Goal: Information Seeking & Learning: Find specific fact

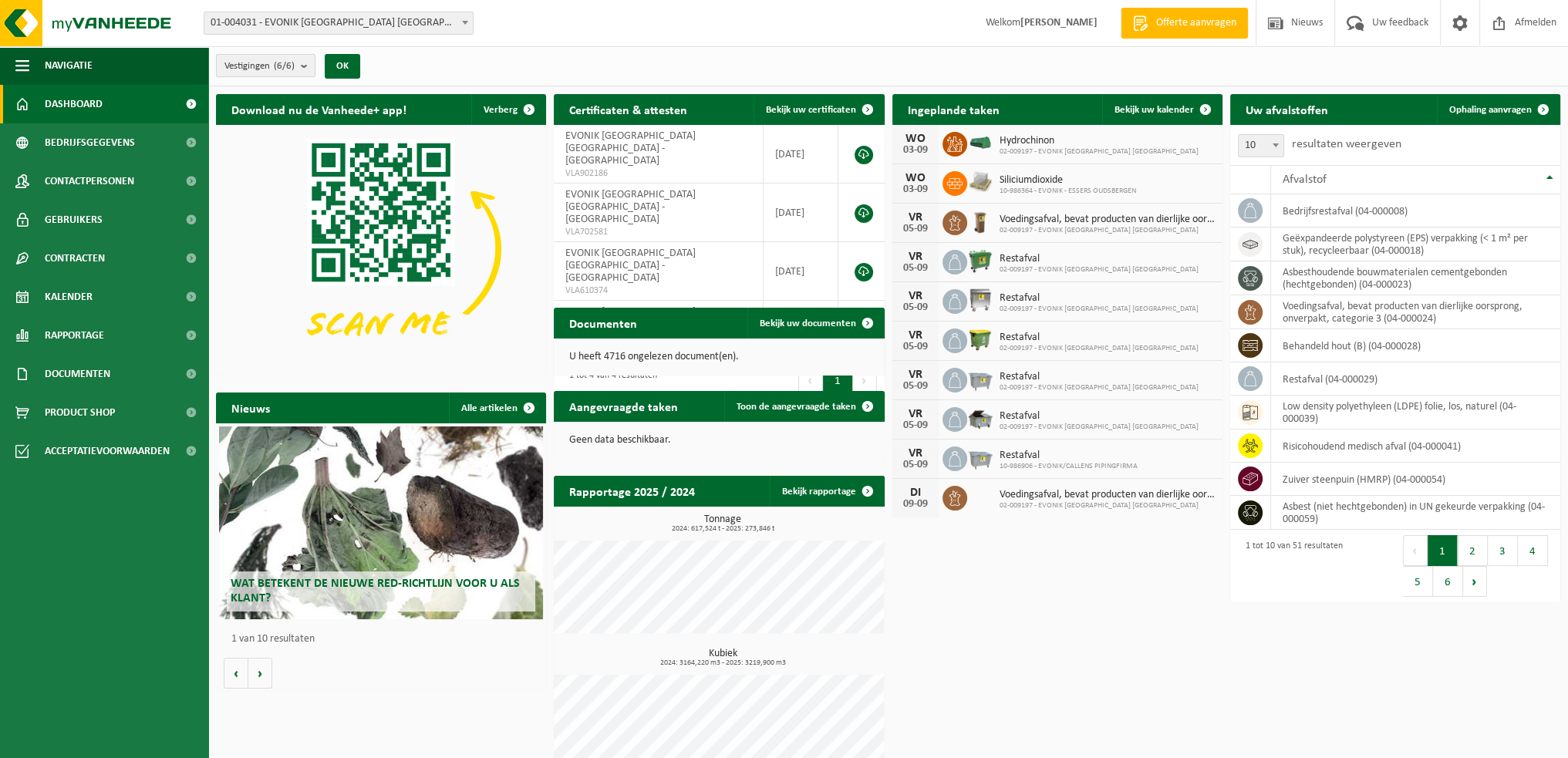
click at [306, 64] on b "submit" at bounding box center [308, 65] width 14 height 21
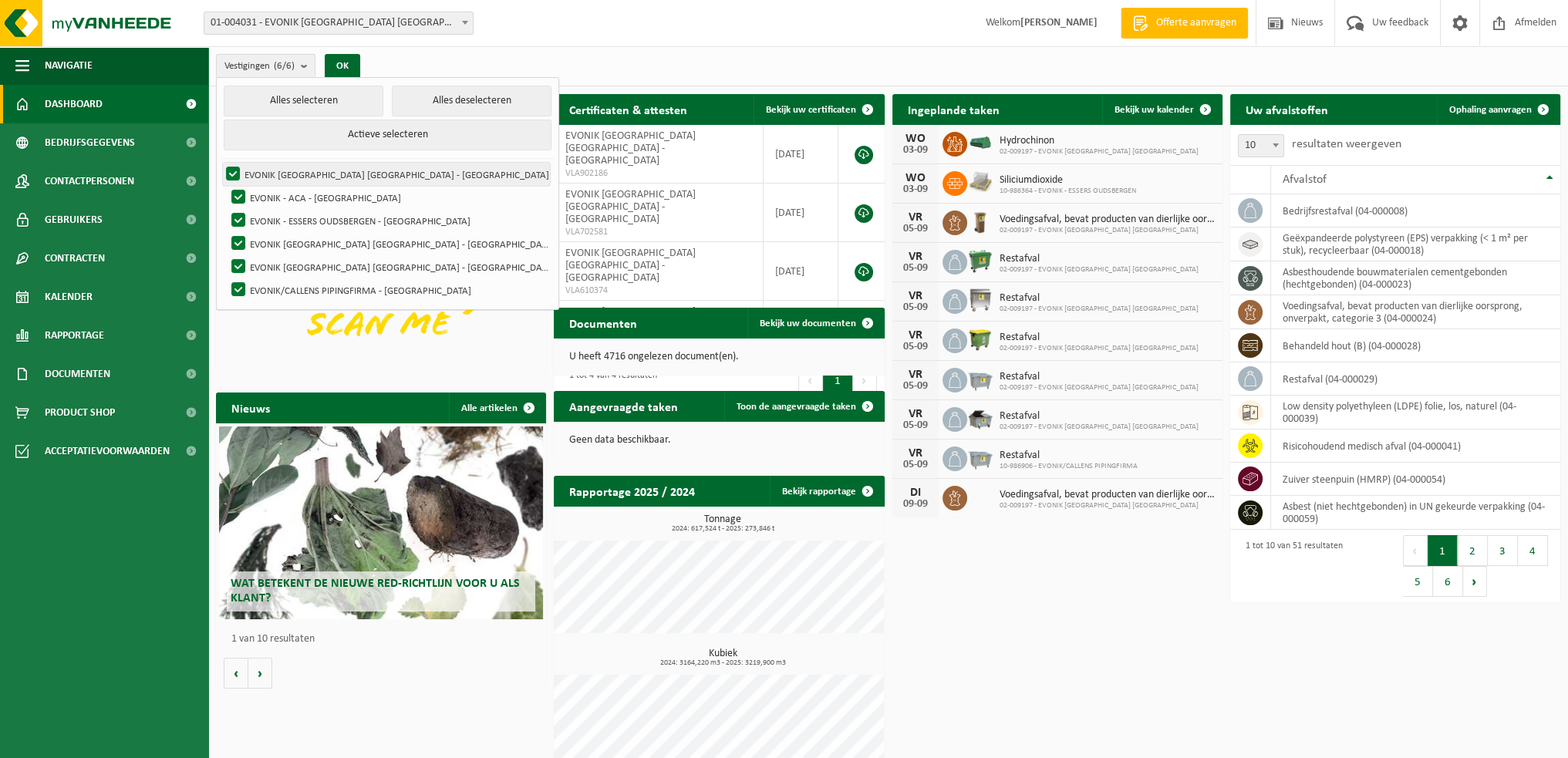
click at [259, 175] on label "EVONIK ANTWERPEN NV - ANTWERPEN" at bounding box center [386, 175] width 327 height 23
click at [221, 163] on input "EVONIK ANTWERPEN NV - ANTWERPEN" at bounding box center [220, 162] width 1 height 1
checkbox input "false"
click at [238, 197] on label "EVONIK - ACA - ANTWERPEN" at bounding box center [388, 198] width 322 height 23
click at [226, 186] on input "EVONIK - ACA - ANTWERPEN" at bounding box center [225, 185] width 1 height 1
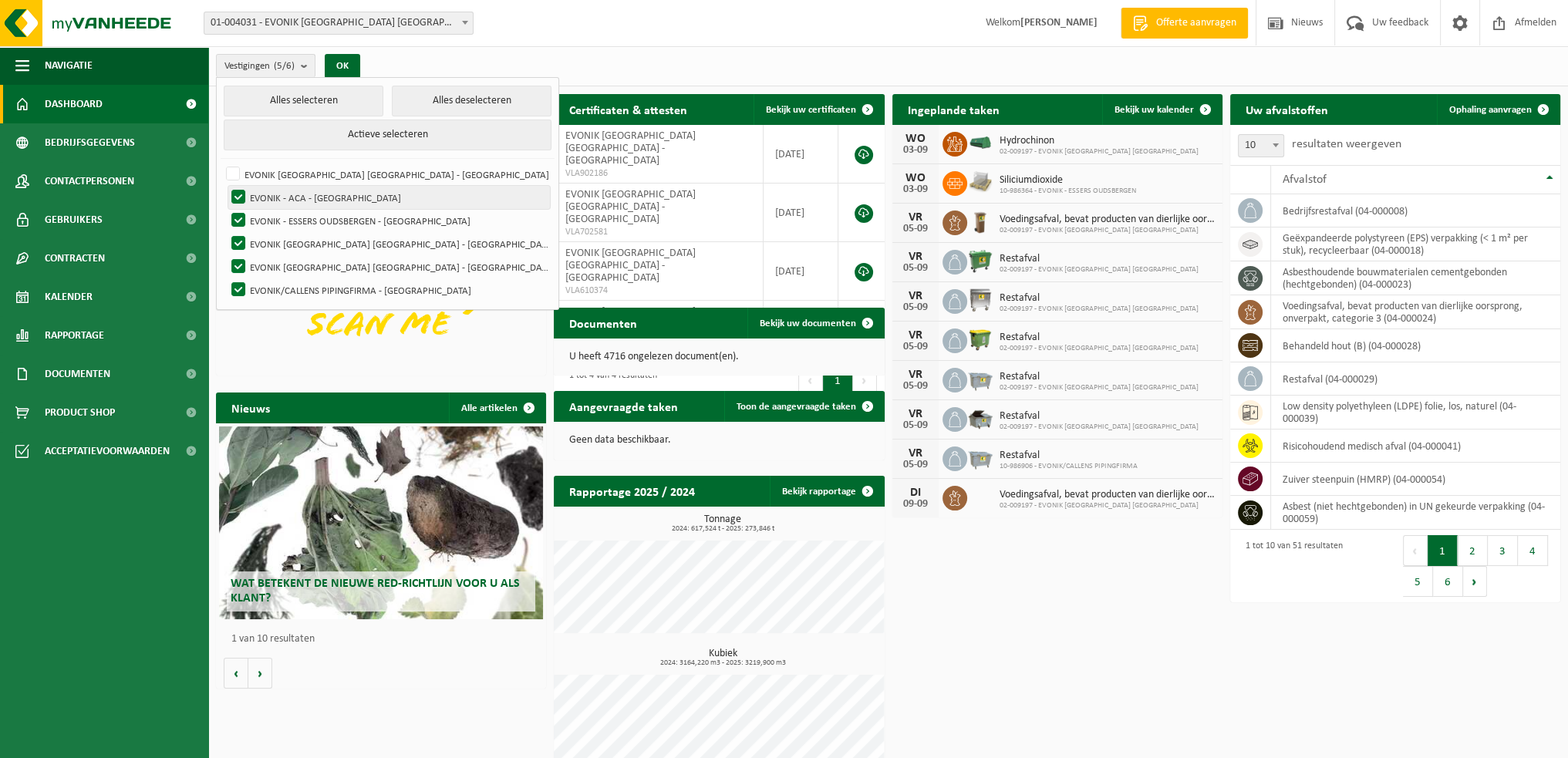
checkbox input "false"
click at [237, 216] on label "EVONIK - ESSERS OUDSBERGEN - [GEOGRAPHIC_DATA]" at bounding box center [388, 221] width 322 height 23
click at [226, 209] on input "EVONIK - ESSERS OUDSBERGEN - [GEOGRAPHIC_DATA]" at bounding box center [225, 208] width 1 height 1
checkbox input "false"
click at [240, 289] on label "EVONIK/CALLENS PIPINGFIRMA - [GEOGRAPHIC_DATA]" at bounding box center [388, 290] width 322 height 23
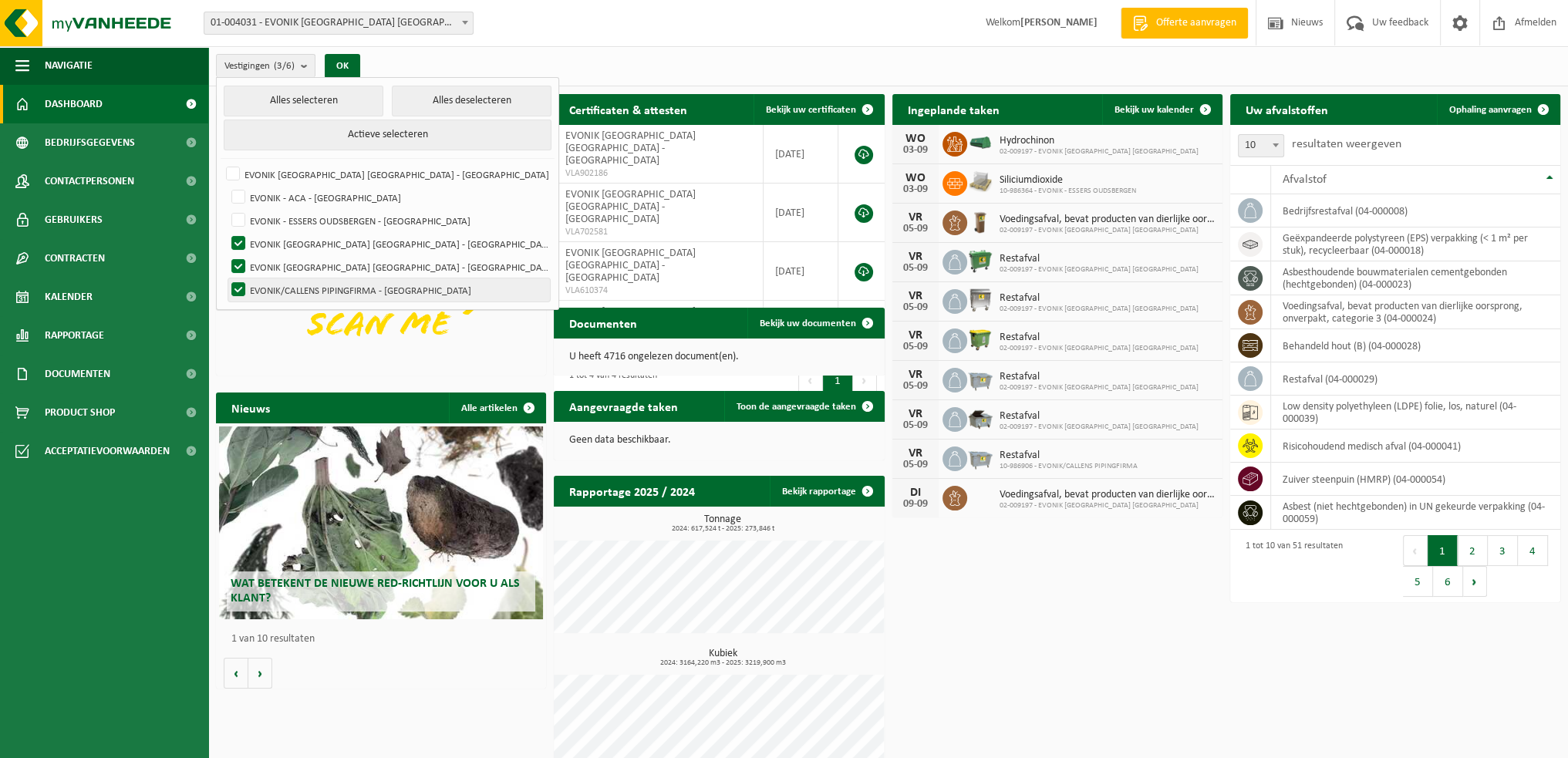
click at [226, 279] on input "EVONIK/CALLENS PIPINGFIRMA - [GEOGRAPHIC_DATA]" at bounding box center [225, 278] width 1 height 1
checkbox input "false"
click at [370, 359] on img at bounding box center [380, 249] width 331 height 248
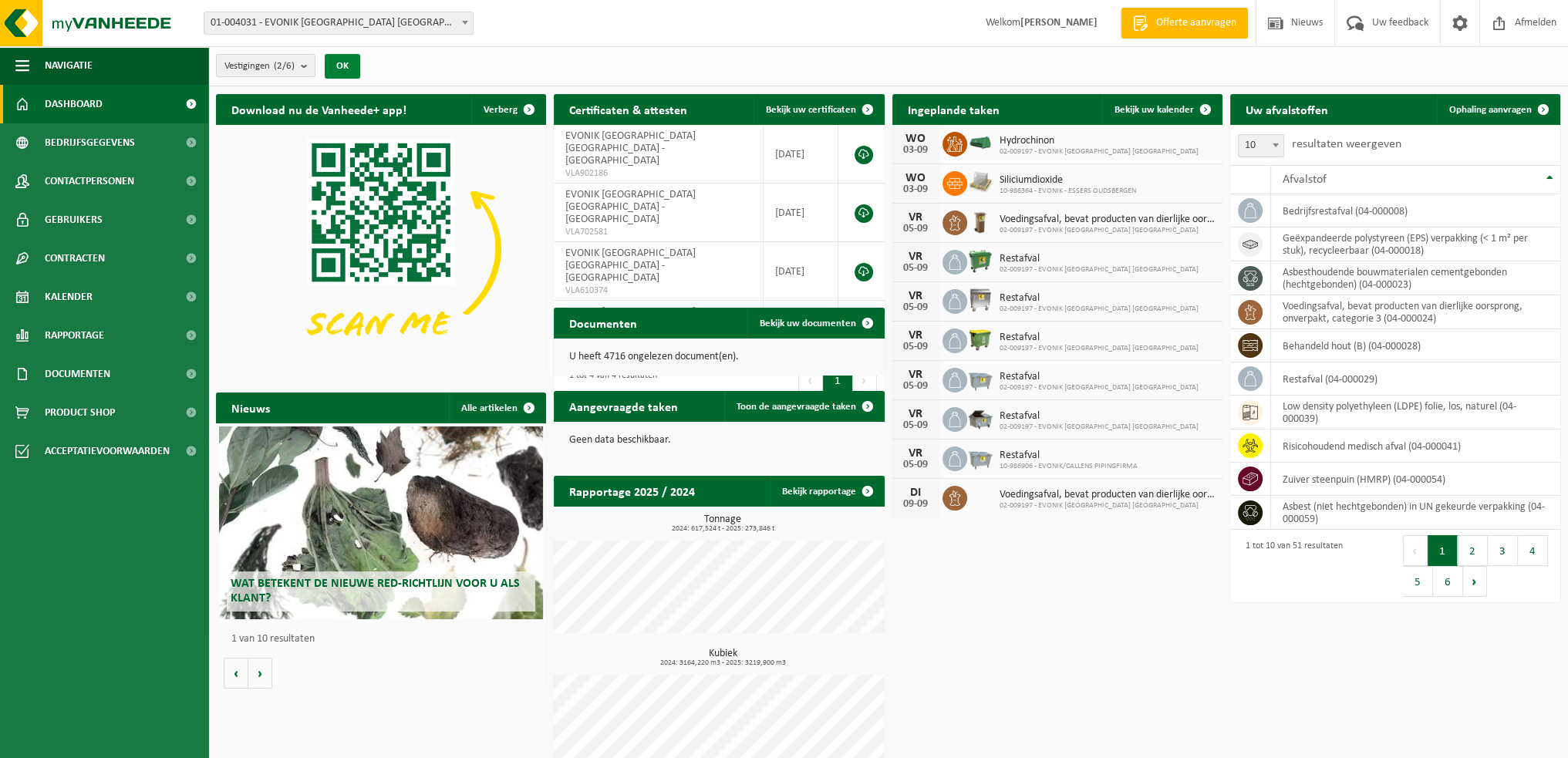
click at [348, 73] on button "OK" at bounding box center [343, 67] width 36 height 25
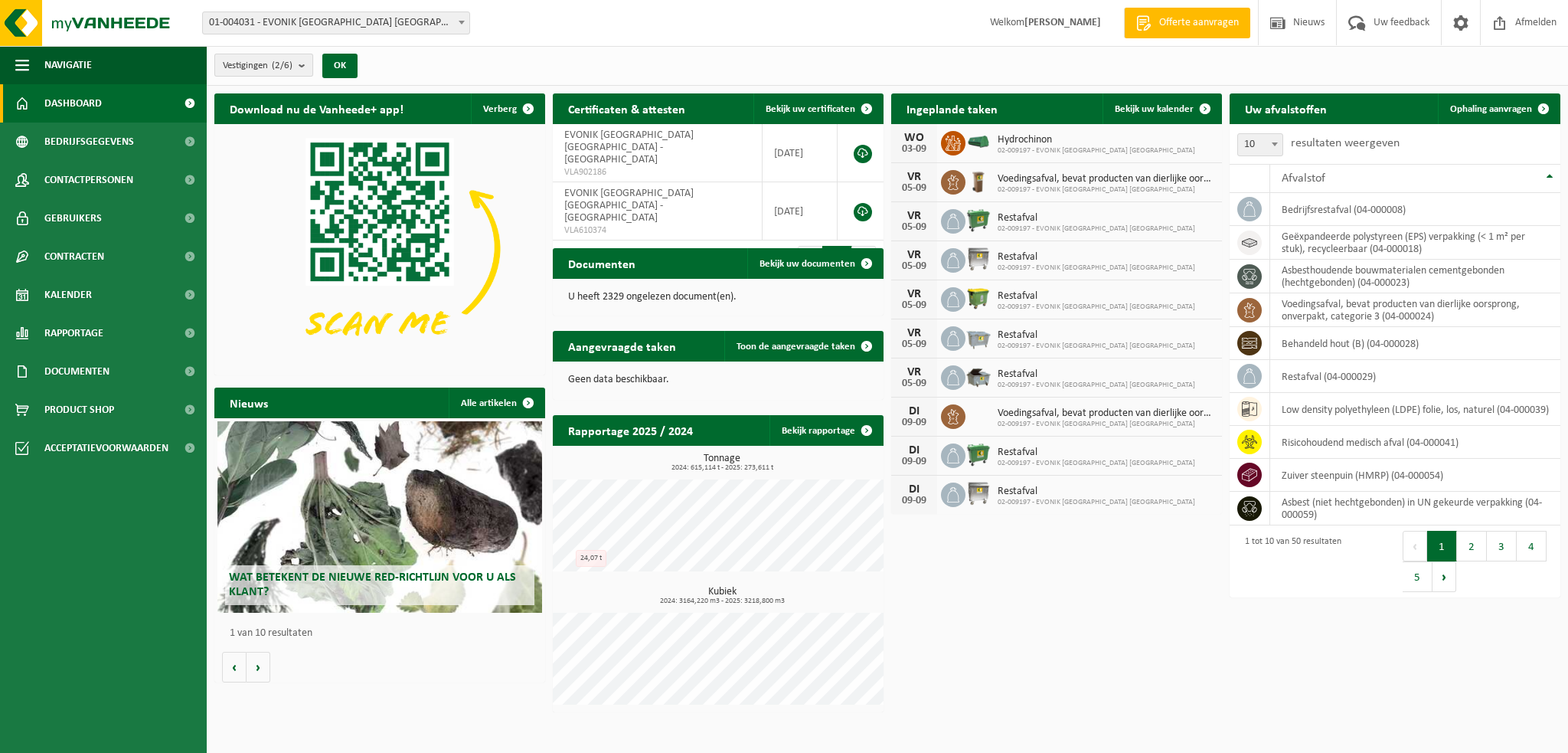
click at [305, 65] on b "submit" at bounding box center [306, 65] width 14 height 21
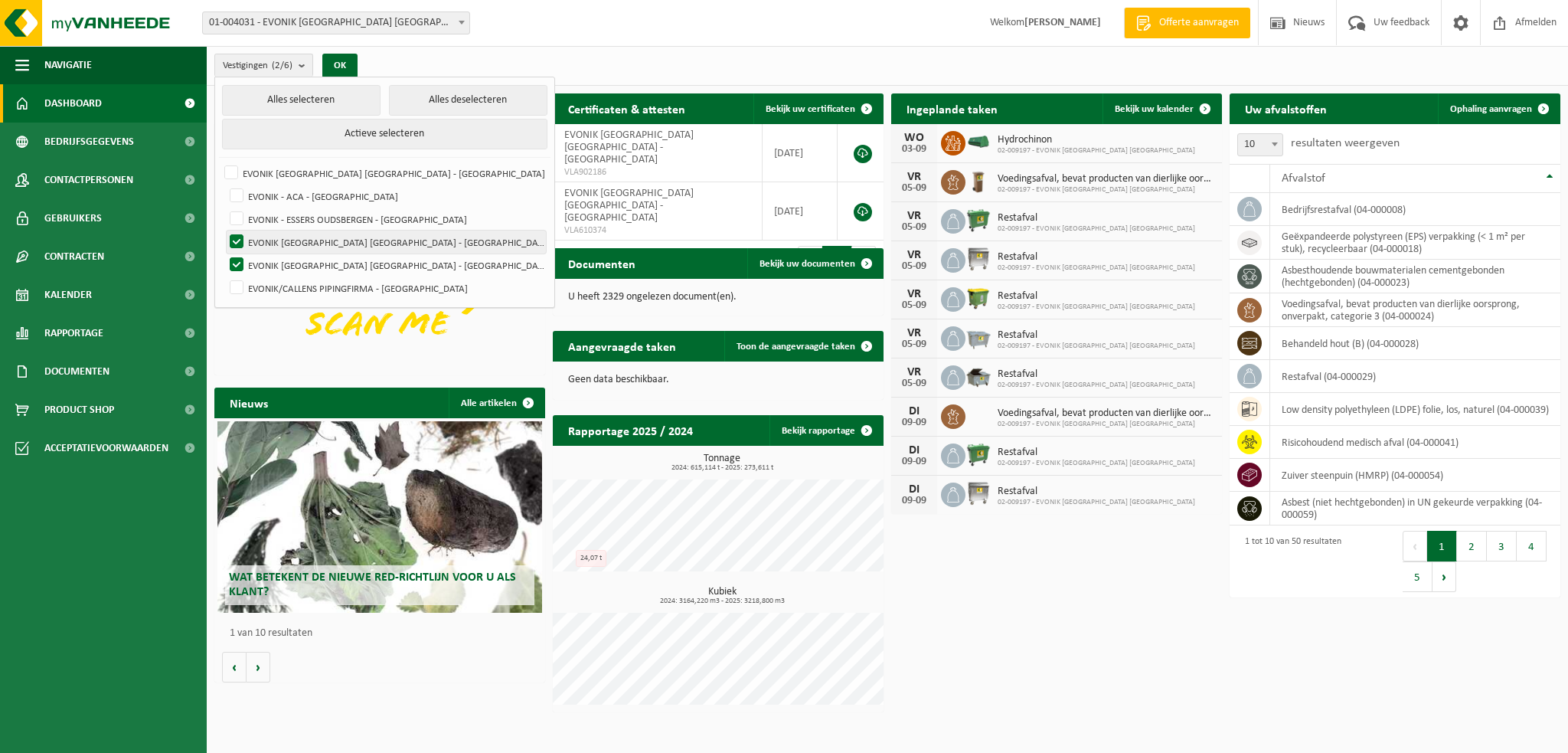
click at [237, 240] on label "EVONIK [GEOGRAPHIC_DATA] [GEOGRAPHIC_DATA] - [GEOGRAPHIC_DATA]" at bounding box center [386, 242] width 319 height 23
click at [225, 231] on input "EVONIK [GEOGRAPHIC_DATA] [GEOGRAPHIC_DATA] - [GEOGRAPHIC_DATA]" at bounding box center [224, 230] width 1 height 1
checkbox input "false"
drag, startPoint x: 236, startPoint y: 259, endPoint x: 236, endPoint y: 279, distance: 20.0
click at [236, 260] on label "EVONIK [GEOGRAPHIC_DATA] [GEOGRAPHIC_DATA] - [GEOGRAPHIC_DATA]" at bounding box center [386, 265] width 319 height 23
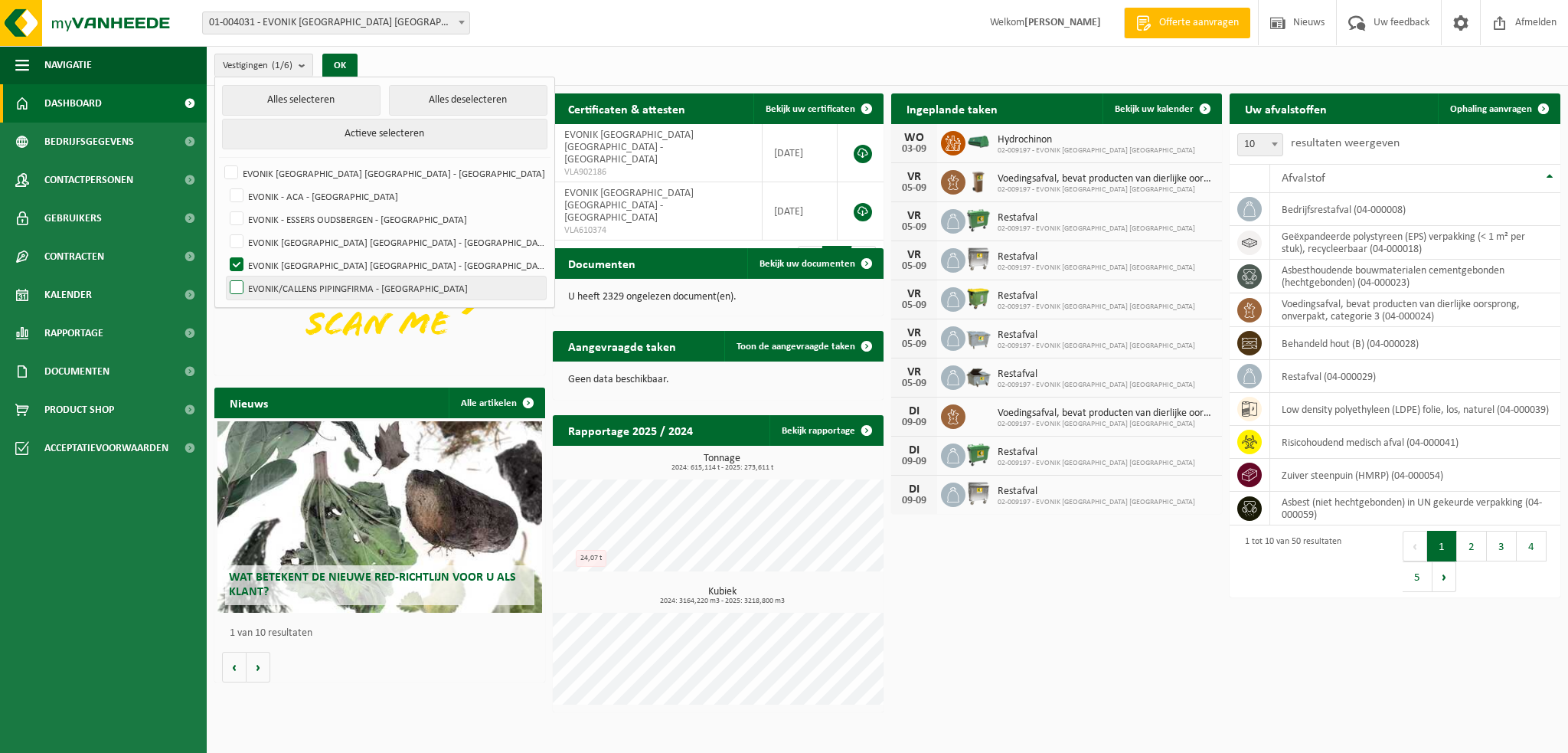
click at [225, 254] on input "EVONIK [GEOGRAPHIC_DATA] [GEOGRAPHIC_DATA] - [GEOGRAPHIC_DATA]" at bounding box center [224, 253] width 1 height 1
checkbox input "false"
click at [236, 284] on label "EVONIK/CALLENS PIPINGFIRMA - [GEOGRAPHIC_DATA]" at bounding box center [386, 288] width 319 height 23
click at [225, 277] on input "EVONIK/CALLENS PIPINGFIRMA - [GEOGRAPHIC_DATA]" at bounding box center [224, 276] width 1 height 1
checkbox input "true"
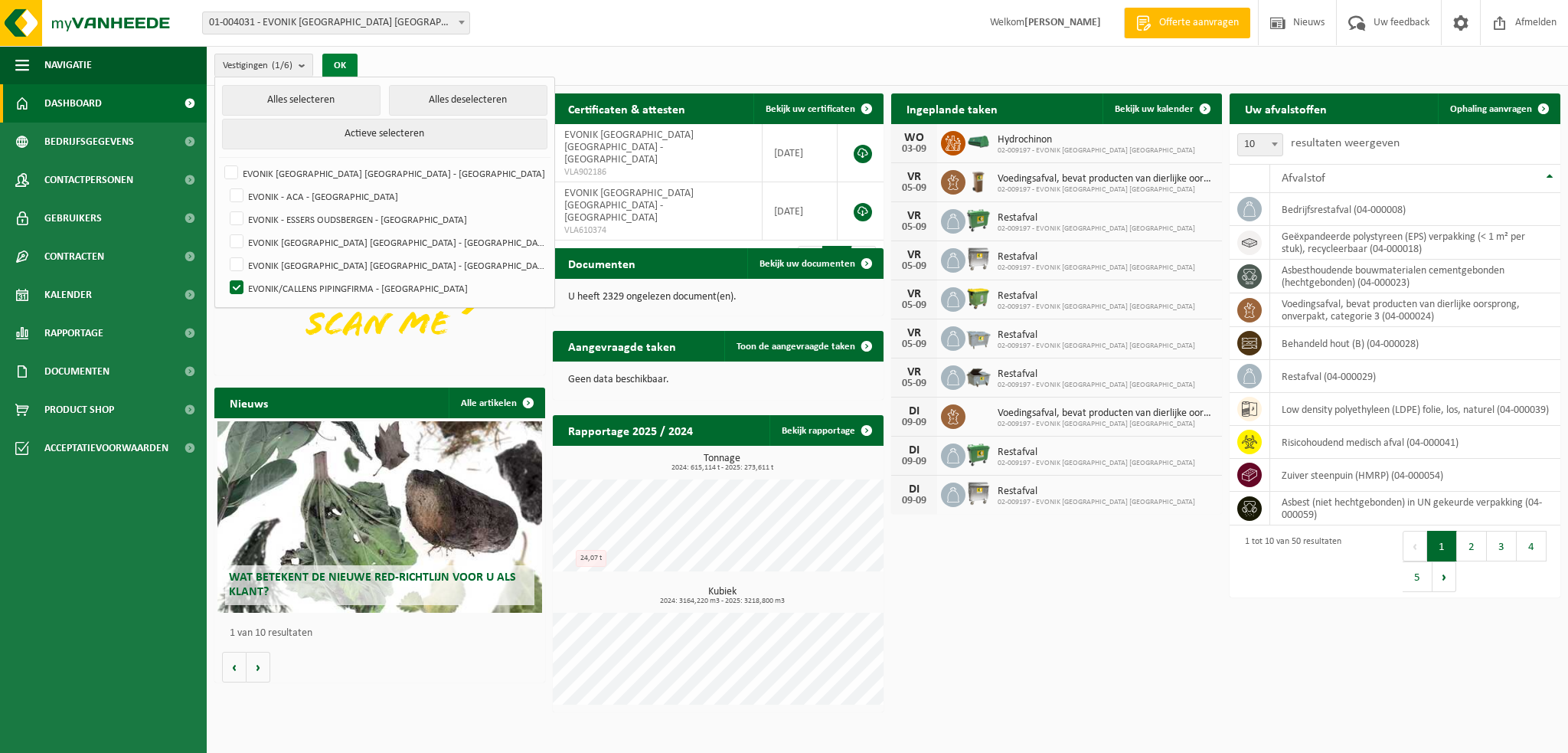
click at [335, 68] on button "OK" at bounding box center [340, 66] width 35 height 25
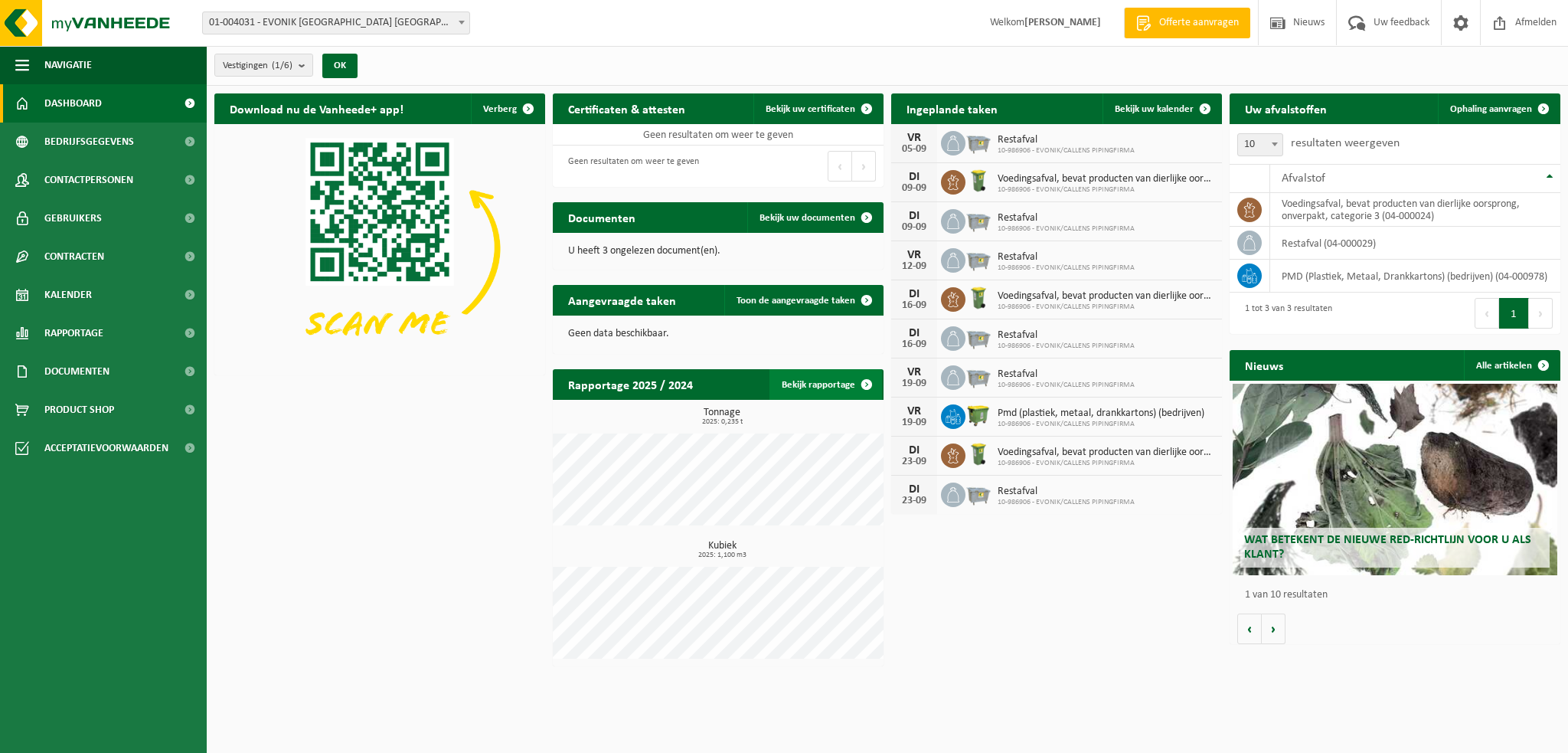
click at [865, 380] on span at bounding box center [867, 384] width 31 height 31
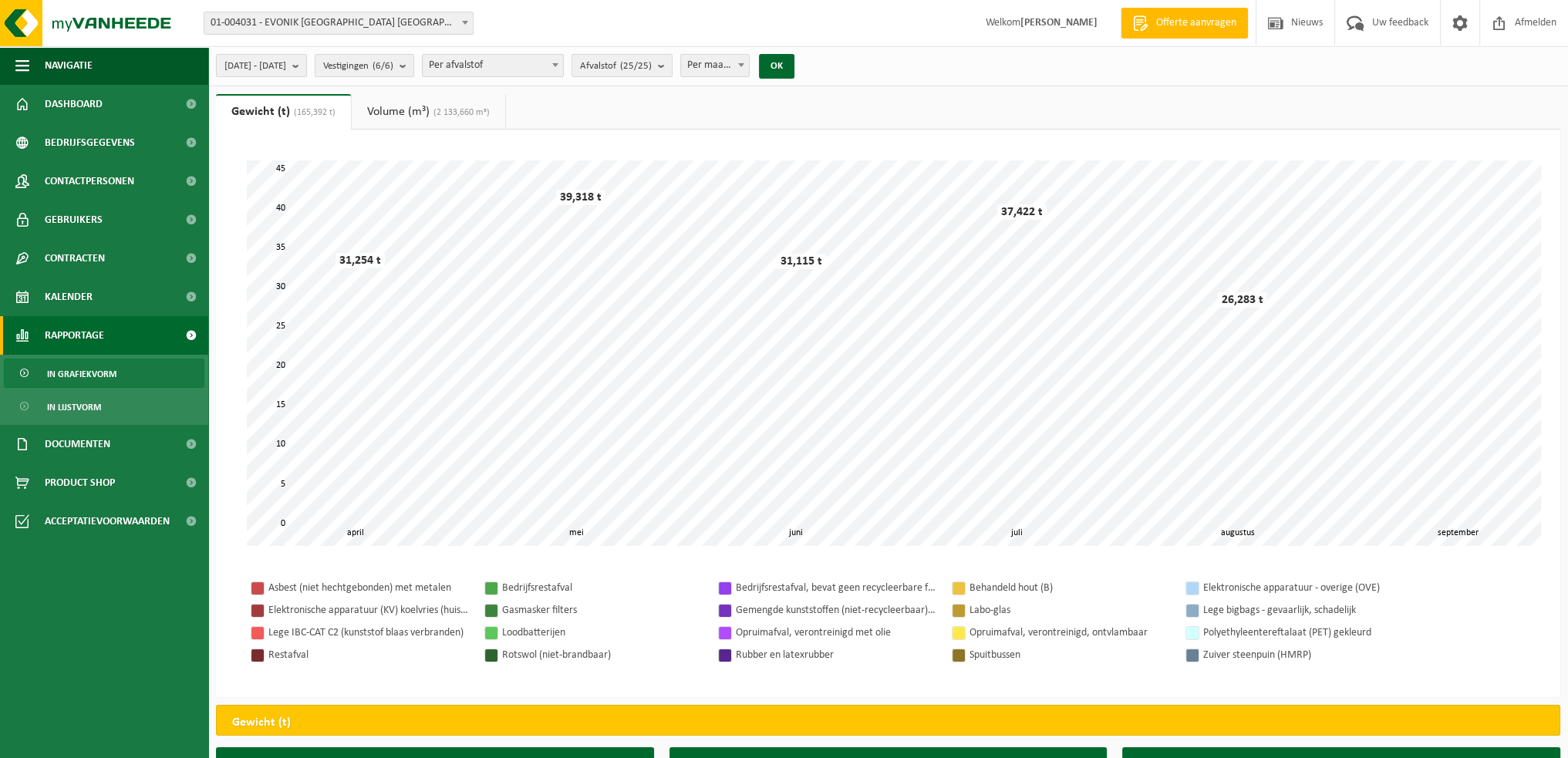
click at [405, 20] on span "01-004031 - EVONIK [GEOGRAPHIC_DATA] [GEOGRAPHIC_DATA] - [GEOGRAPHIC_DATA]" at bounding box center [338, 23] width 268 height 21
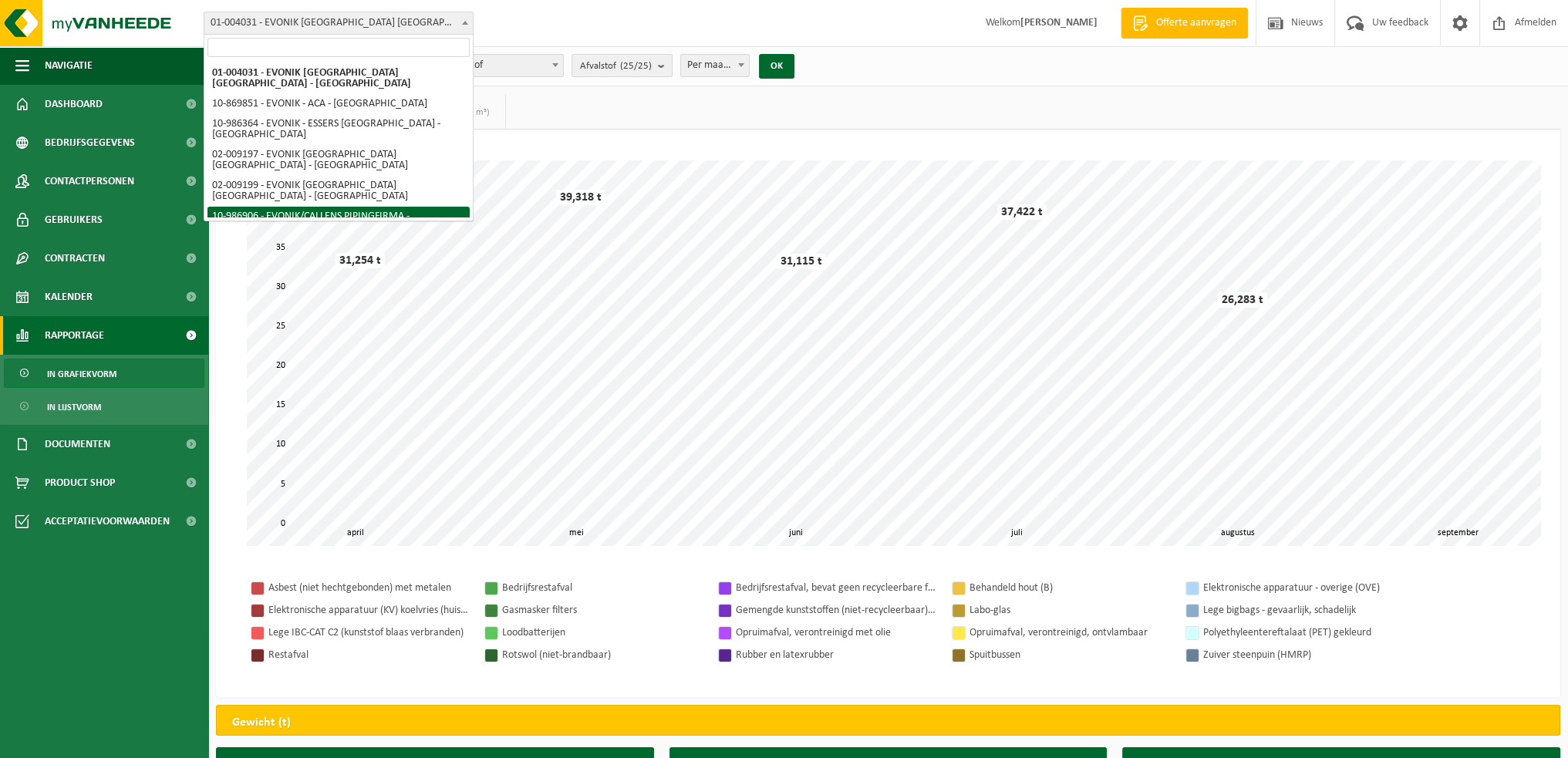
select select "166823"
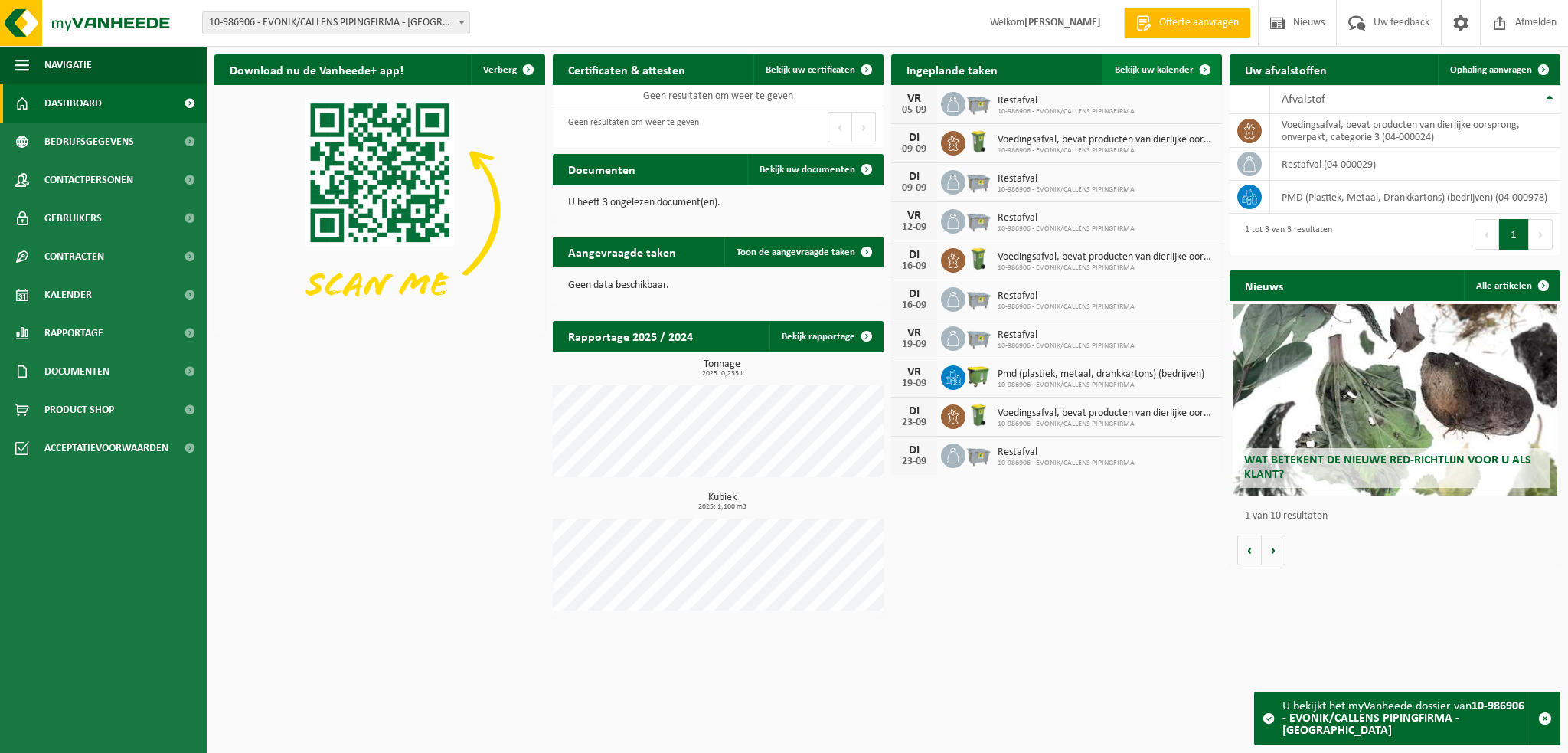
click at [1180, 65] on span "Bekijk uw kalender" at bounding box center [1154, 70] width 79 height 10
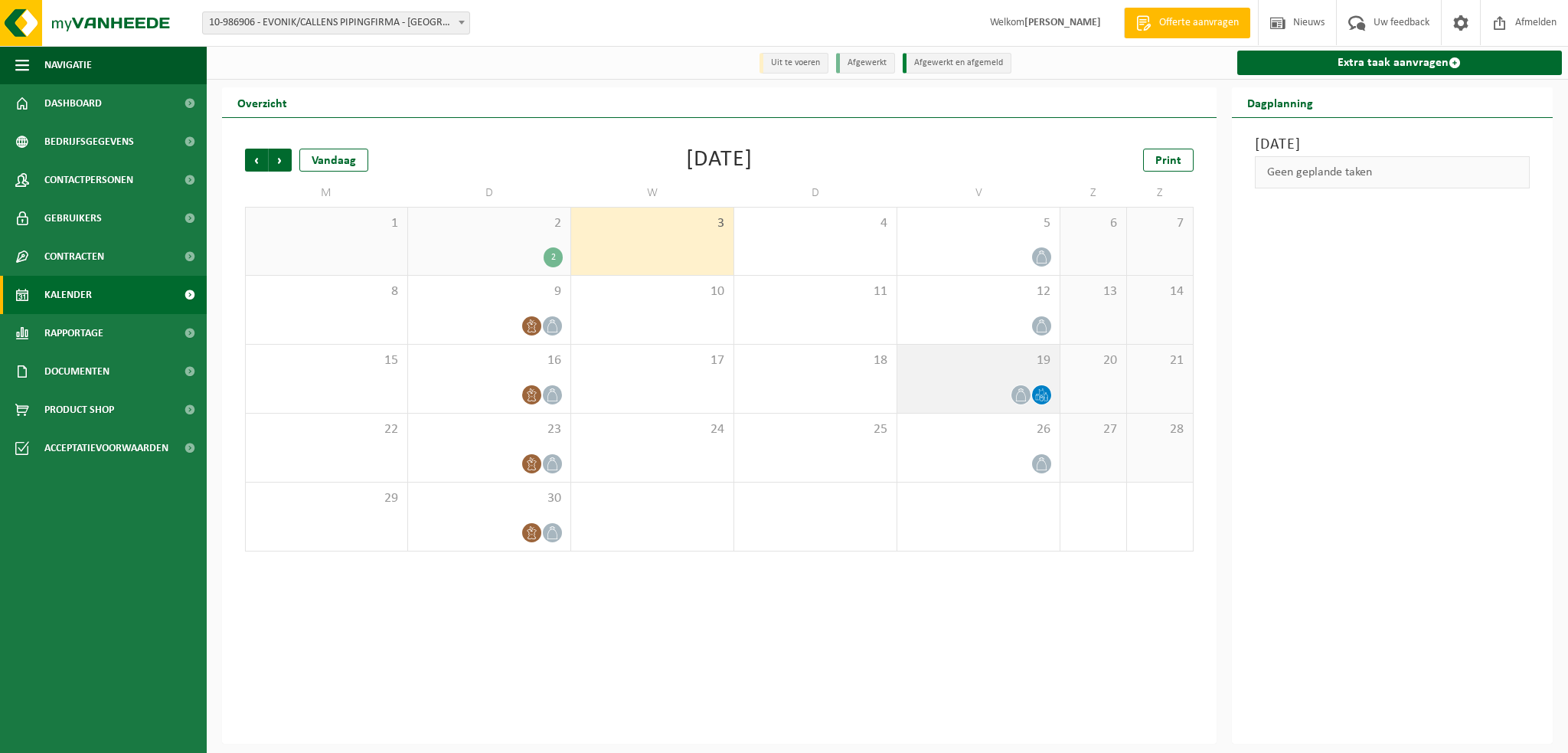
click at [1045, 396] on icon at bounding box center [1042, 395] width 13 height 13
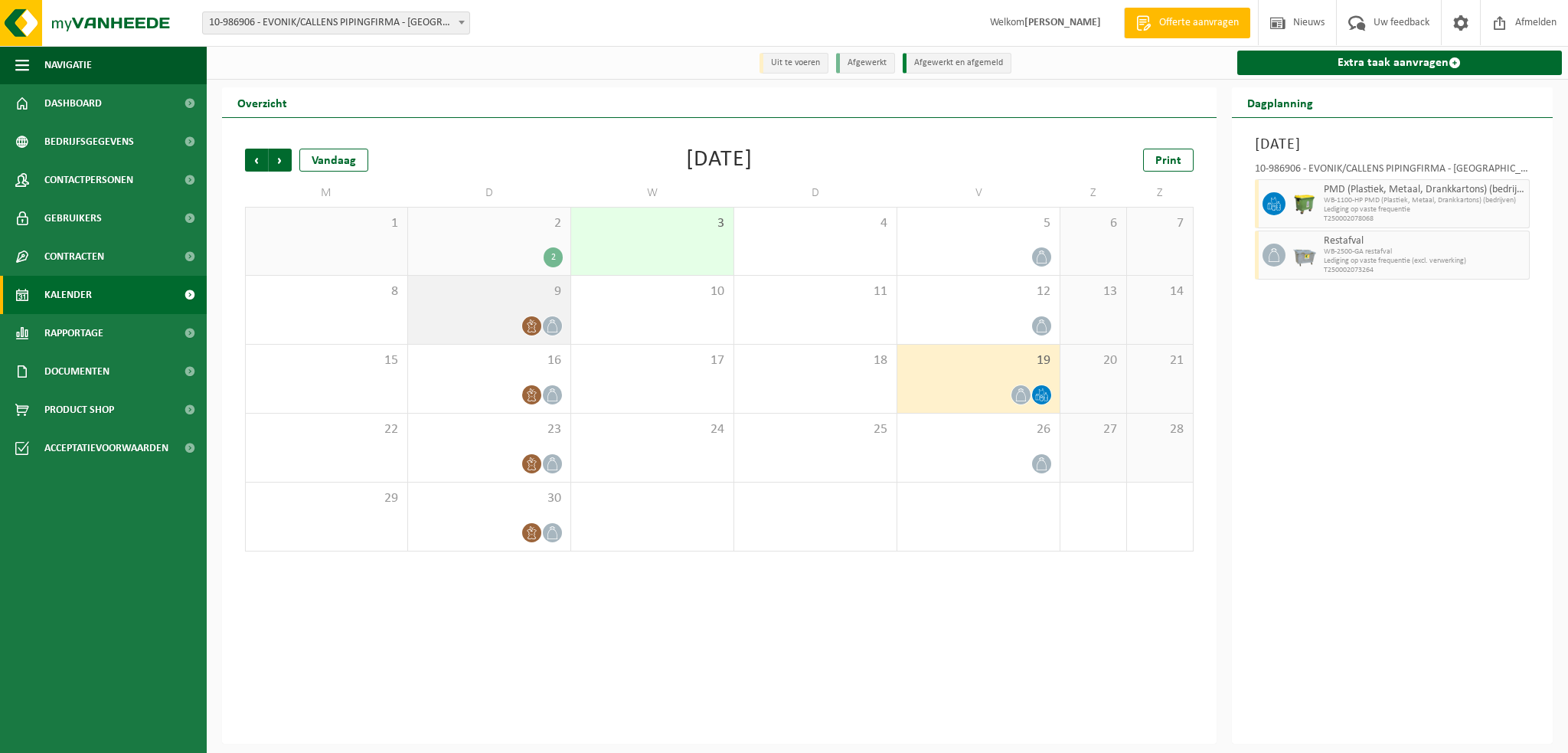
click at [529, 328] on icon at bounding box center [532, 326] width 9 height 13
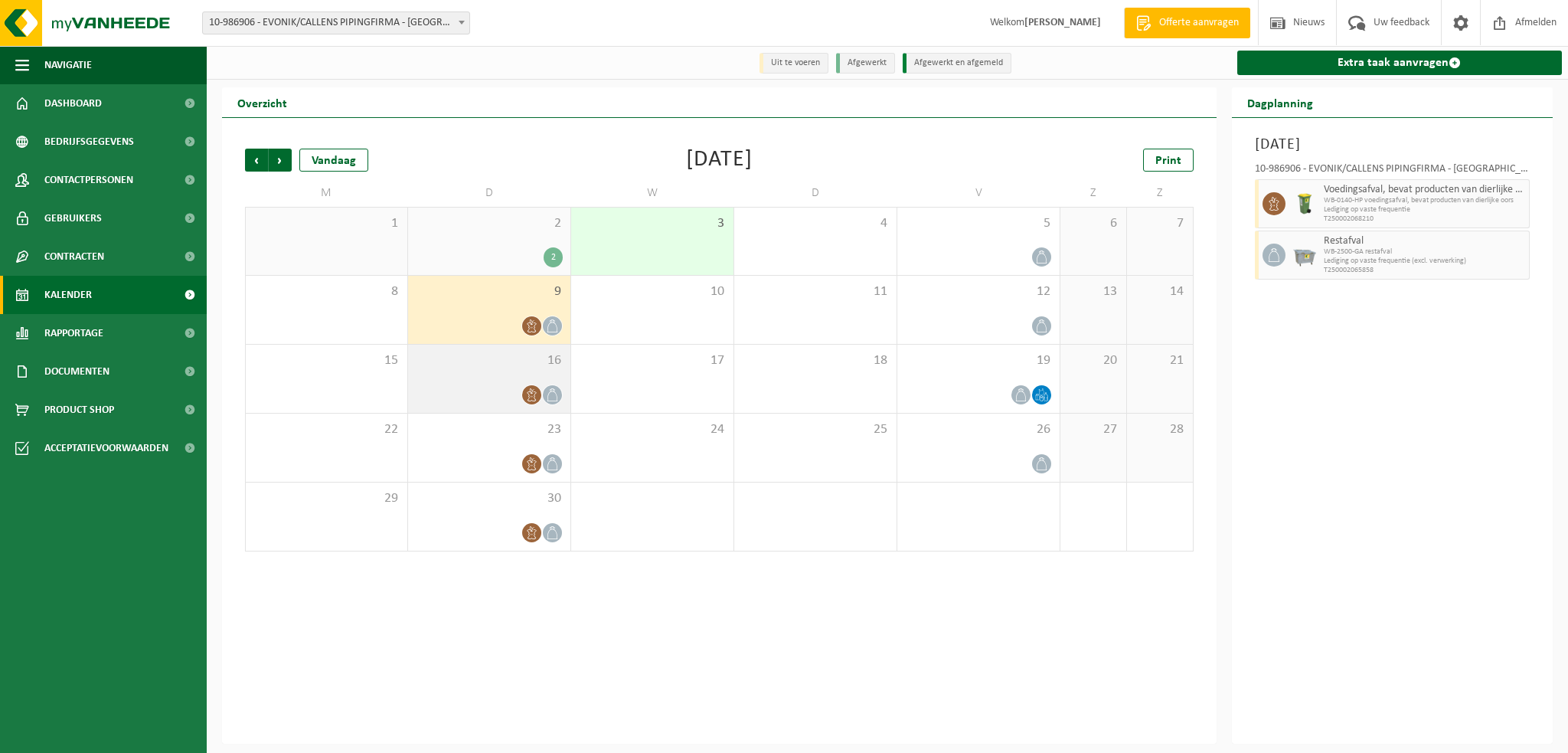
click at [530, 398] on icon at bounding box center [532, 395] width 13 height 13
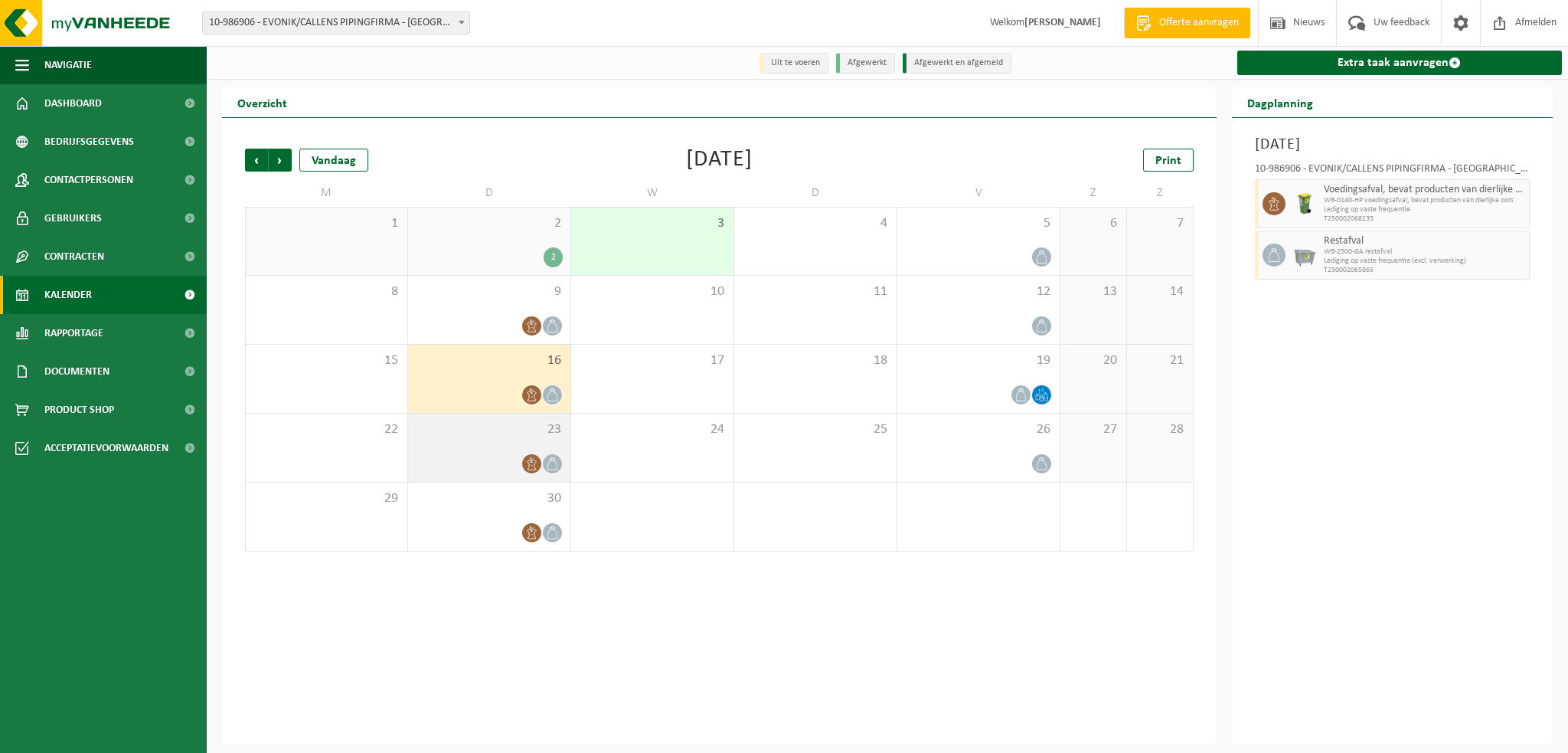
click at [533, 463] on icon at bounding box center [532, 464] width 13 height 13
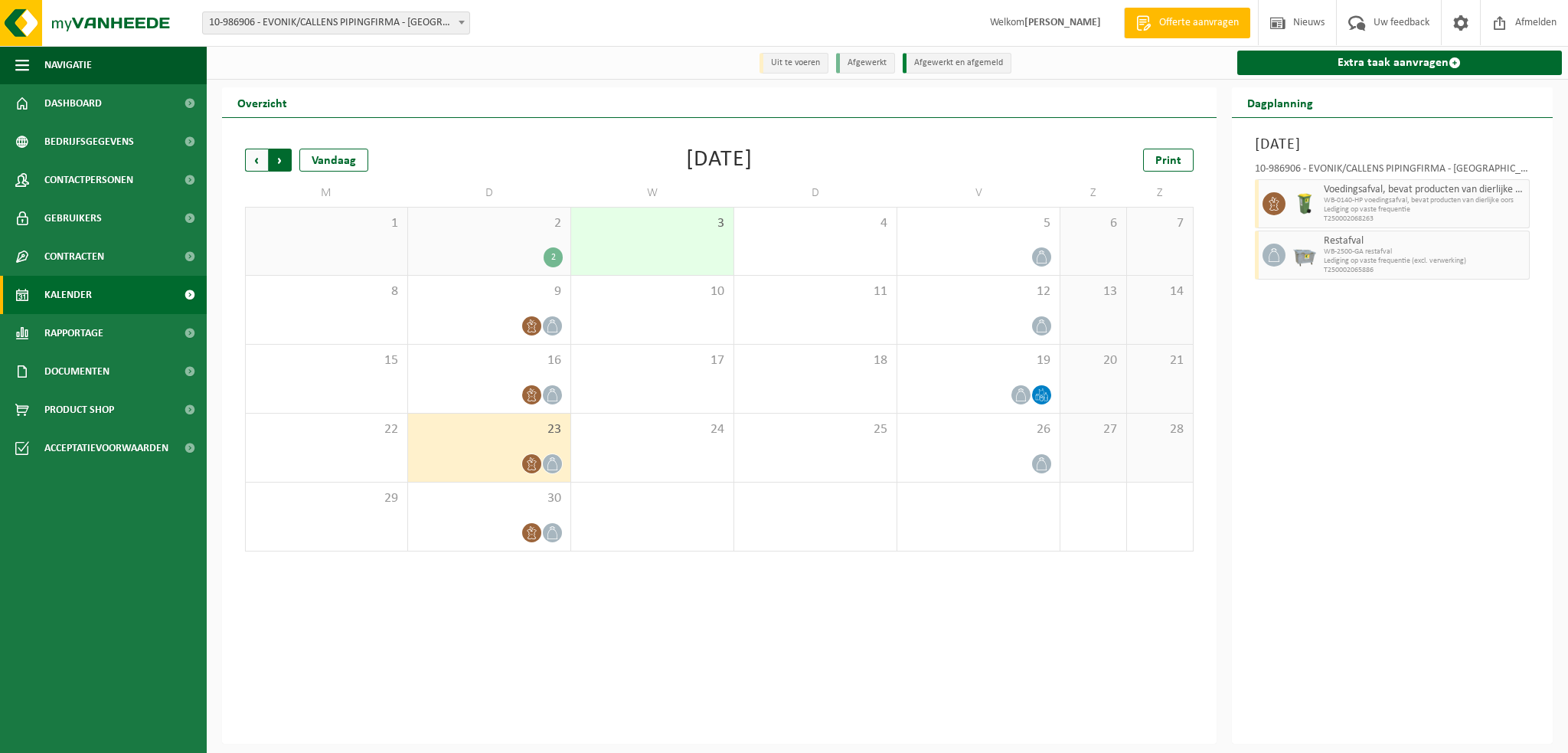
click at [260, 165] on span "Vorige" at bounding box center [256, 160] width 23 height 23
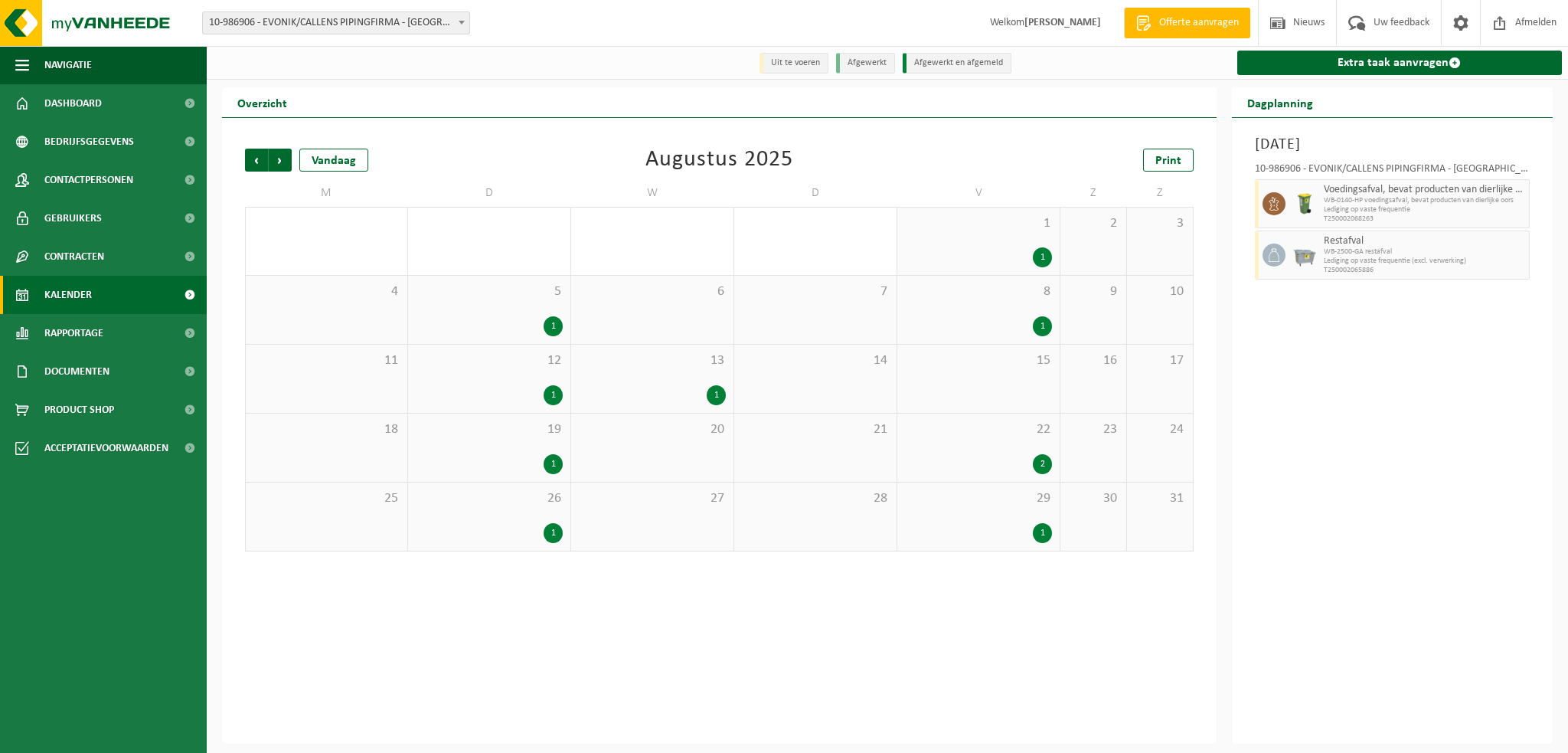
click at [551, 397] on div "1" at bounding box center [554, 396] width 19 height 20
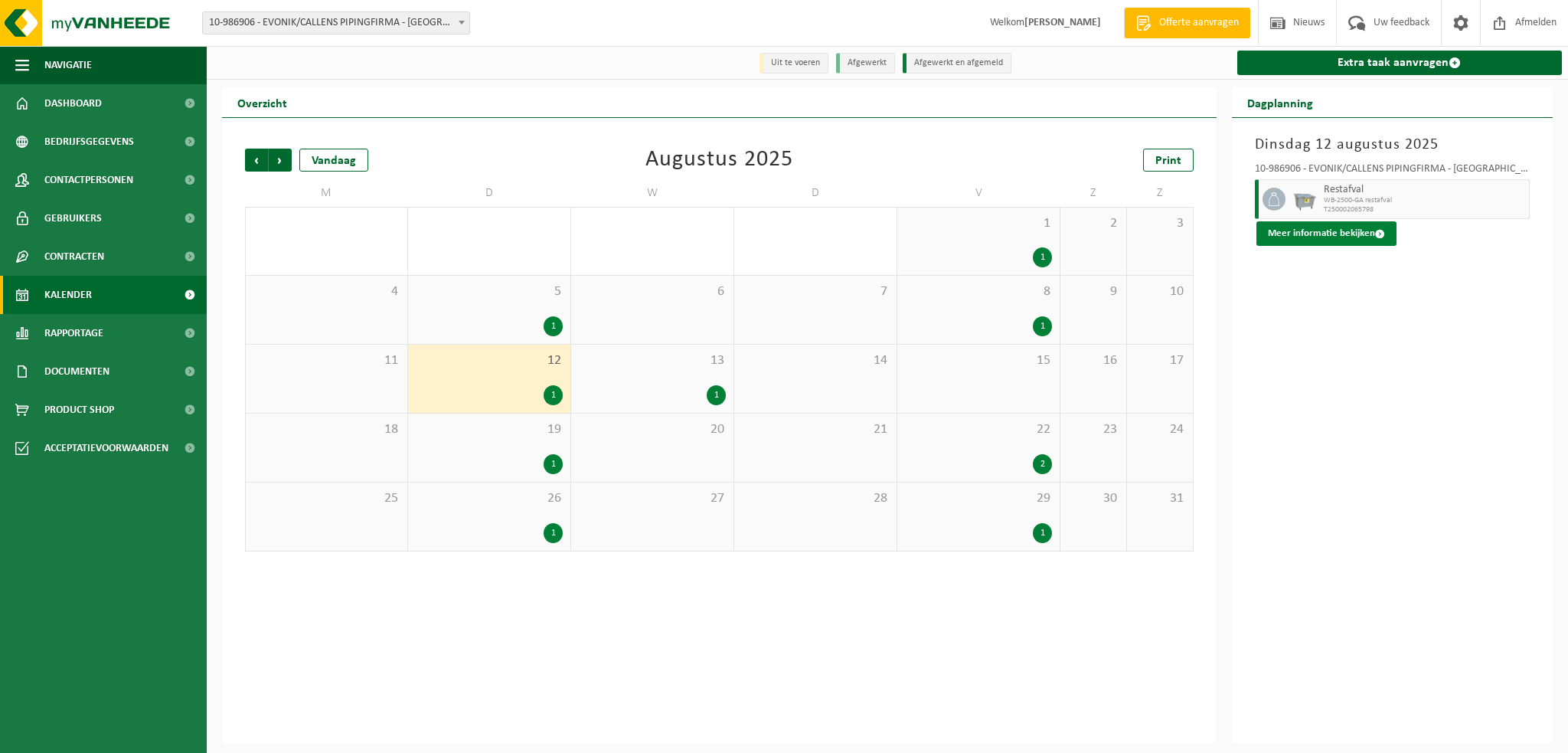
click at [1355, 237] on button "Meer informatie bekijken" at bounding box center [1327, 234] width 140 height 25
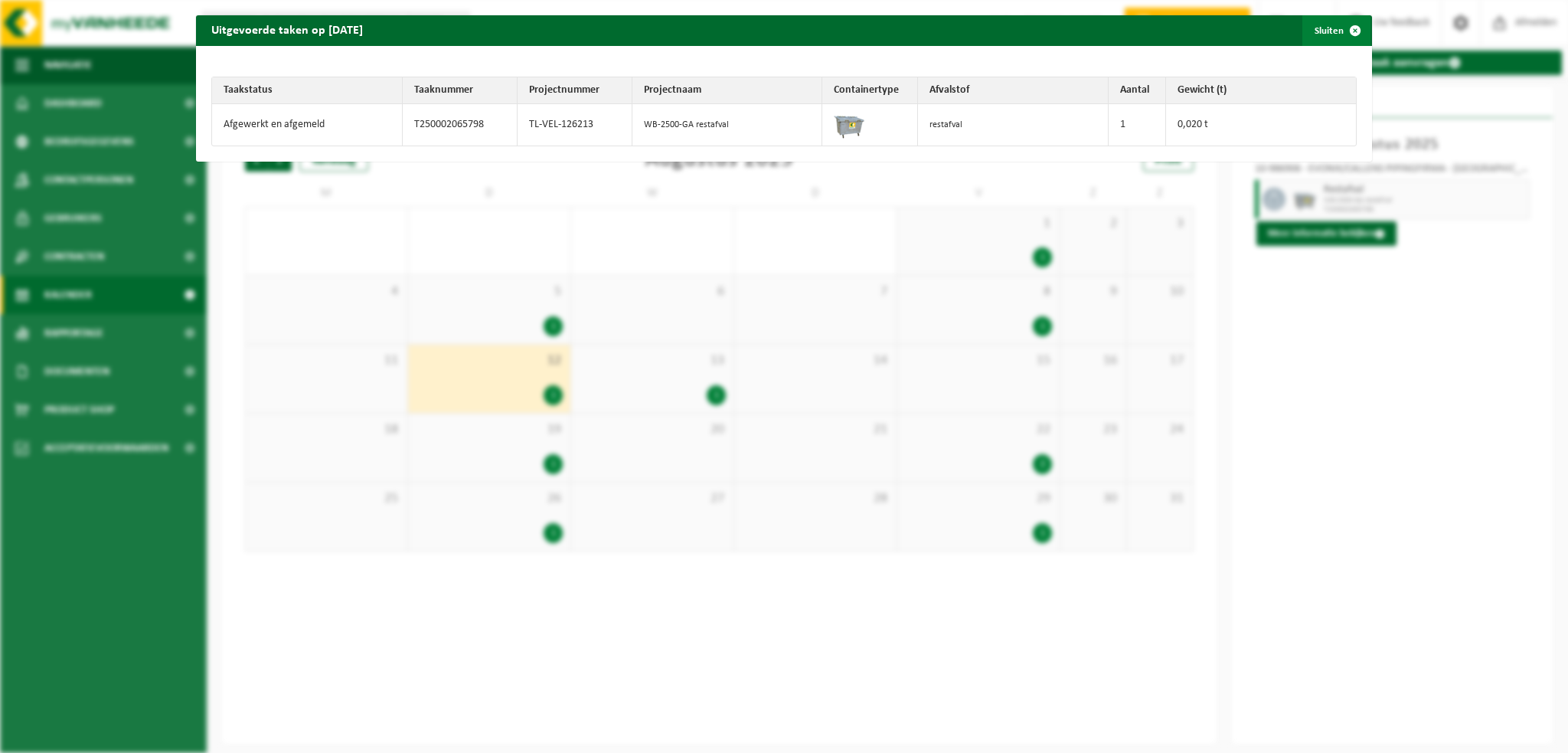
click at [1345, 26] on span "button" at bounding box center [1355, 30] width 31 height 31
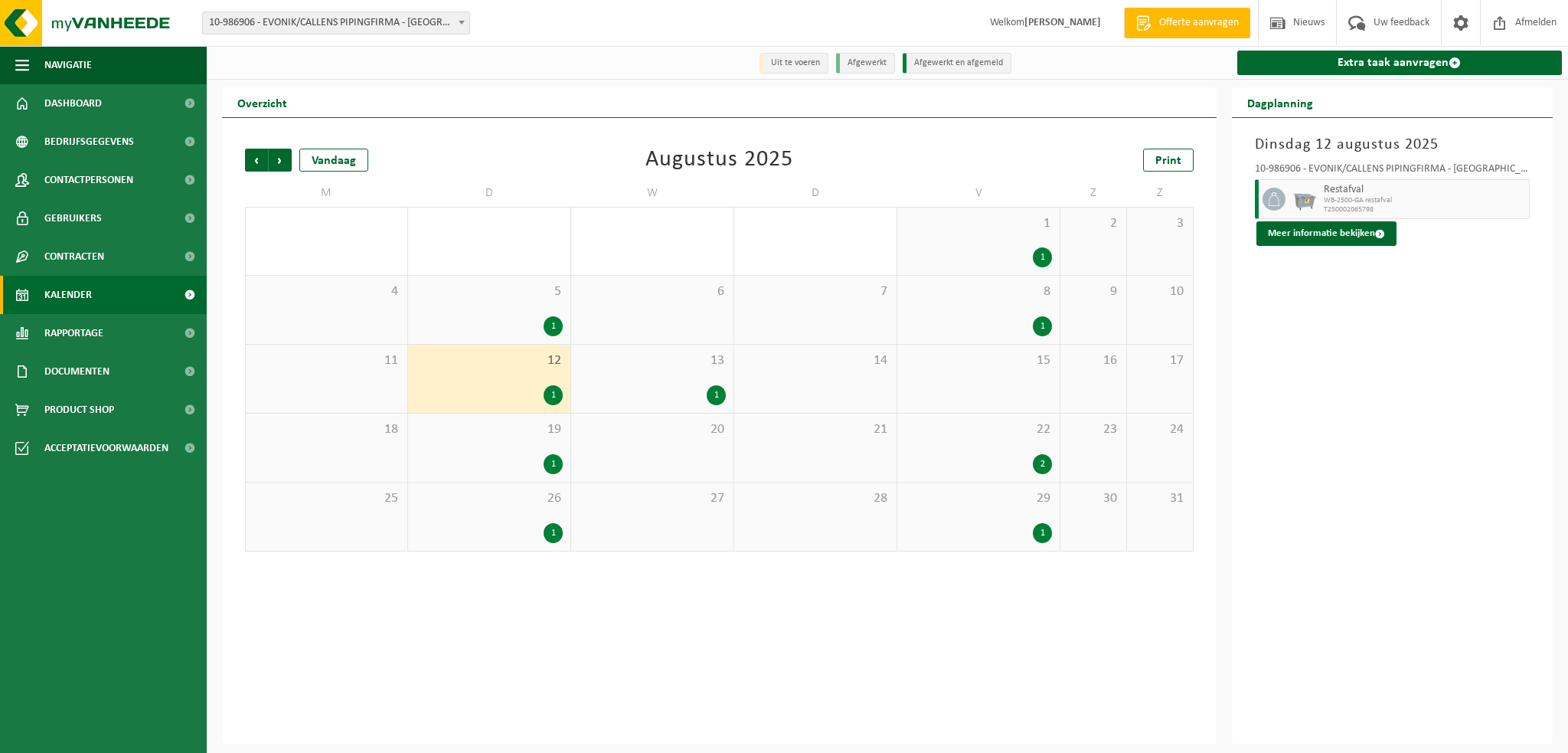
click at [539, 446] on div "19 1" at bounding box center [490, 448] width 163 height 68
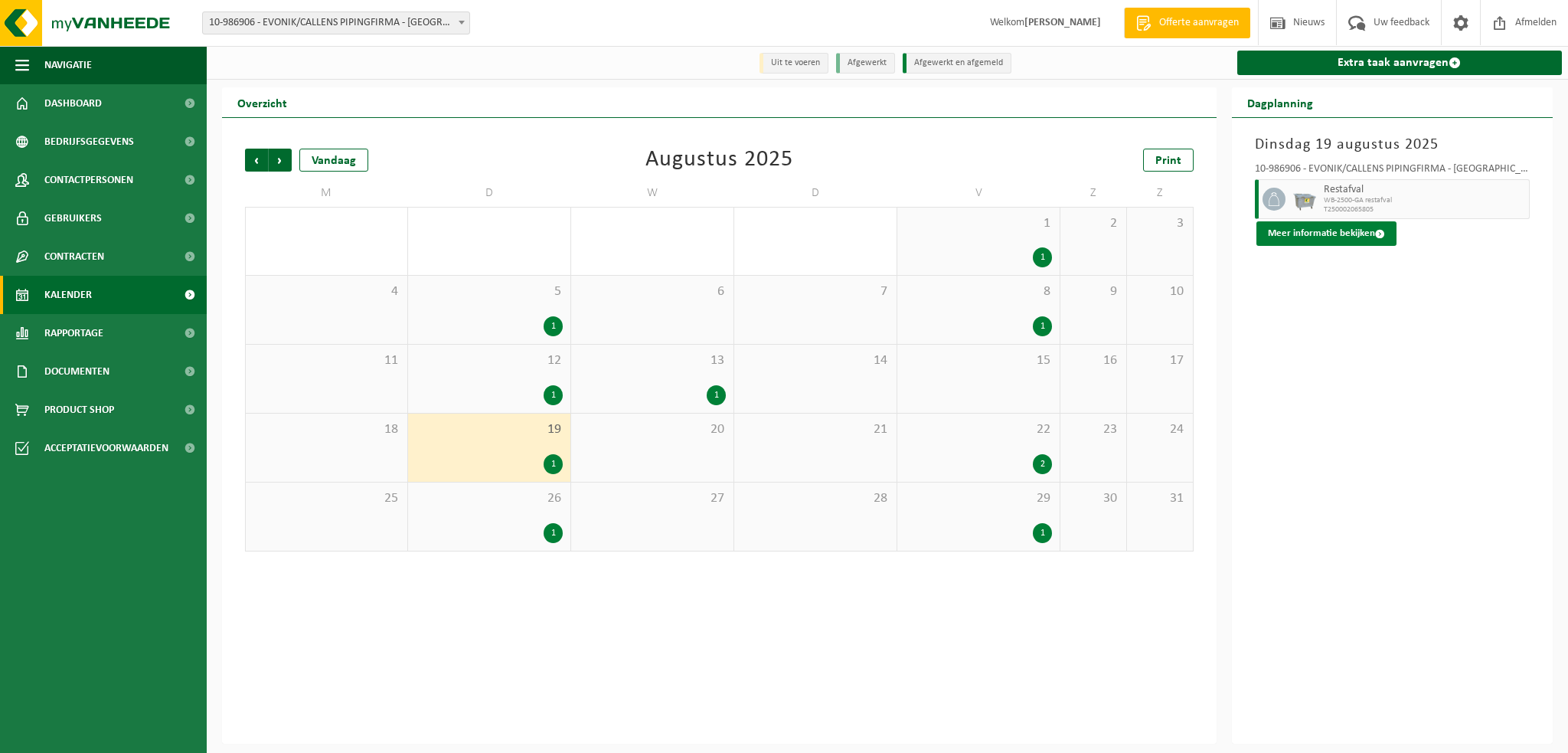
click at [1330, 235] on button "Meer informatie bekijken" at bounding box center [1327, 234] width 140 height 25
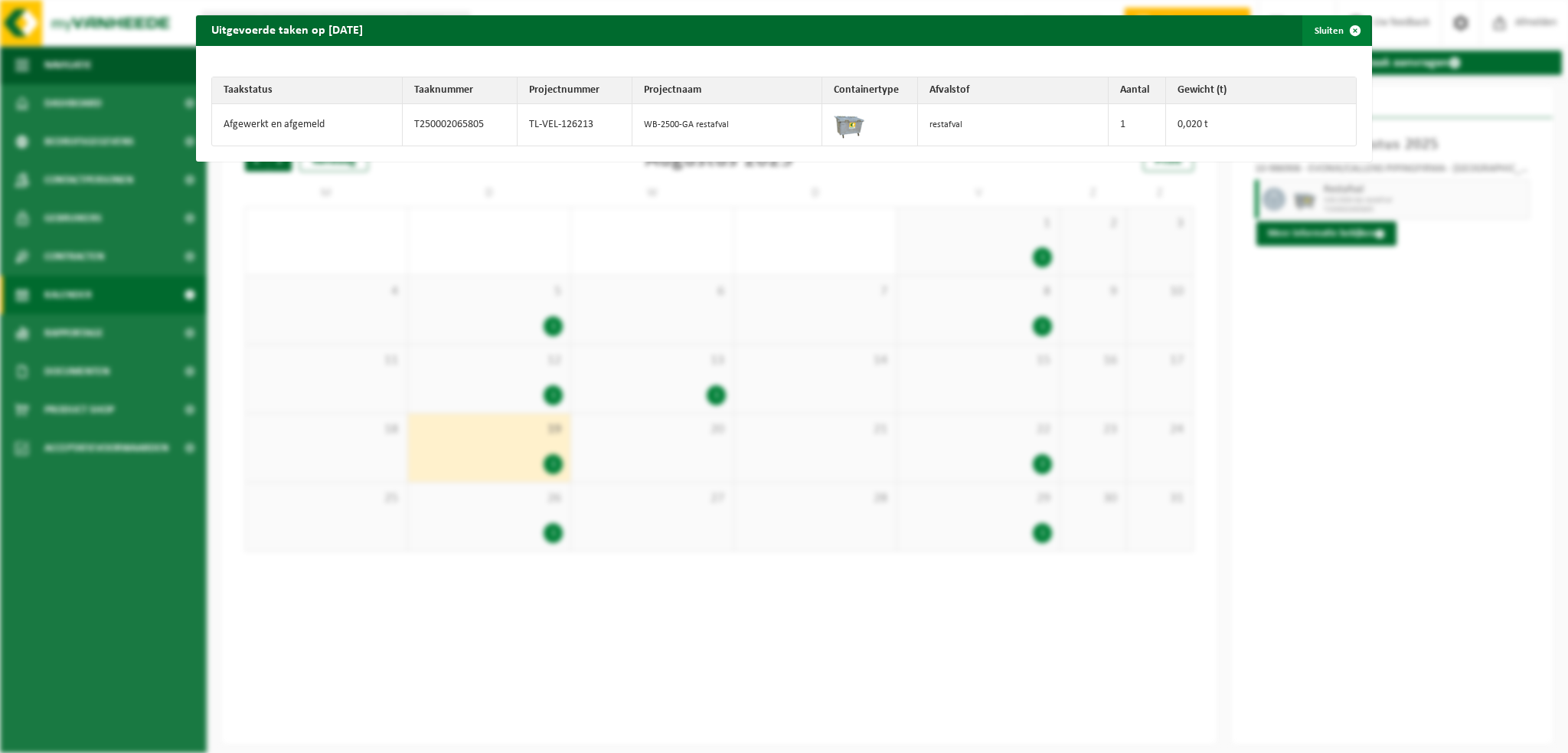
click at [1343, 27] on span "button" at bounding box center [1355, 30] width 31 height 31
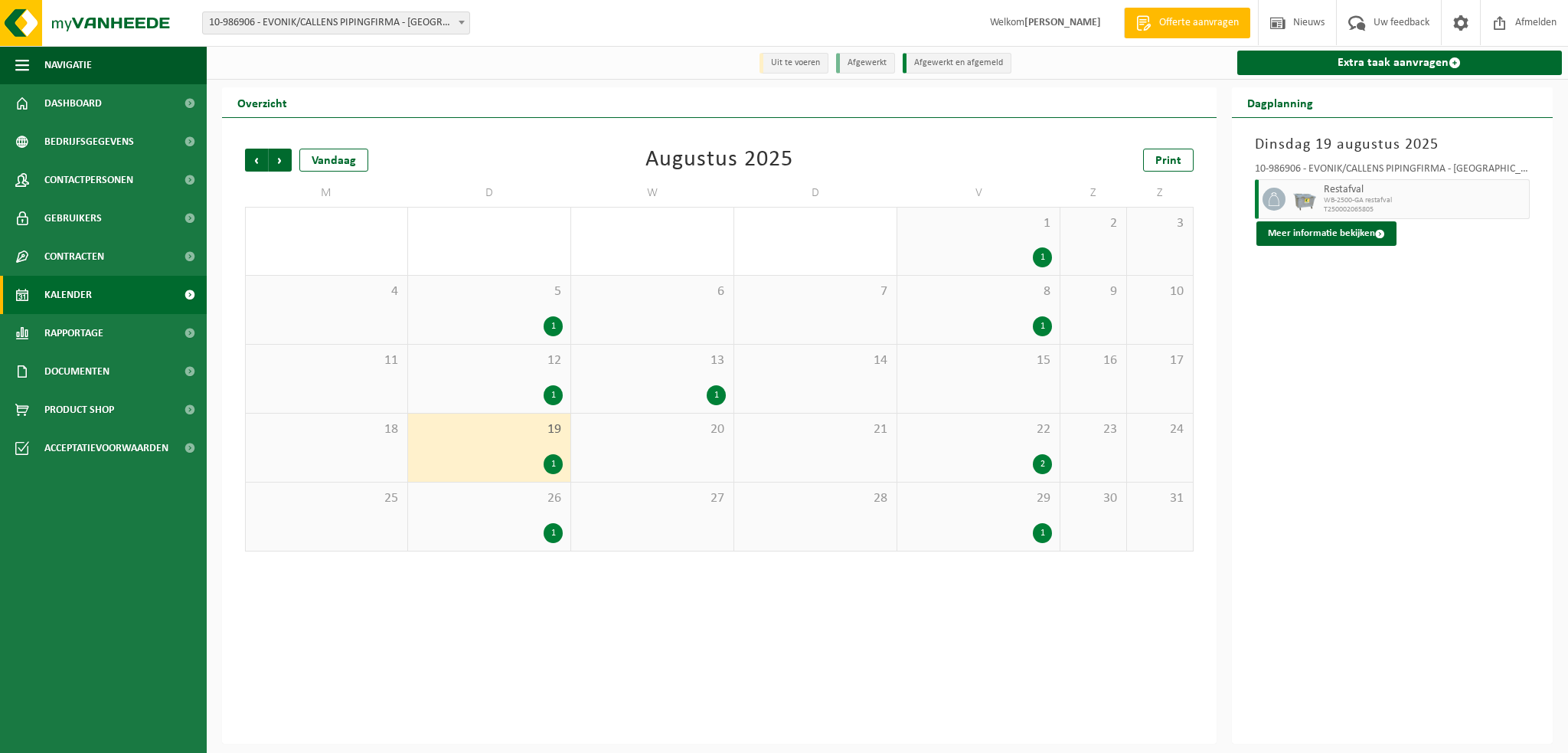
click at [547, 519] on div "26 1" at bounding box center [490, 517] width 163 height 68
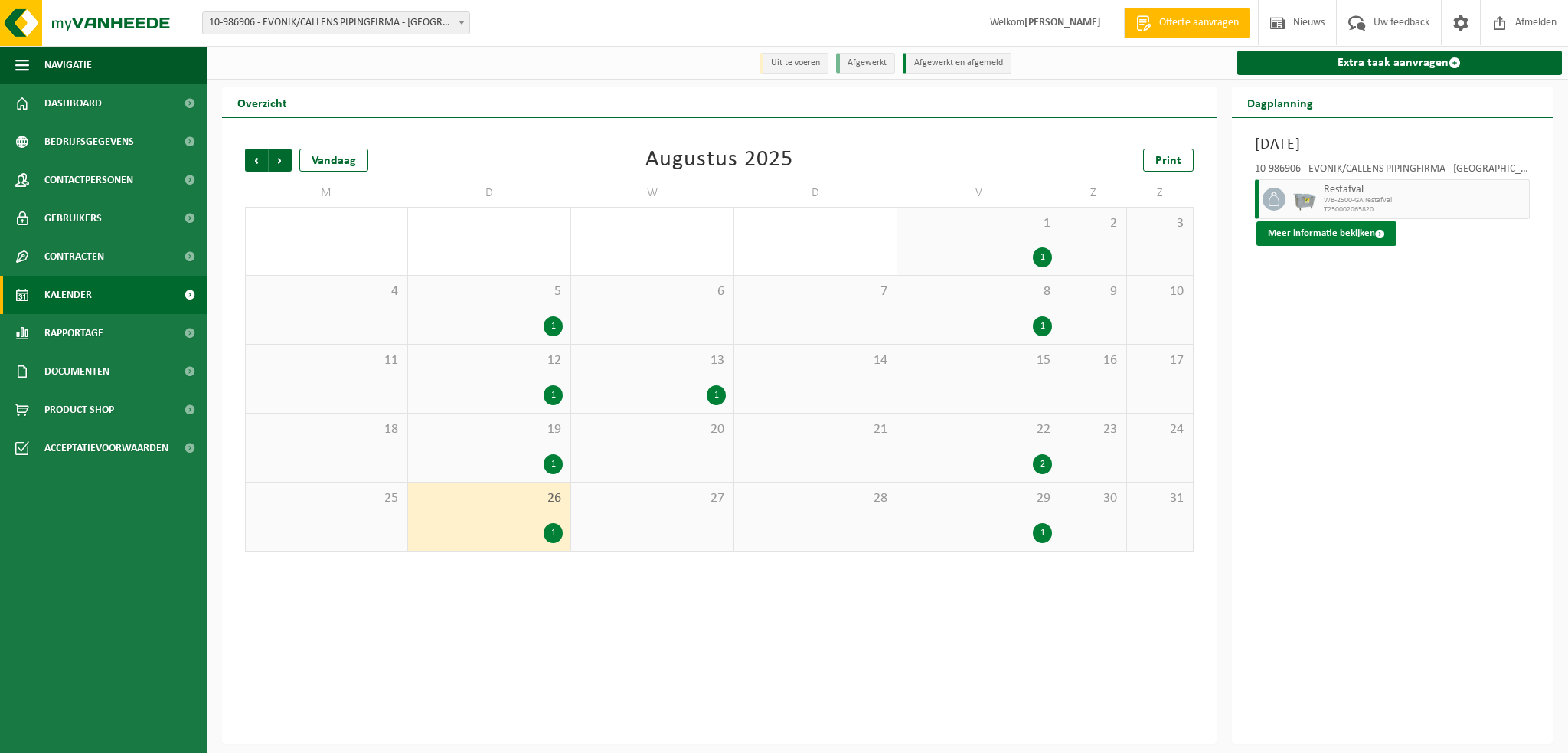
click at [1317, 243] on button "Meer informatie bekijken" at bounding box center [1327, 234] width 140 height 25
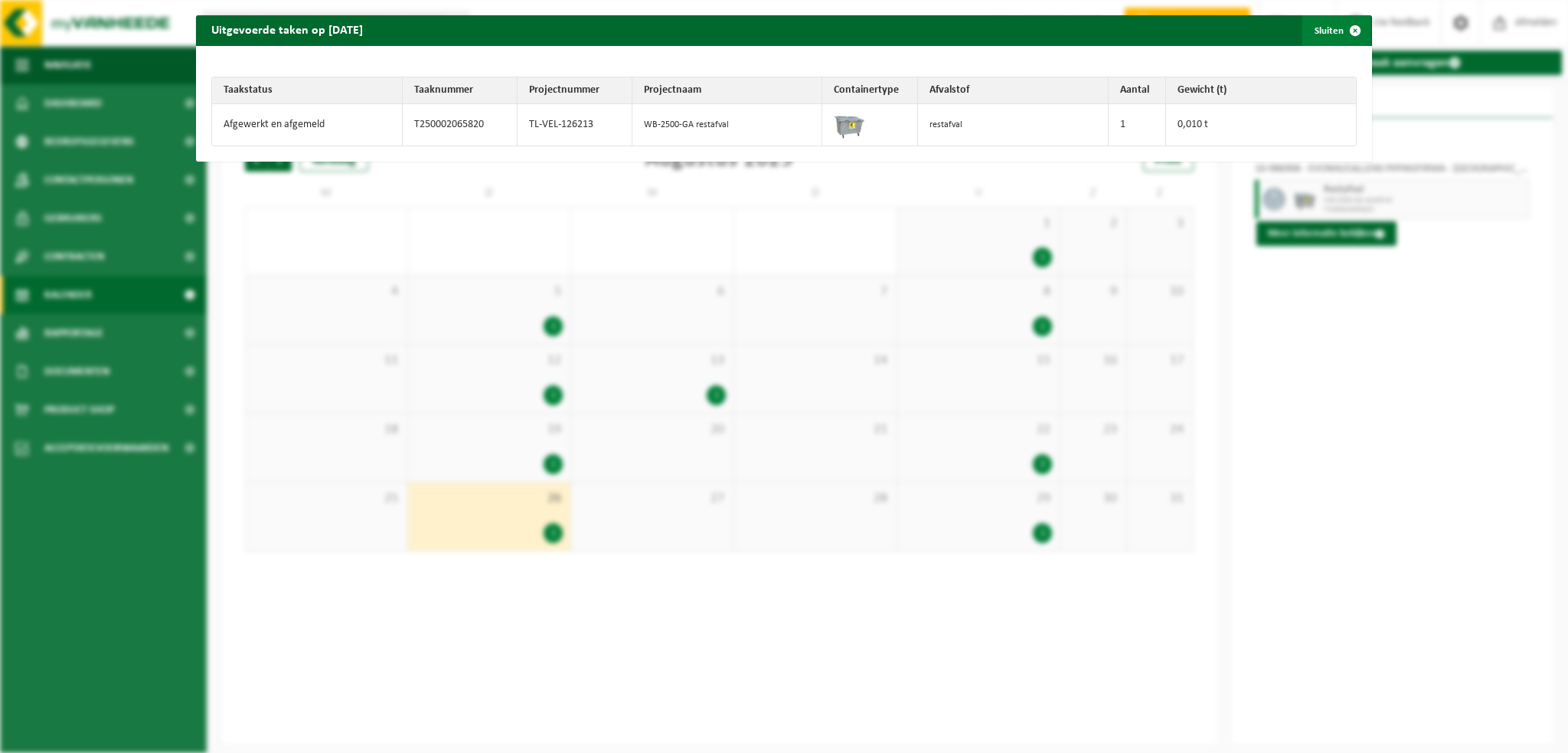
click at [1346, 30] on span "button" at bounding box center [1355, 30] width 31 height 31
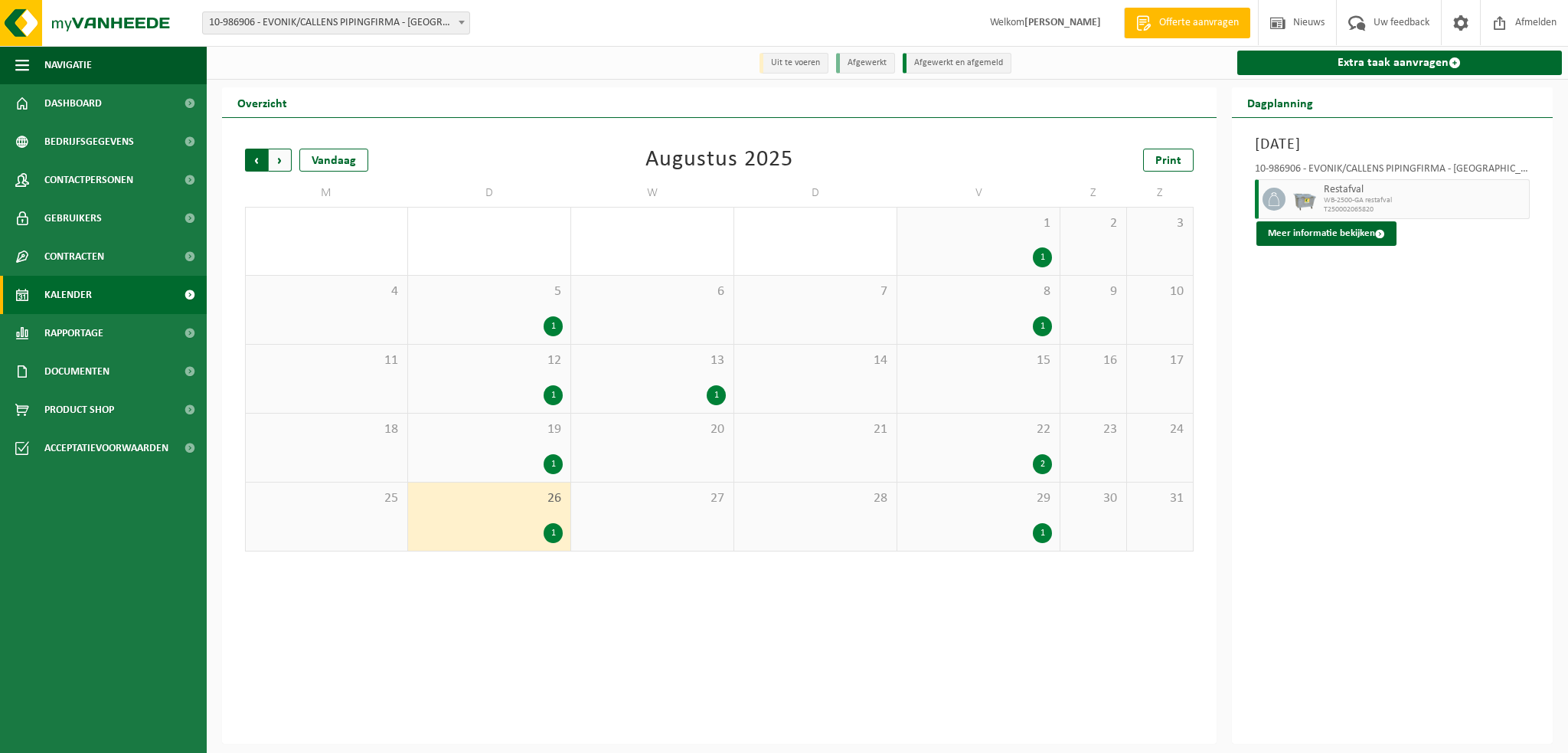
click at [276, 158] on span "Volgende" at bounding box center [280, 160] width 23 height 23
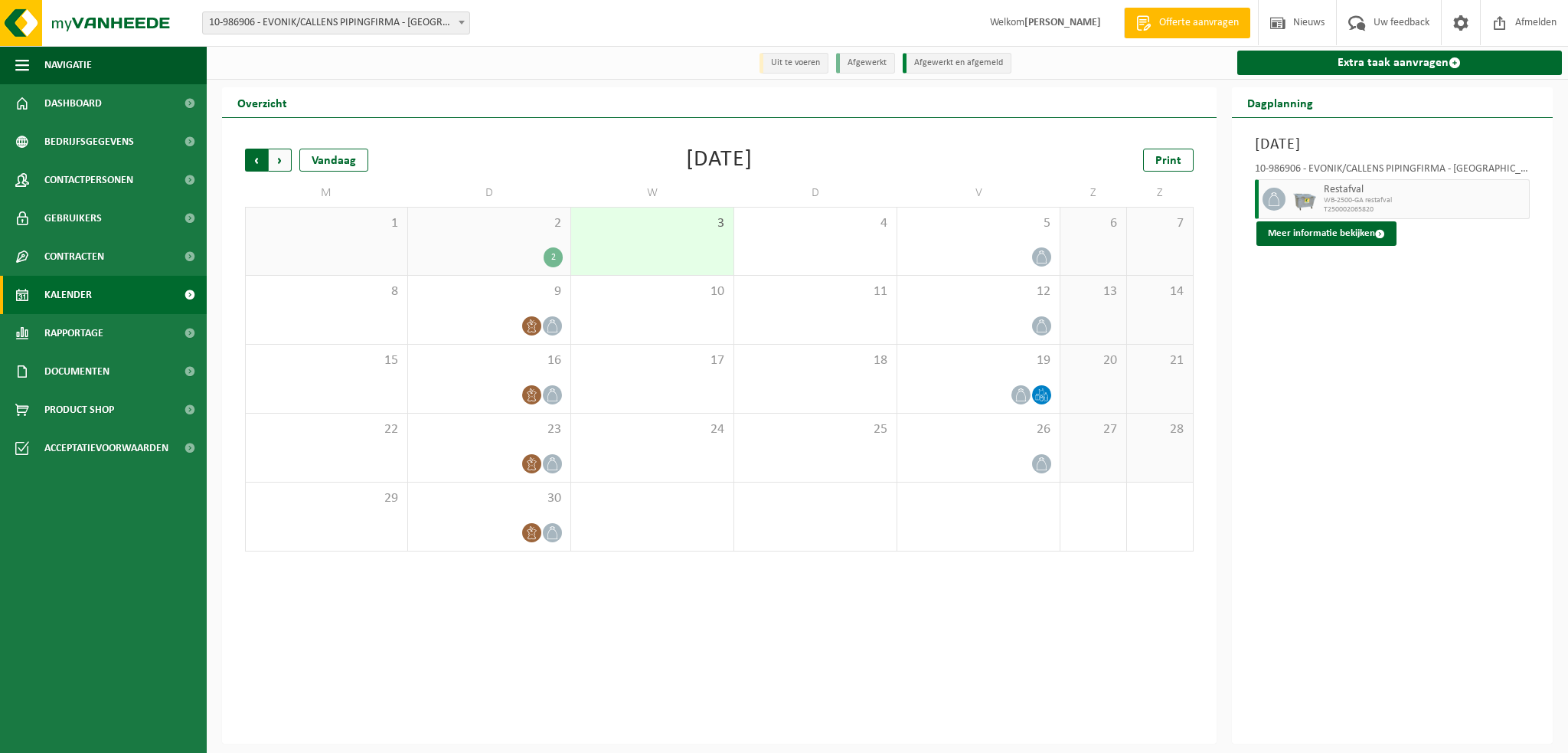
click at [284, 160] on span "Volgende" at bounding box center [280, 160] width 23 height 23
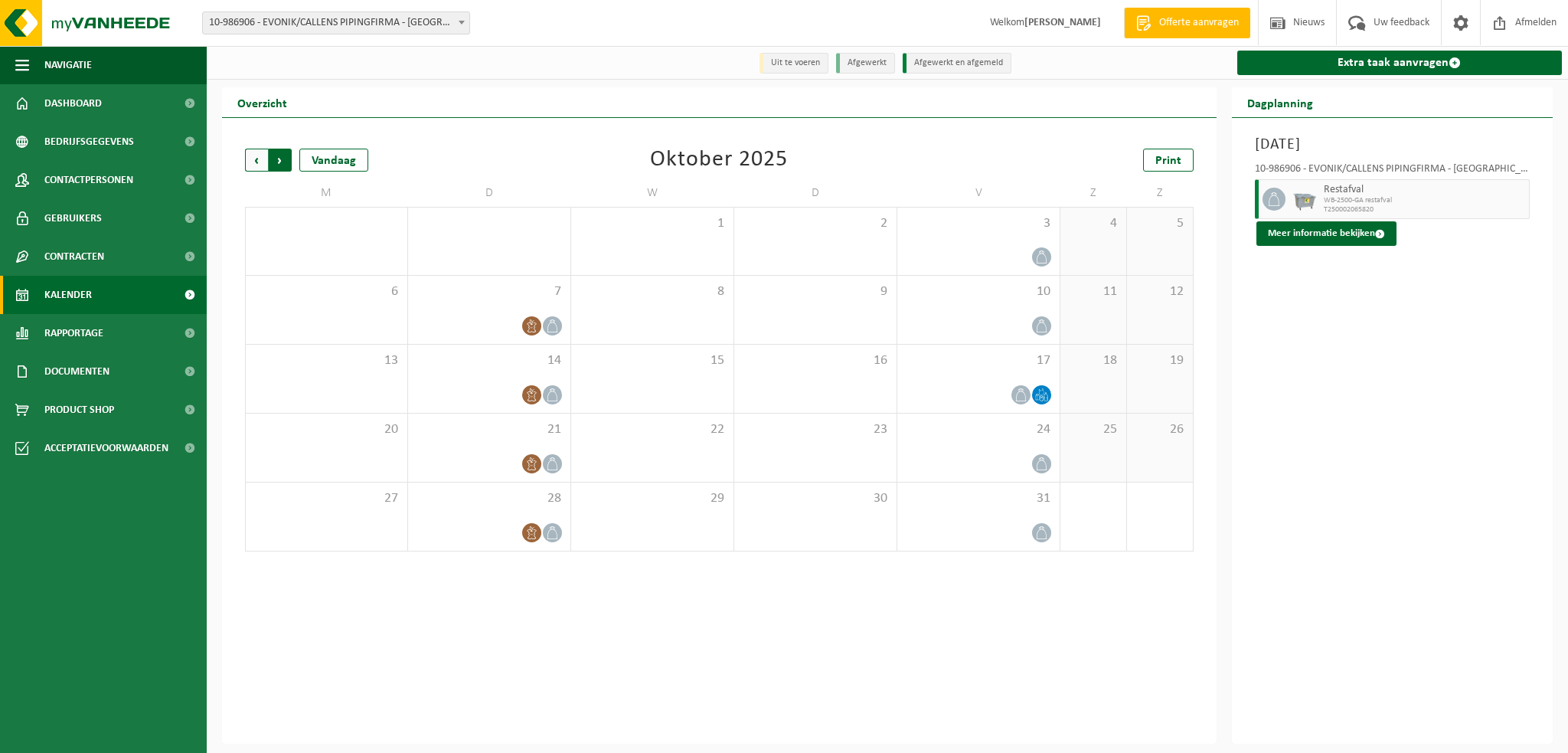
click at [255, 165] on span "Vorige" at bounding box center [256, 160] width 23 height 23
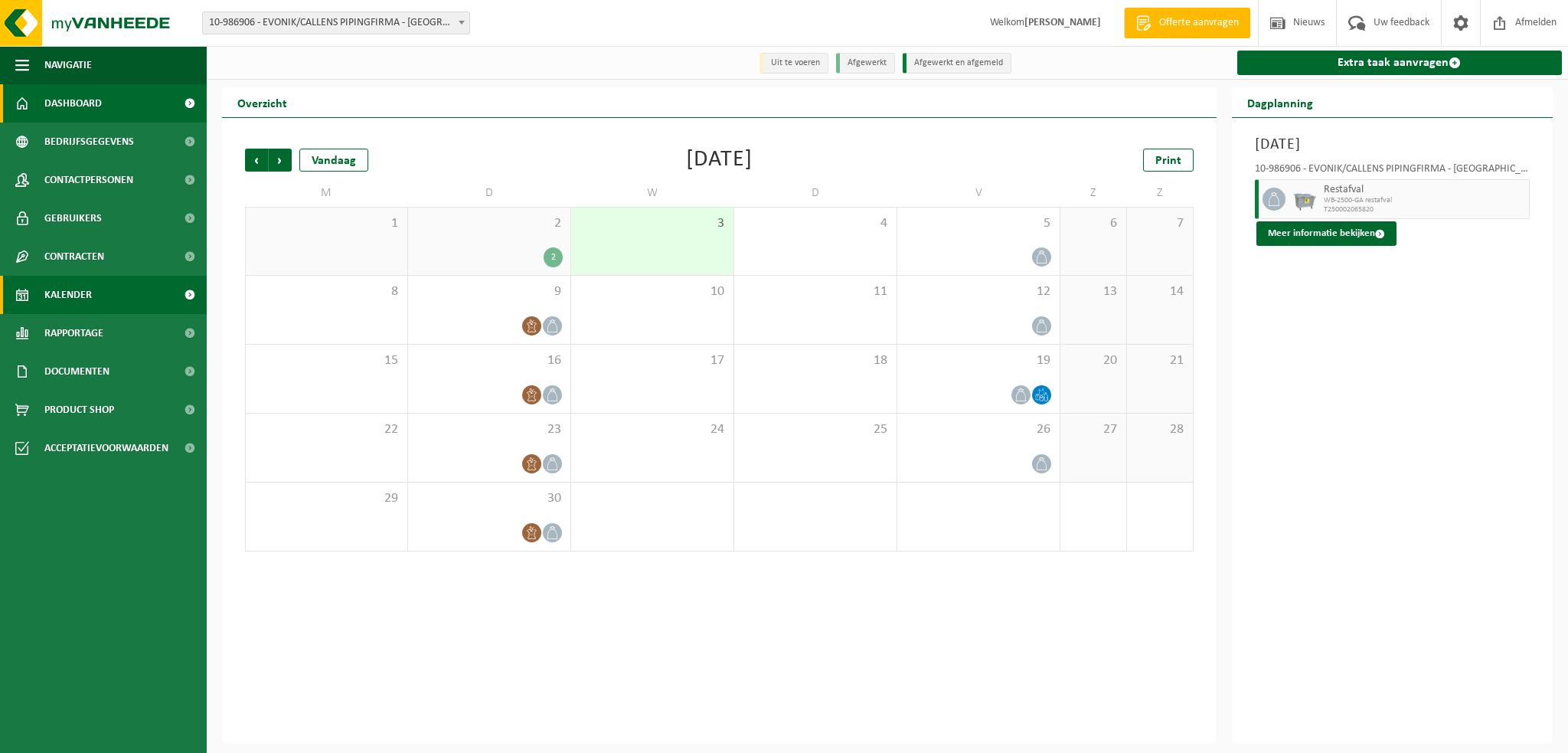
click at [111, 101] on link "Dashboard" at bounding box center [103, 103] width 207 height 38
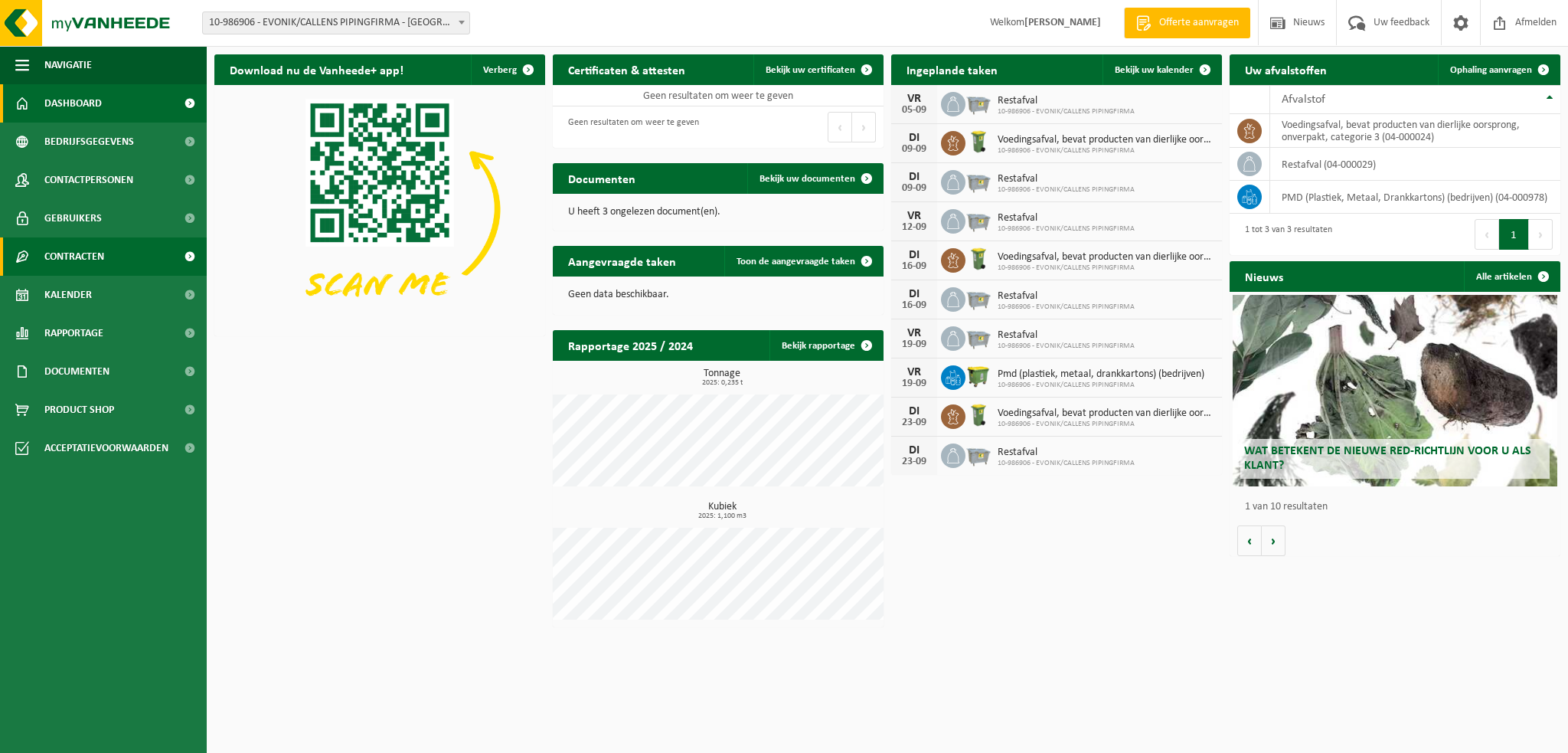
click at [103, 257] on span "Contracten" at bounding box center [74, 256] width 60 height 38
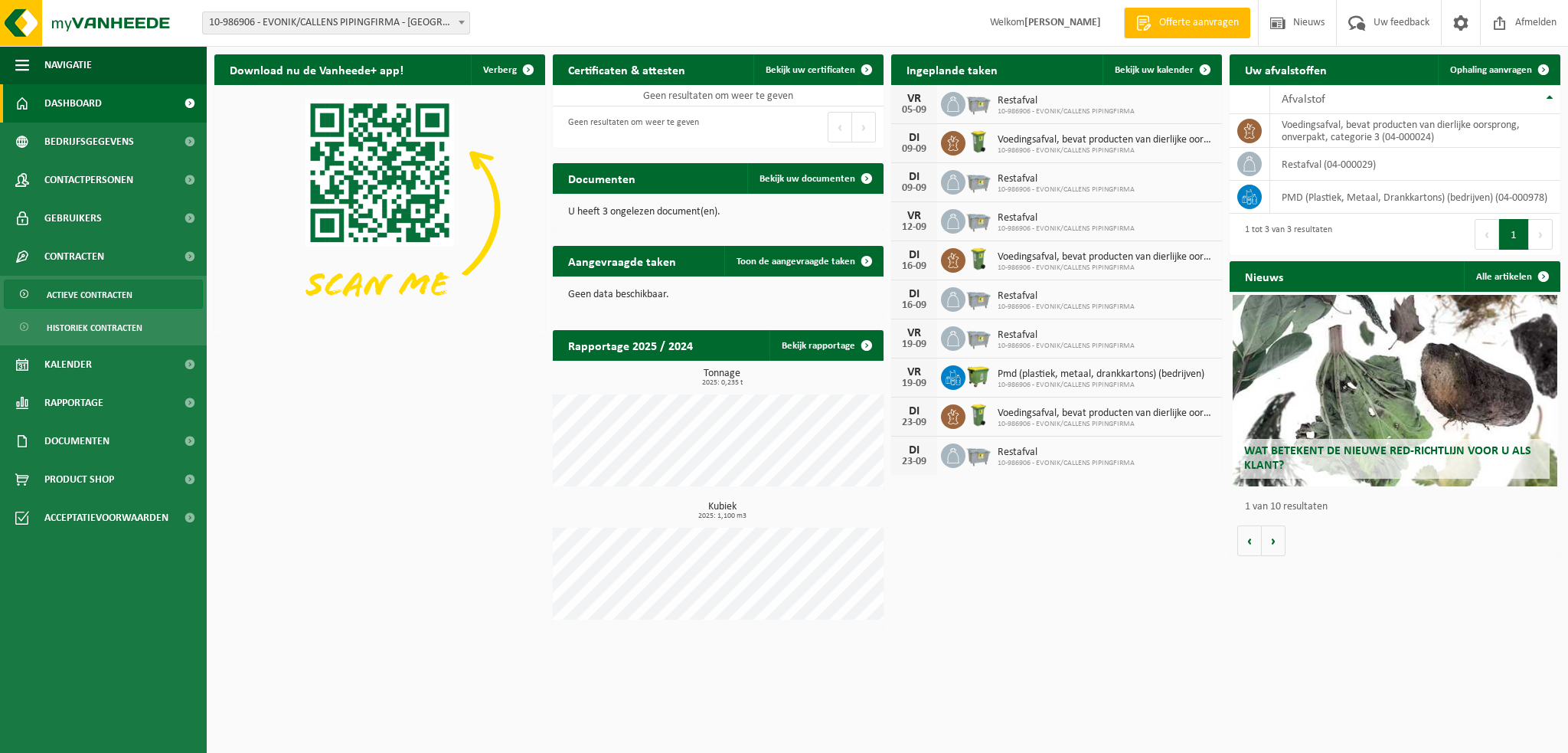
click at [118, 297] on span "Actieve contracten" at bounding box center [89, 295] width 86 height 29
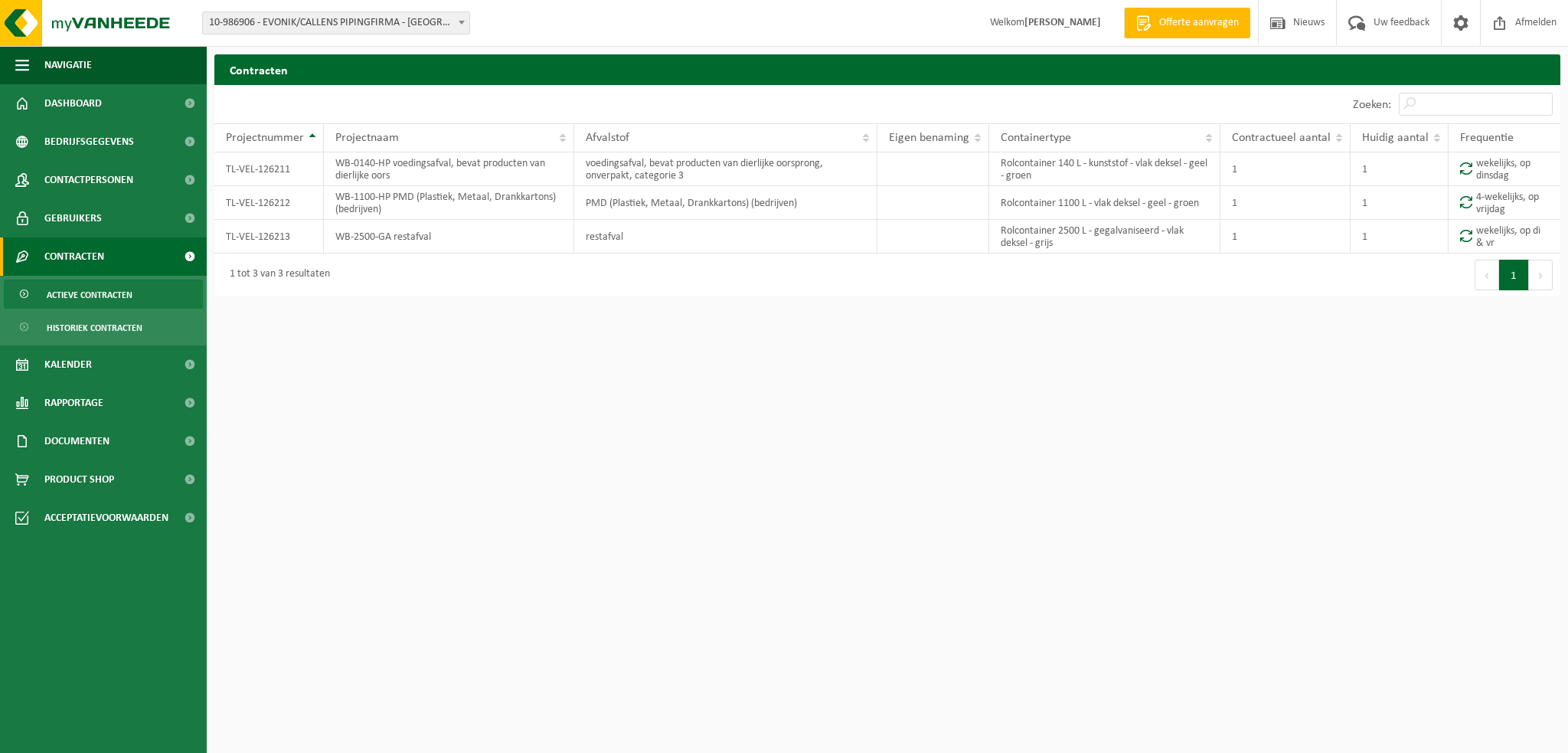
click at [374, 39] on div "Vestiging: 01-004031 - EVONIK [GEOGRAPHIC_DATA] [GEOGRAPHIC_DATA] - [GEOGRAPHIC…" at bounding box center [784, 23] width 1568 height 47
click at [382, 29] on span "10-986906 - EVONIK/CALLENS PIPINGFIRMA - [GEOGRAPHIC_DATA]" at bounding box center [335, 23] width 266 height 21
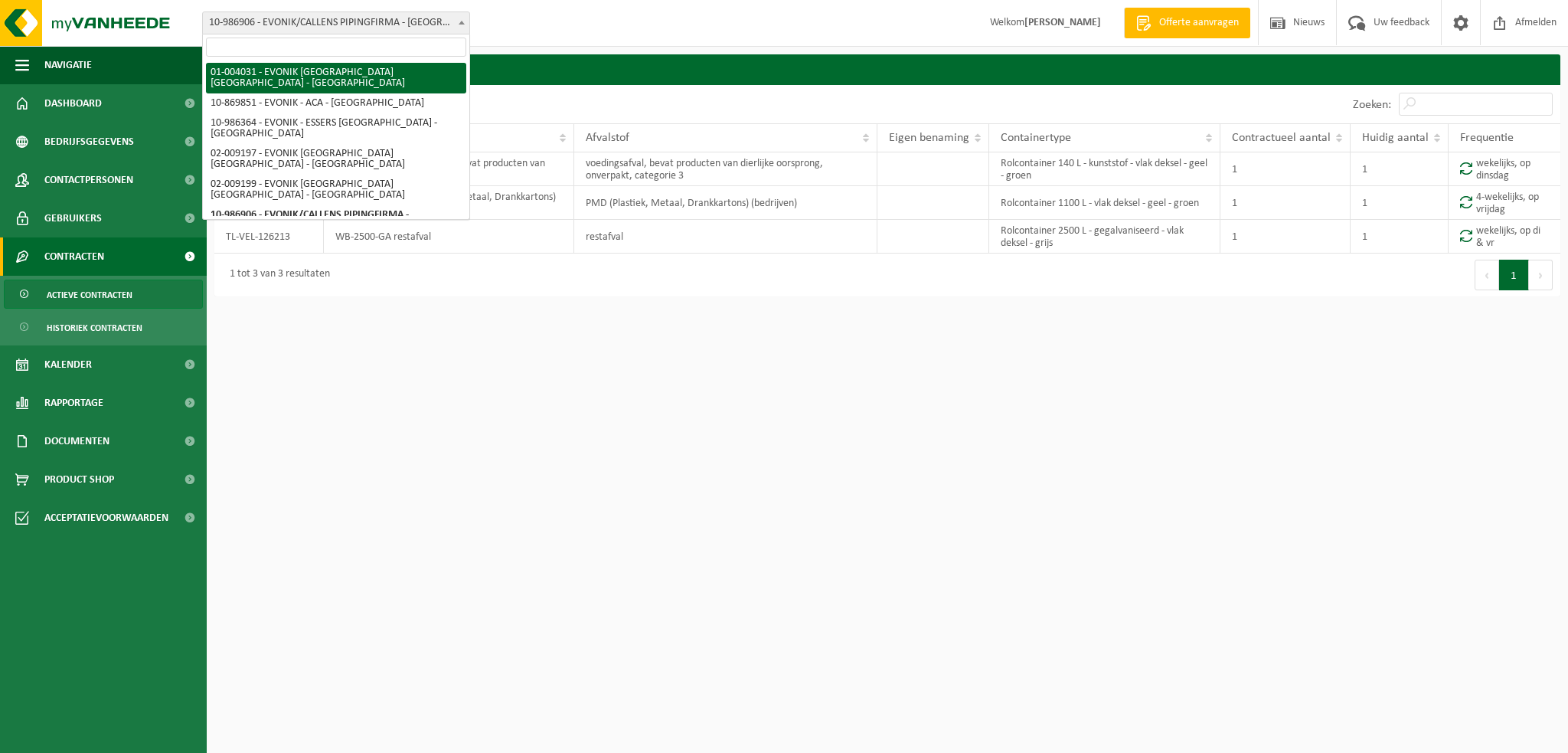
select select "191"
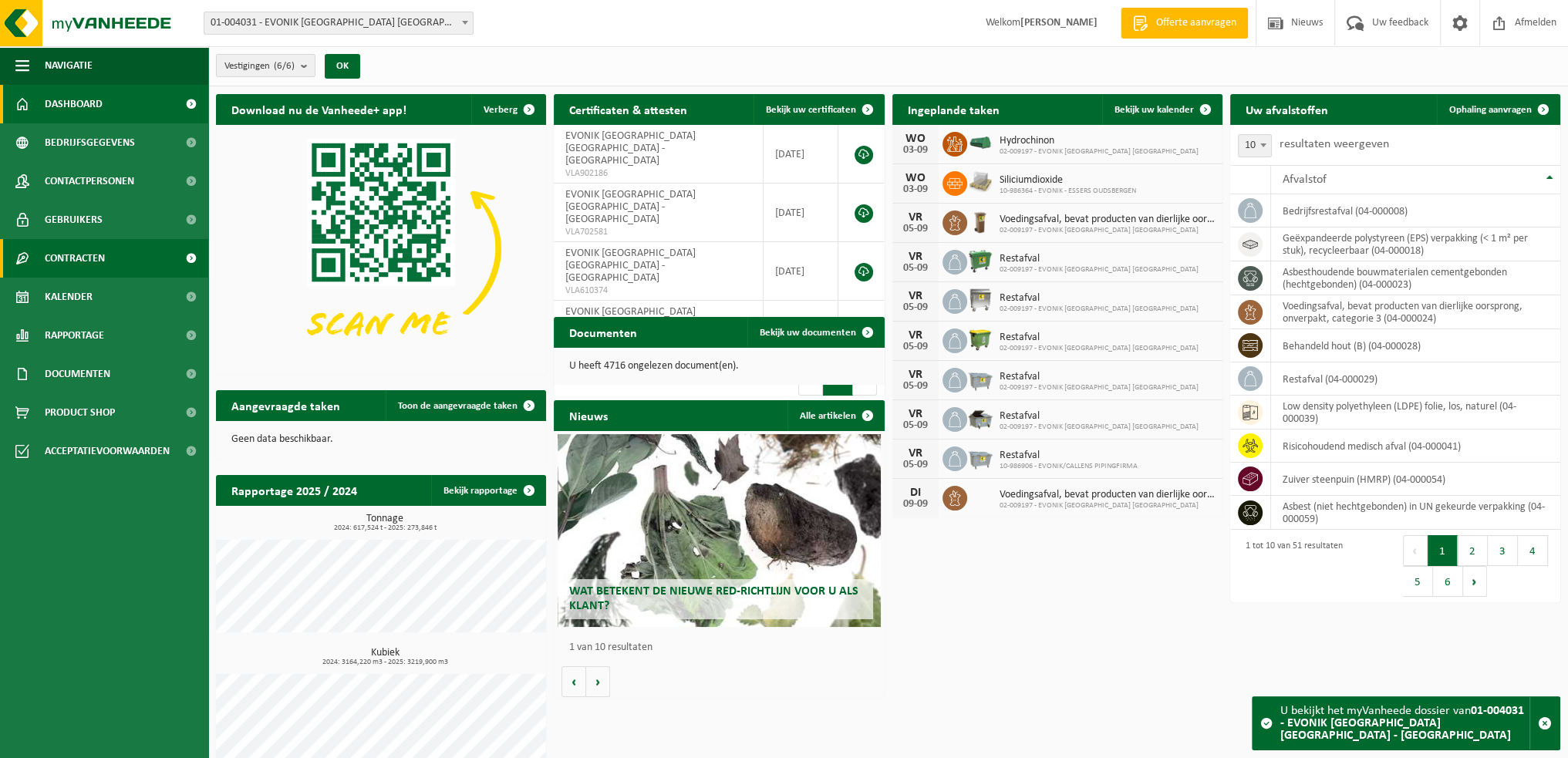
click at [84, 259] on span "Contracten" at bounding box center [75, 257] width 61 height 38
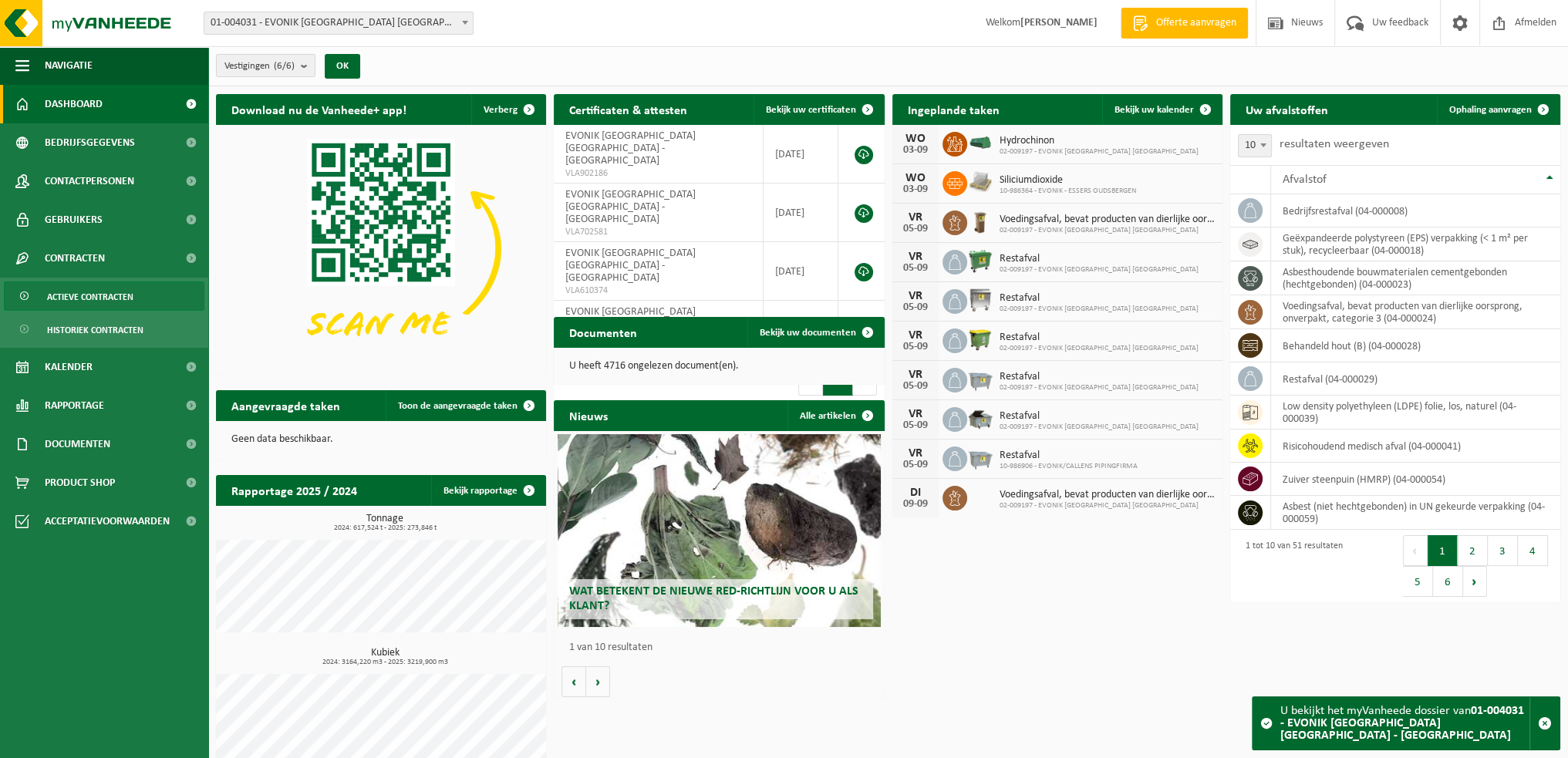
drag, startPoint x: 78, startPoint y: 297, endPoint x: 445, endPoint y: 297, distance: 367.0
click at [80, 297] on span "Actieve contracten" at bounding box center [90, 297] width 86 height 29
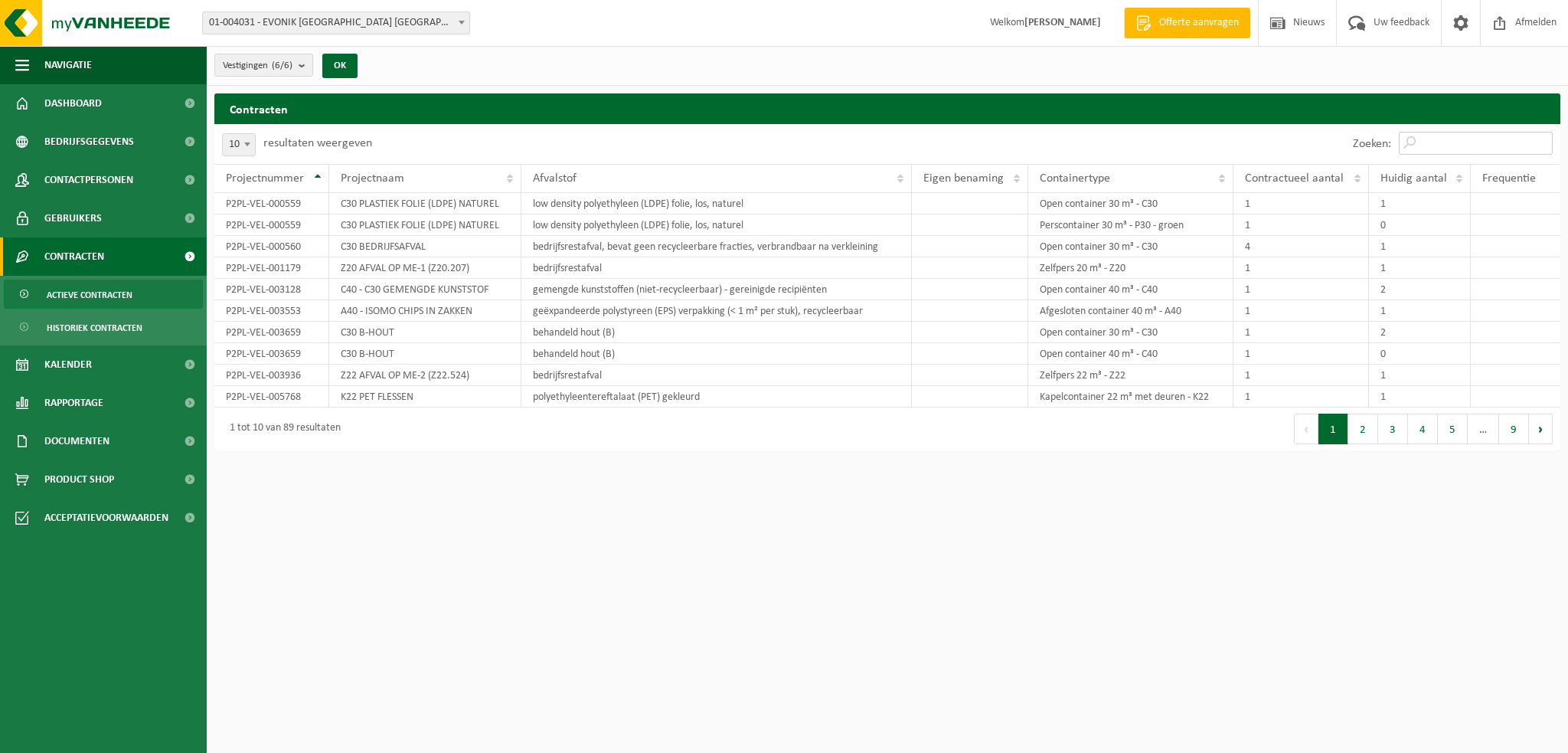
click at [1431, 143] on input "Zoeken:" at bounding box center [1476, 143] width 154 height 23
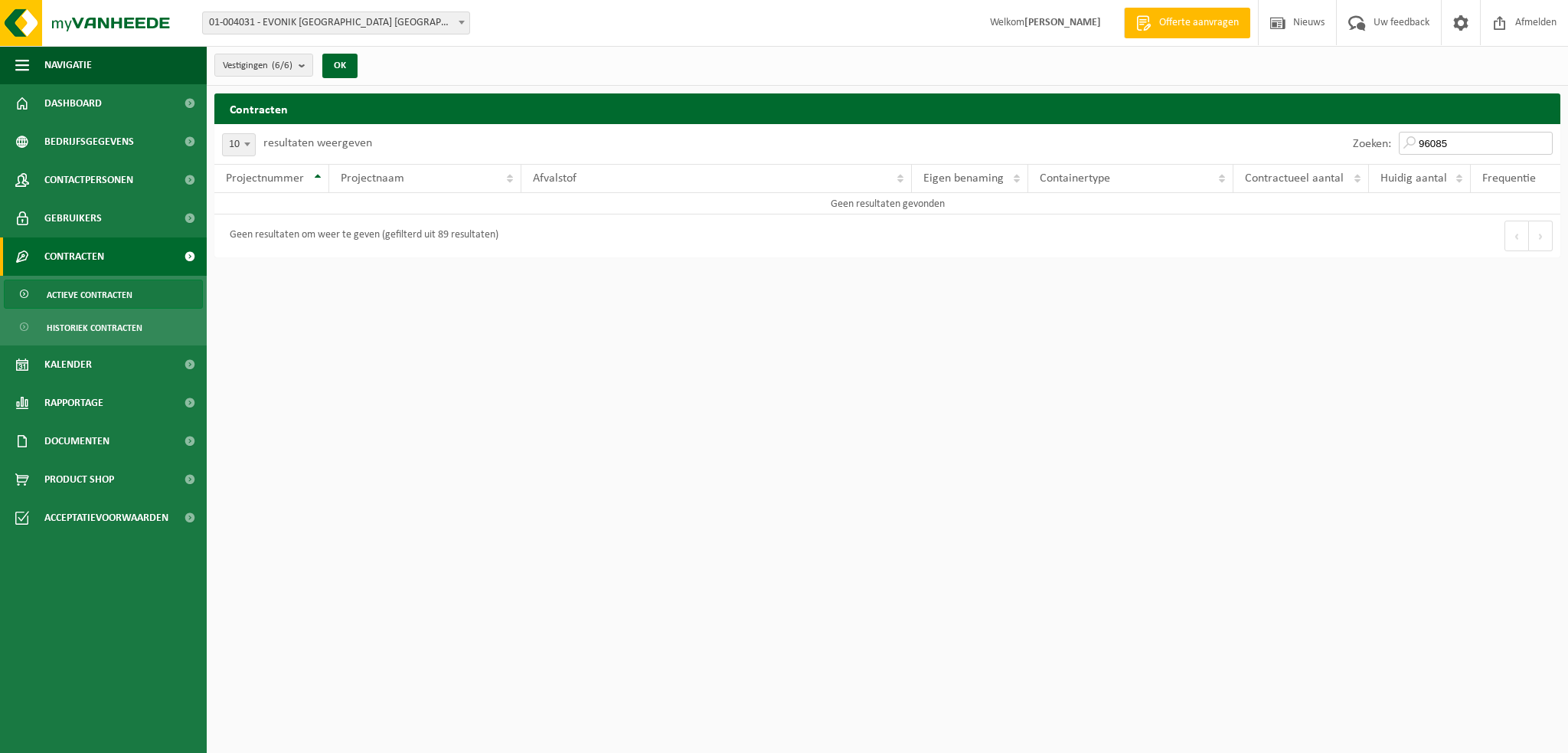
drag, startPoint x: 1468, startPoint y: 137, endPoint x: 1412, endPoint y: 142, distance: 56.2
click at [1412, 142] on input "96085" at bounding box center [1476, 143] width 154 height 23
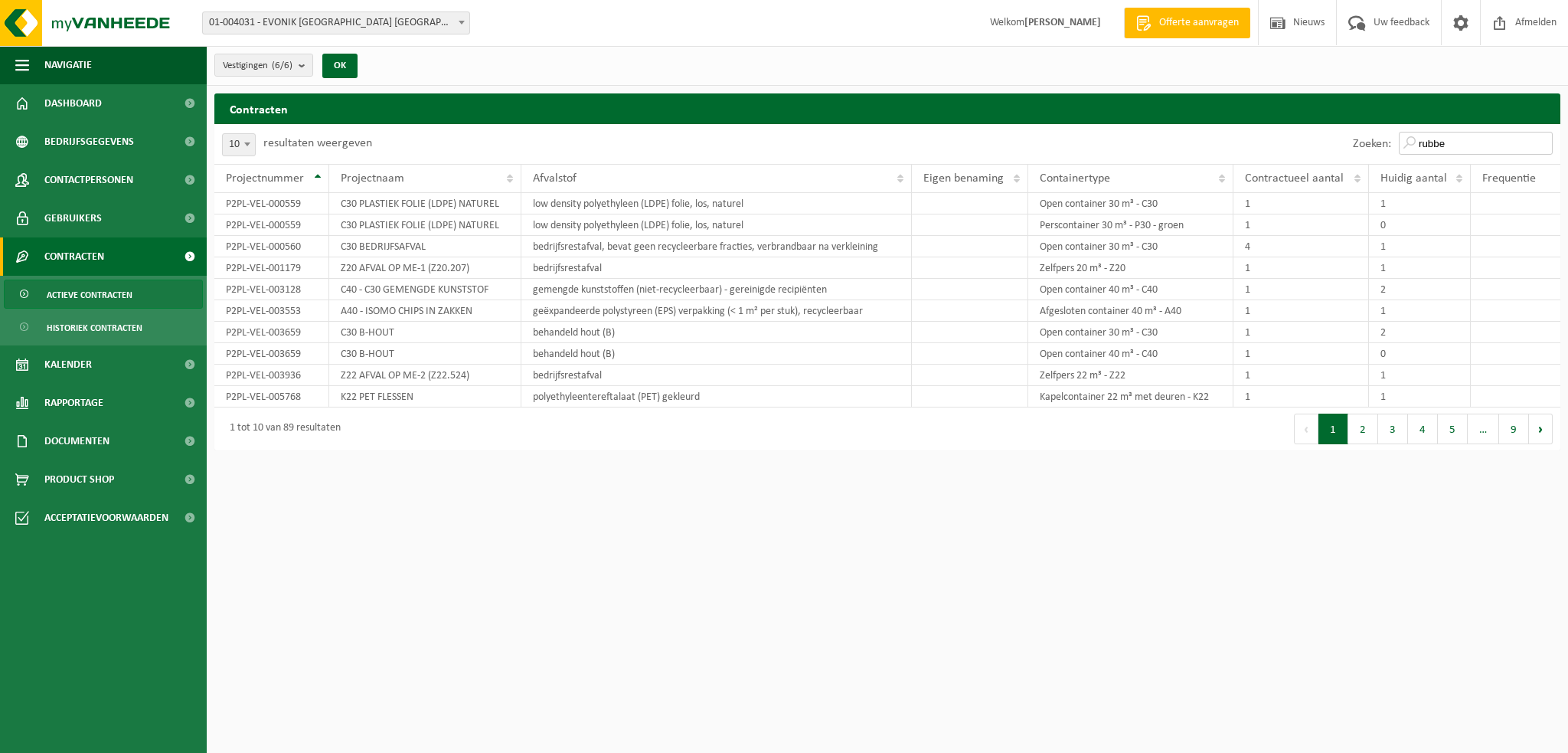
type input "rubber"
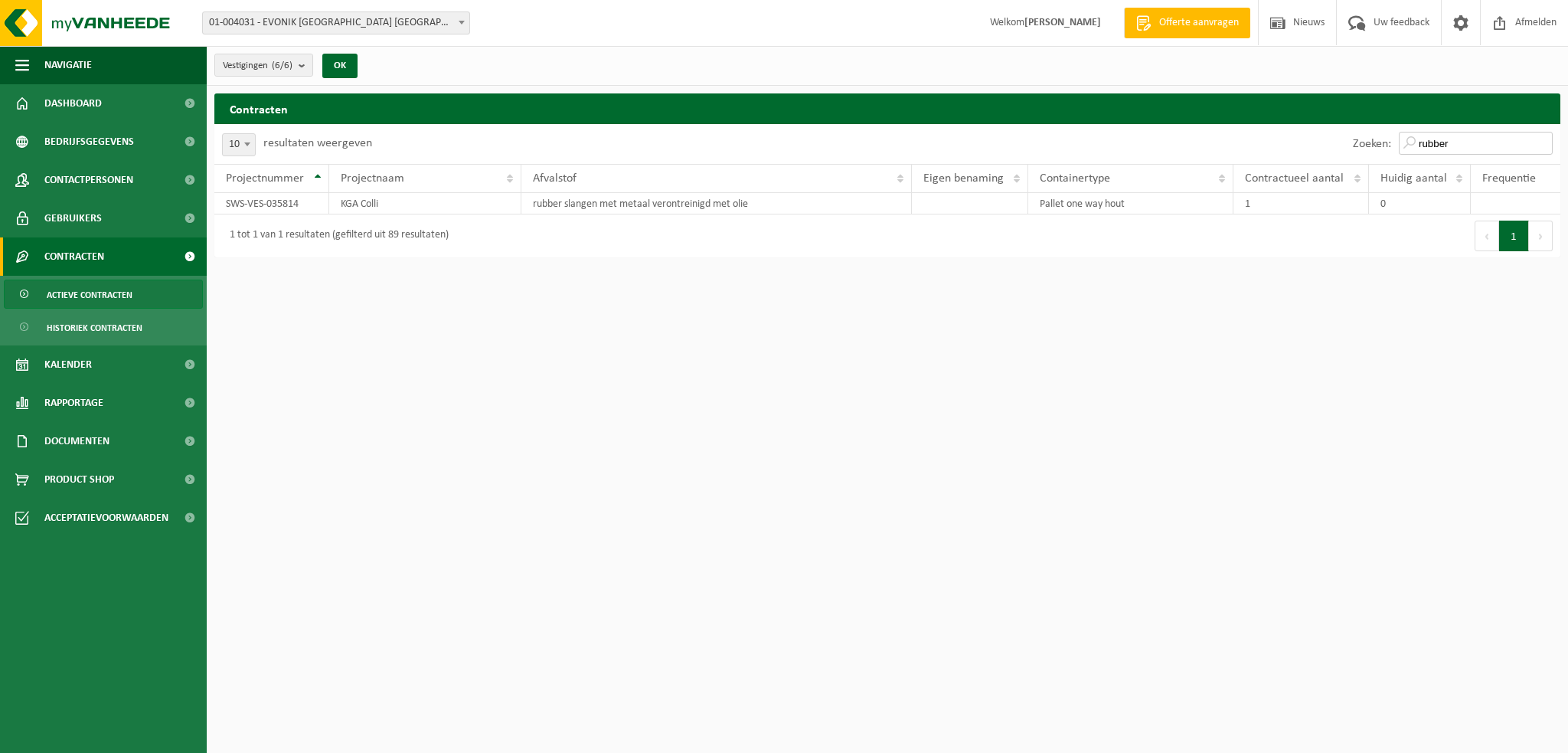
drag, startPoint x: 1454, startPoint y: 143, endPoint x: 1413, endPoint y: 142, distance: 41.0
click at [1413, 142] on input "rubber" at bounding box center [1476, 143] width 154 height 23
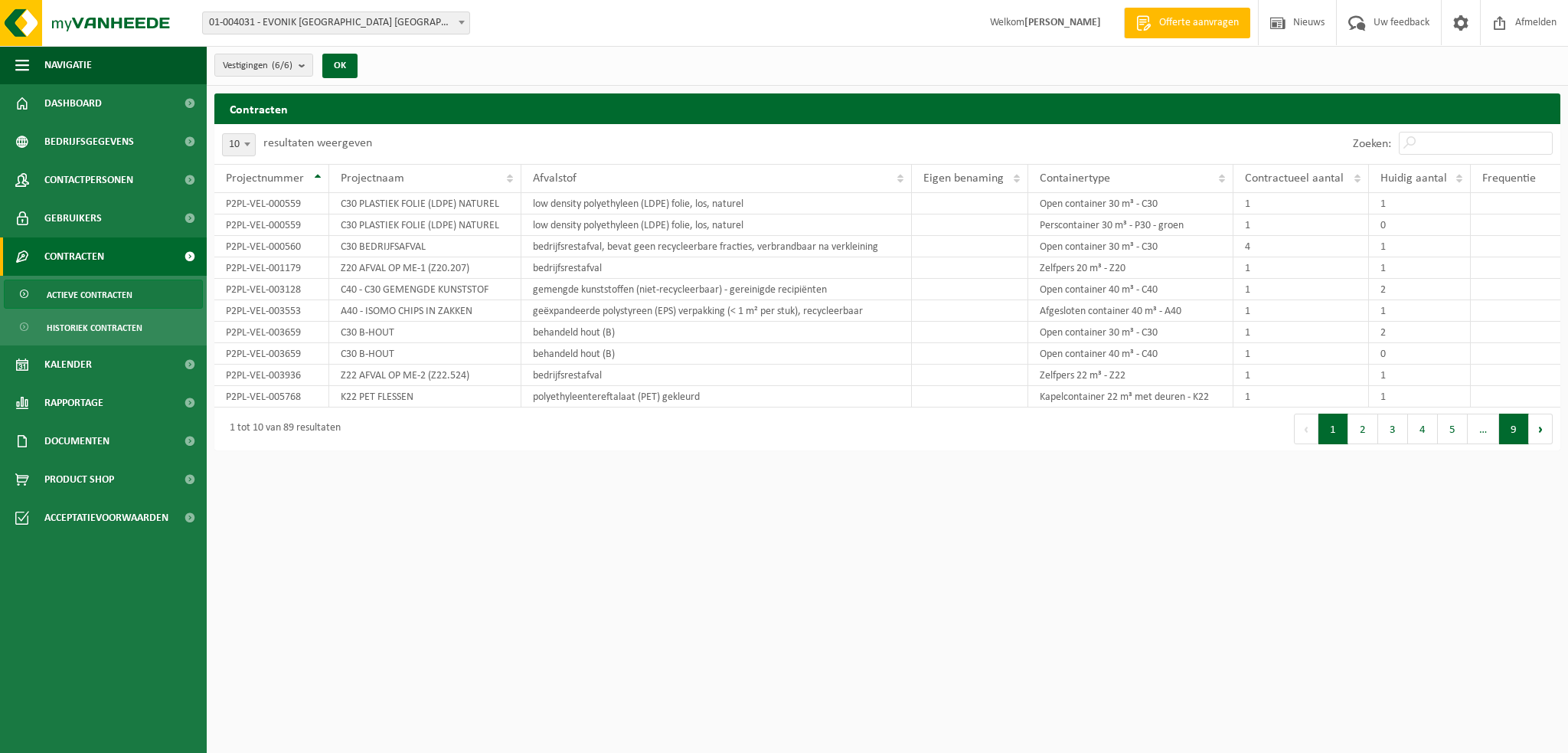
click at [1507, 426] on button "9" at bounding box center [1514, 429] width 30 height 31
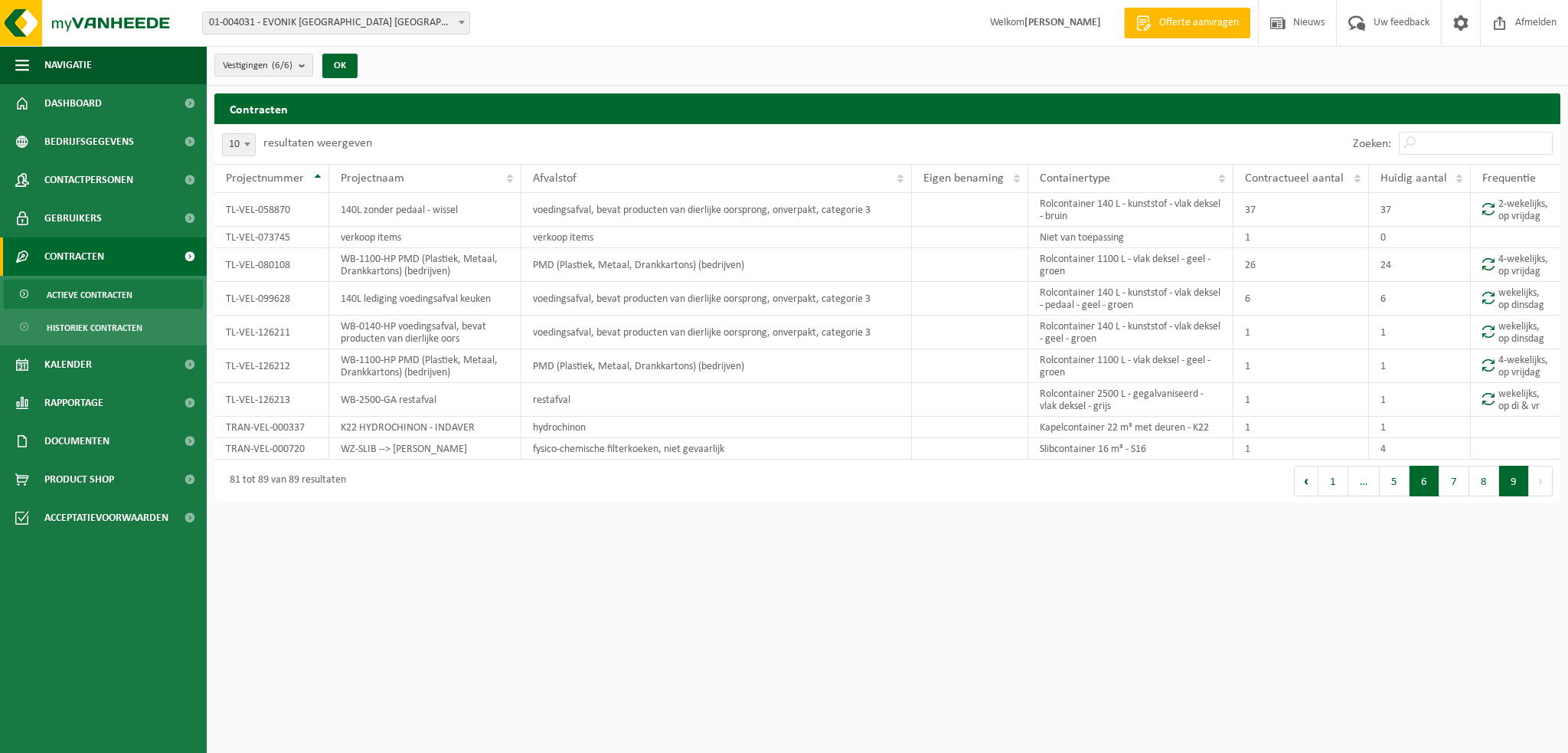
click at [1431, 496] on button "6" at bounding box center [1425, 480] width 30 height 31
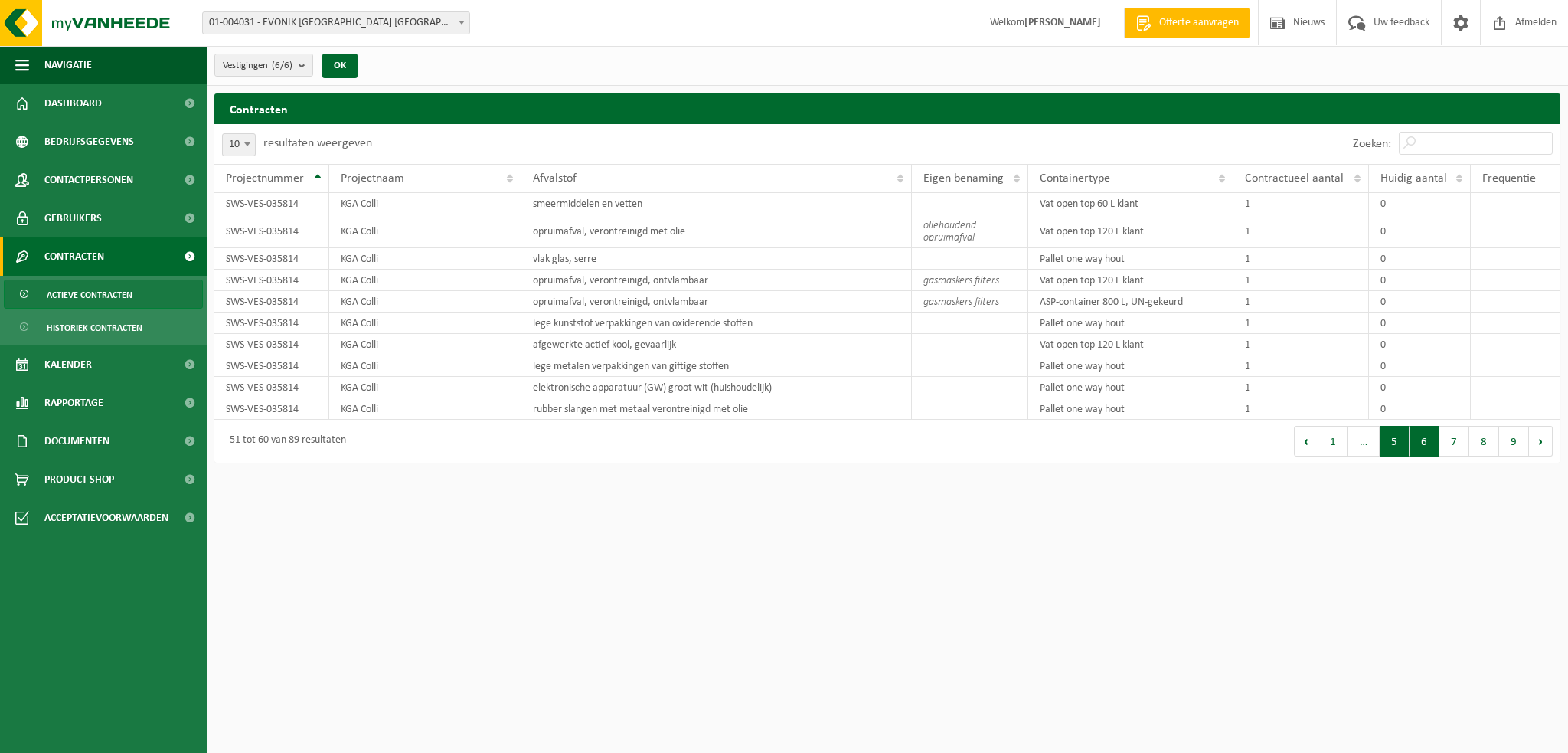
click at [1390, 441] on button "5" at bounding box center [1395, 441] width 30 height 31
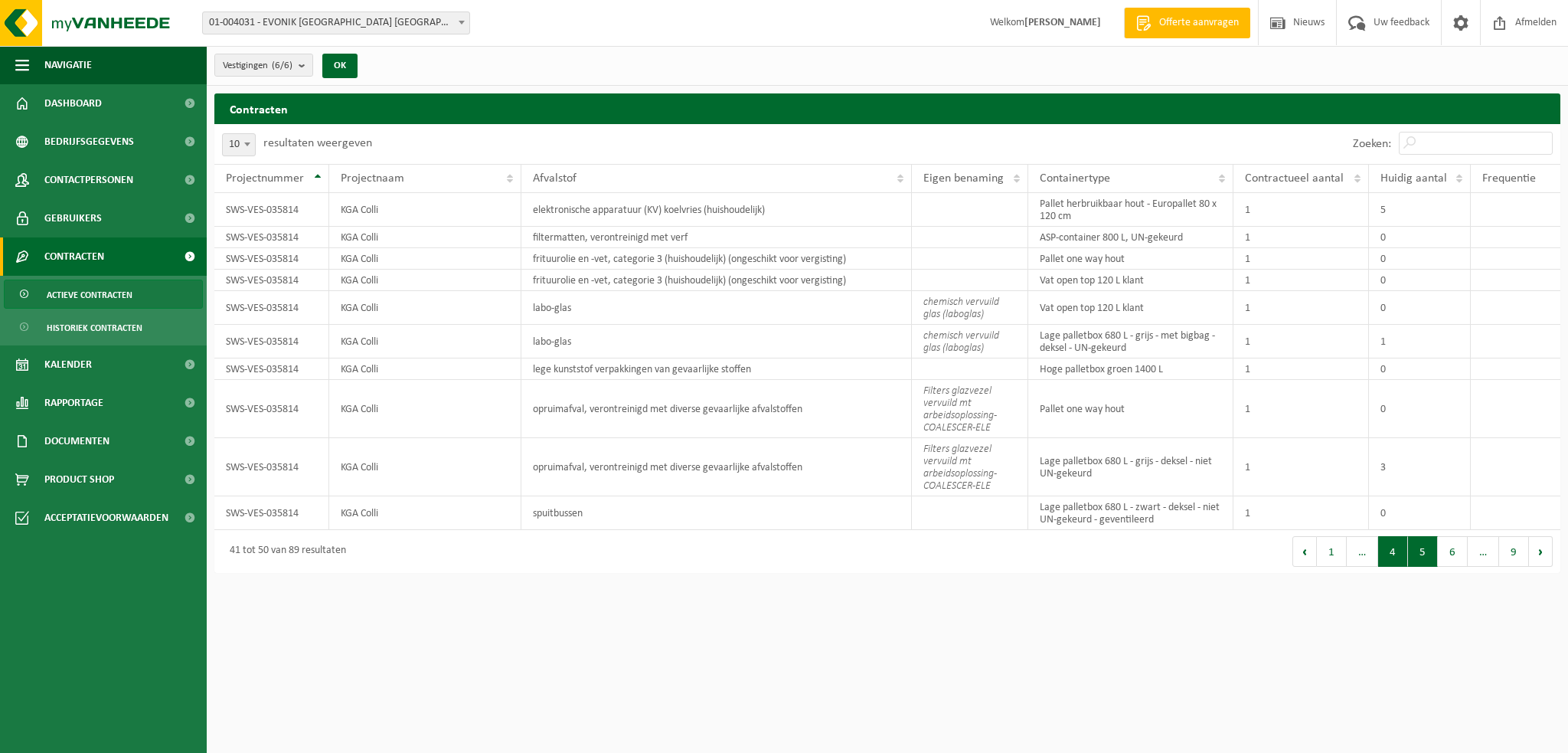
click at [1400, 557] on button "4" at bounding box center [1394, 551] width 30 height 31
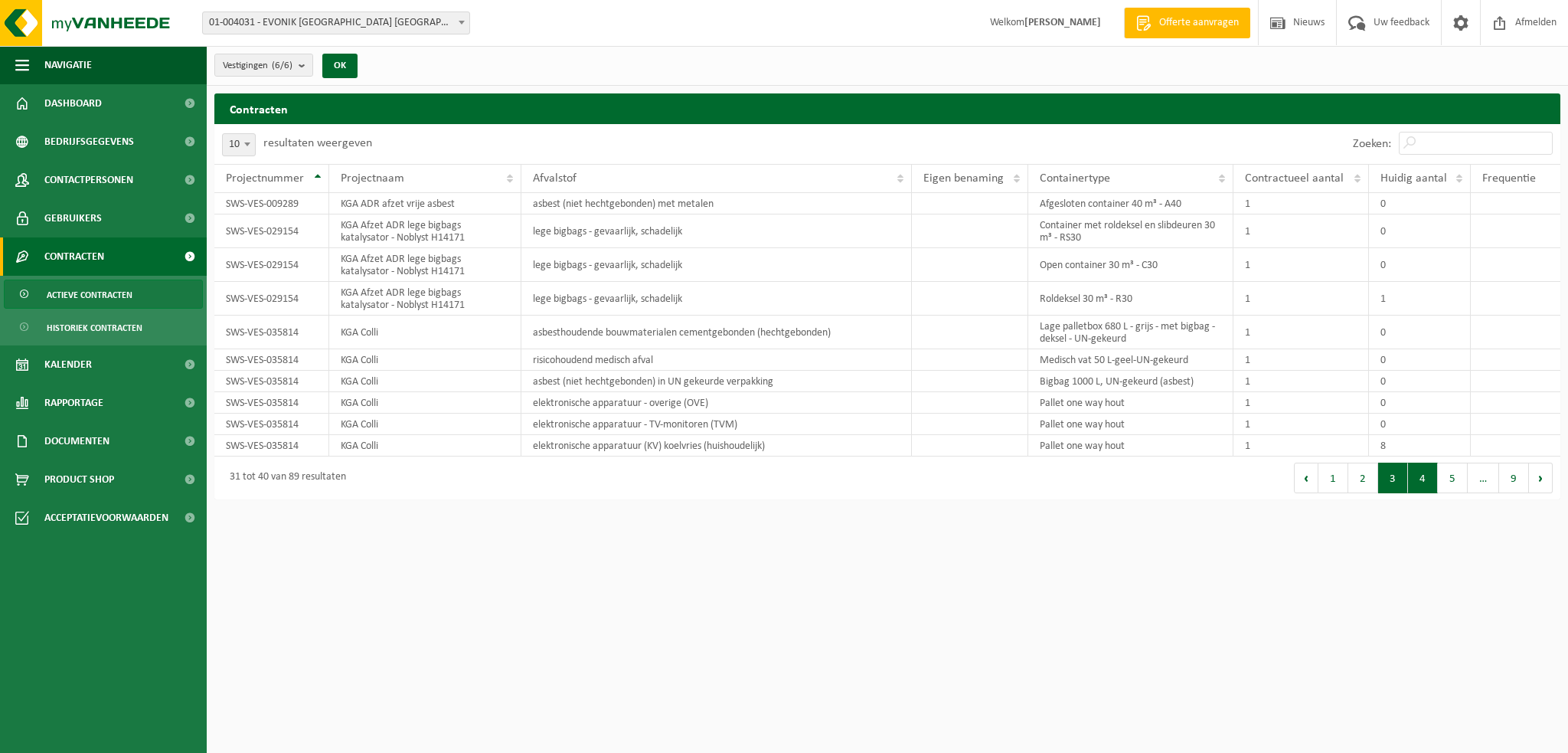
click at [1396, 483] on button "3" at bounding box center [1394, 478] width 30 height 31
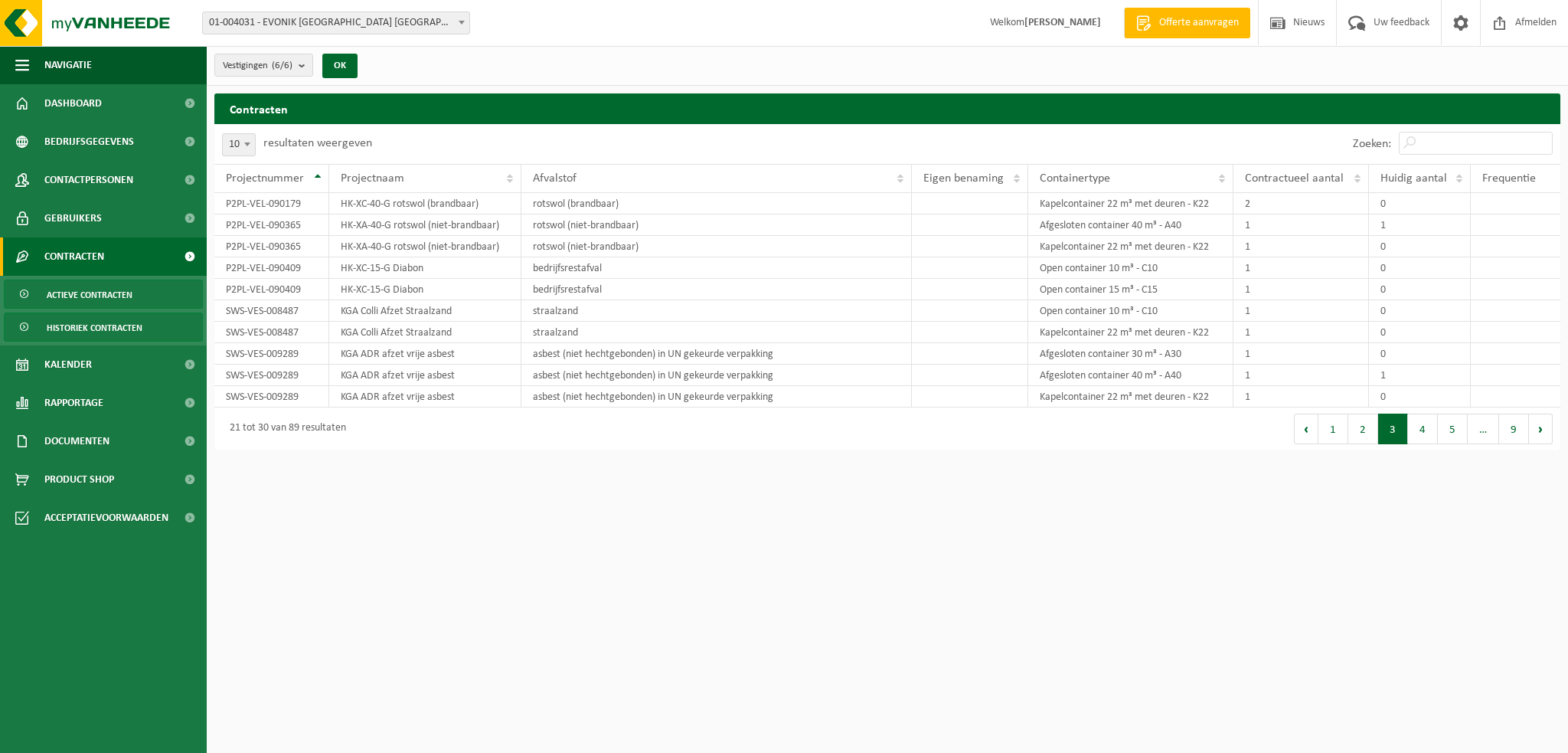
click at [119, 327] on span "Historiek contracten" at bounding box center [95, 327] width 96 height 29
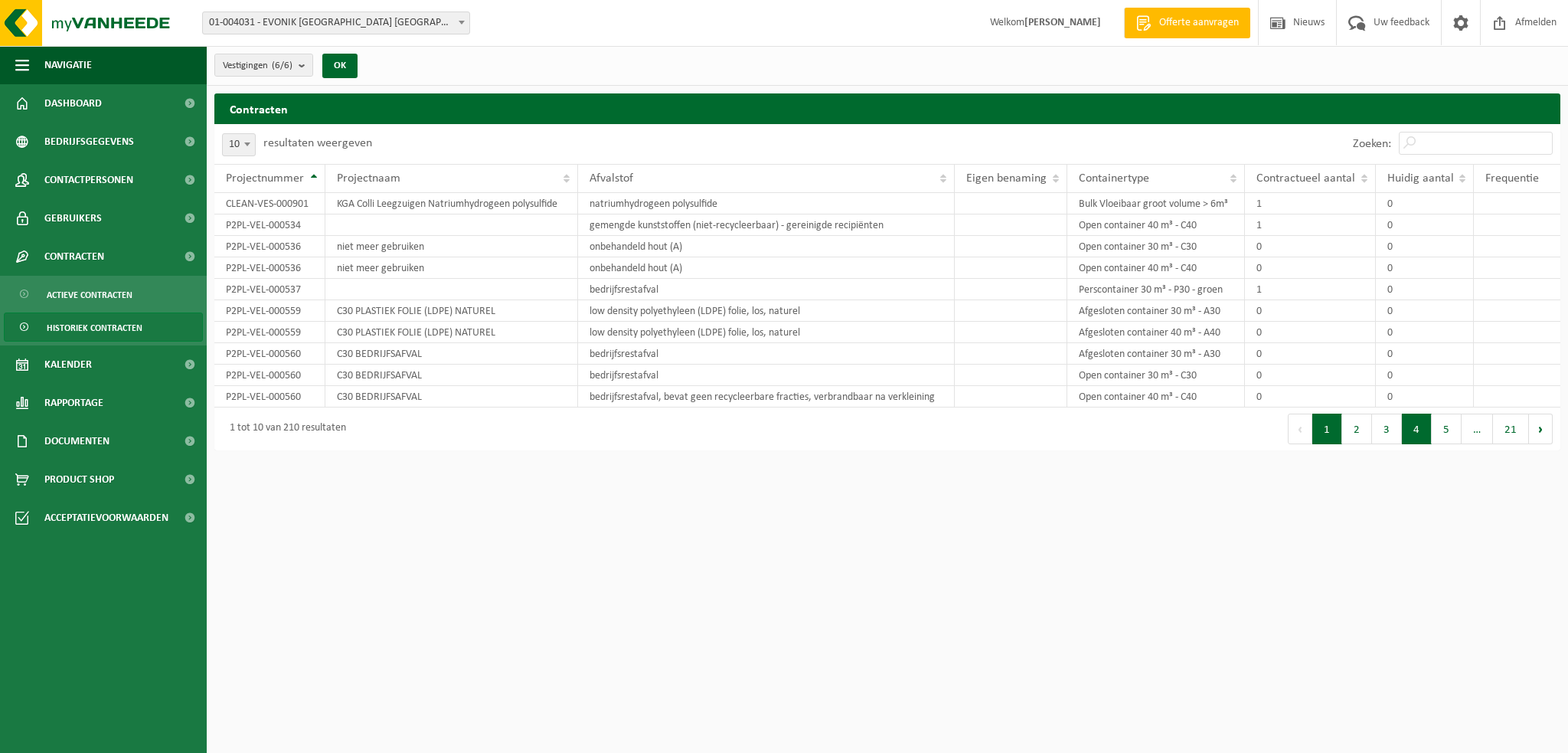
click at [1415, 428] on button "4" at bounding box center [1417, 429] width 30 height 31
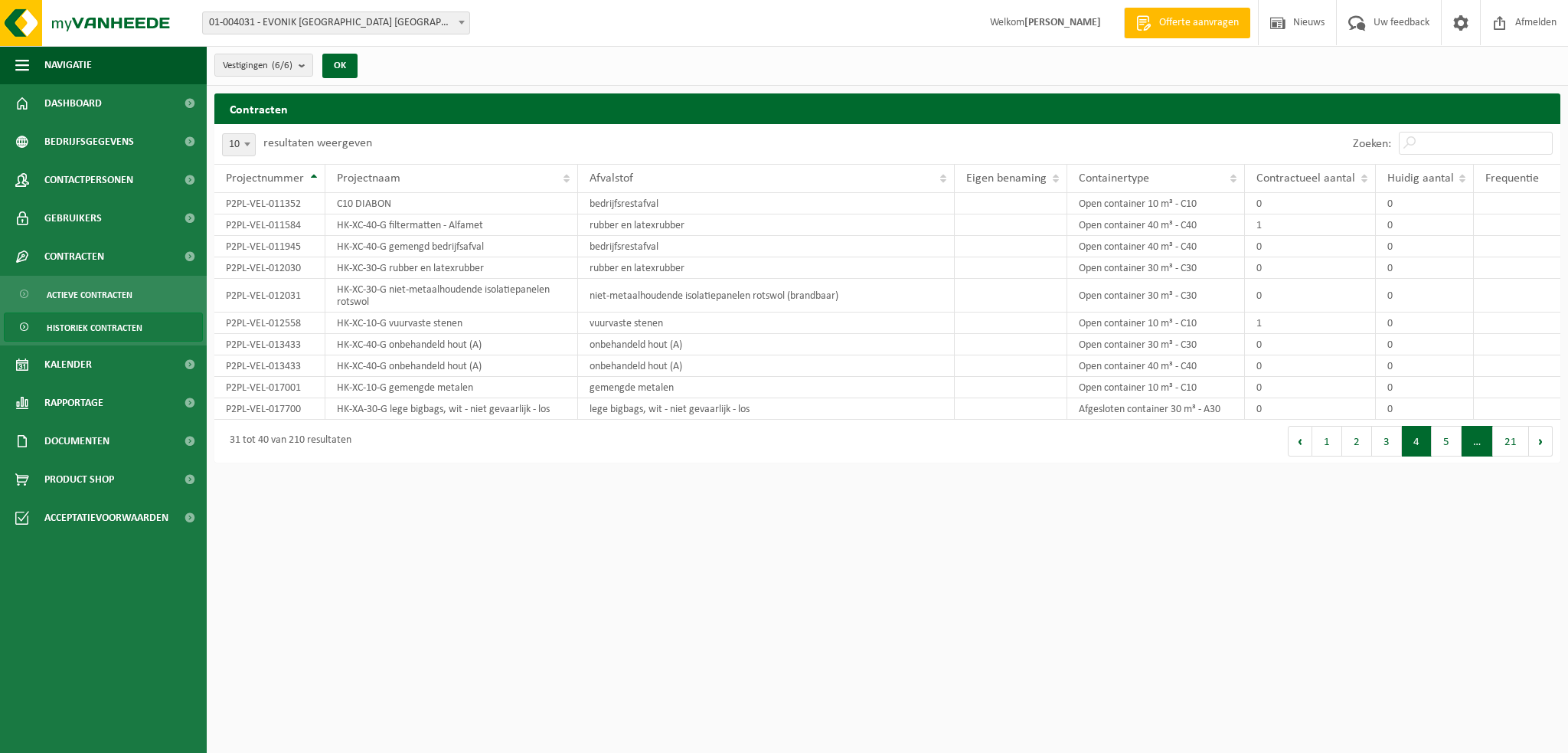
click at [1477, 441] on span "…" at bounding box center [1478, 441] width 32 height 31
click at [1455, 442] on button "5" at bounding box center [1447, 441] width 30 height 31
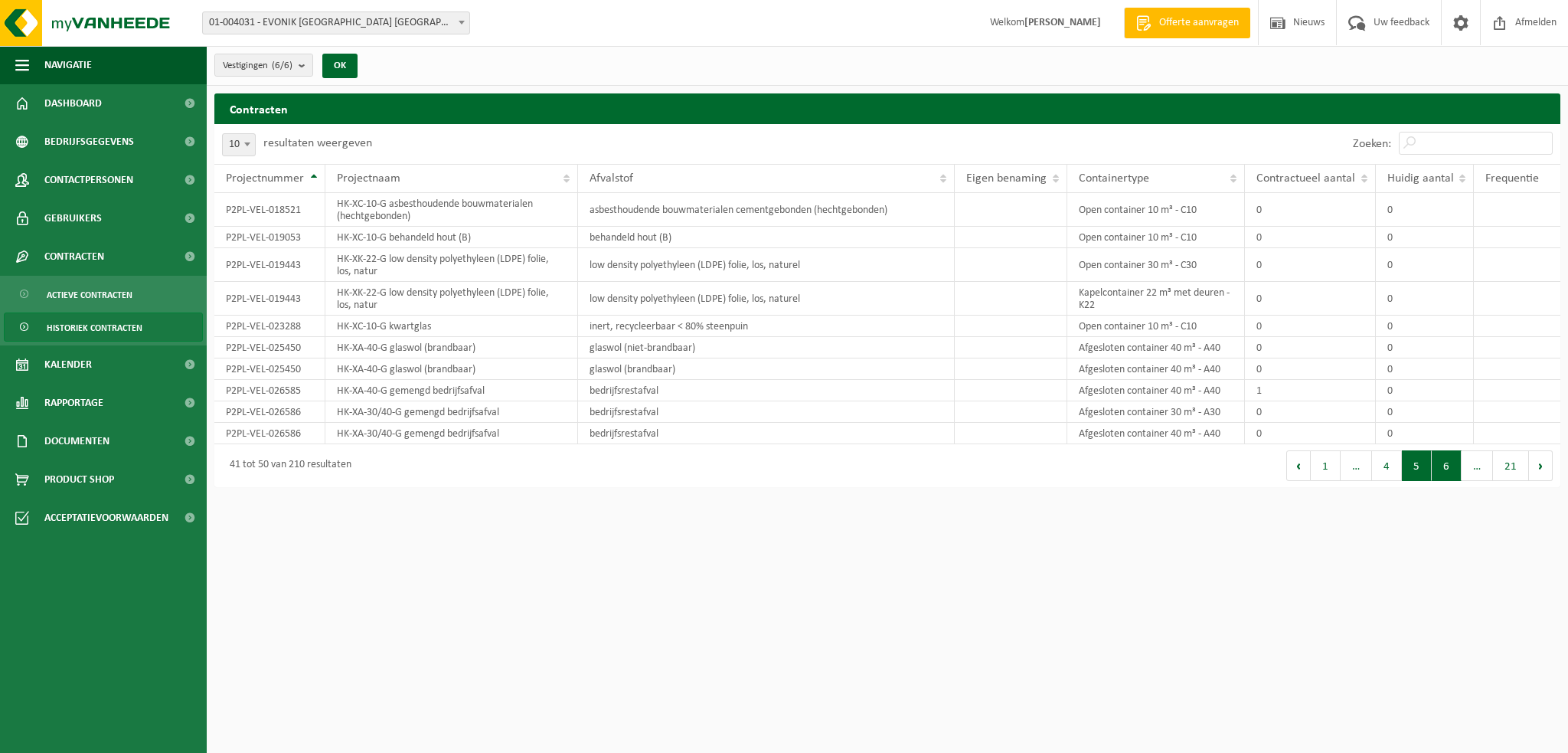
click at [1452, 465] on button "6" at bounding box center [1447, 465] width 30 height 31
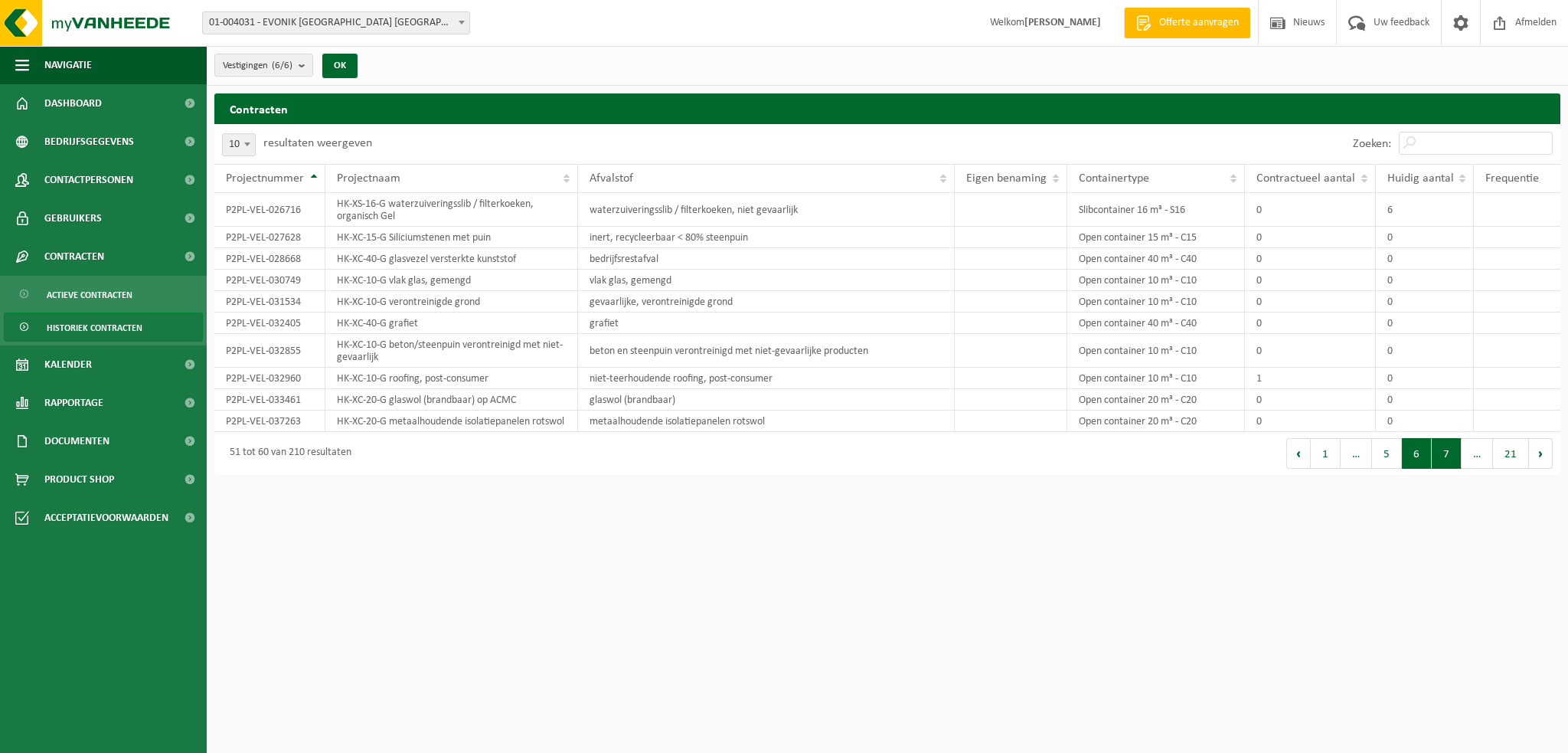
click at [1450, 466] on button "7" at bounding box center [1447, 453] width 30 height 31
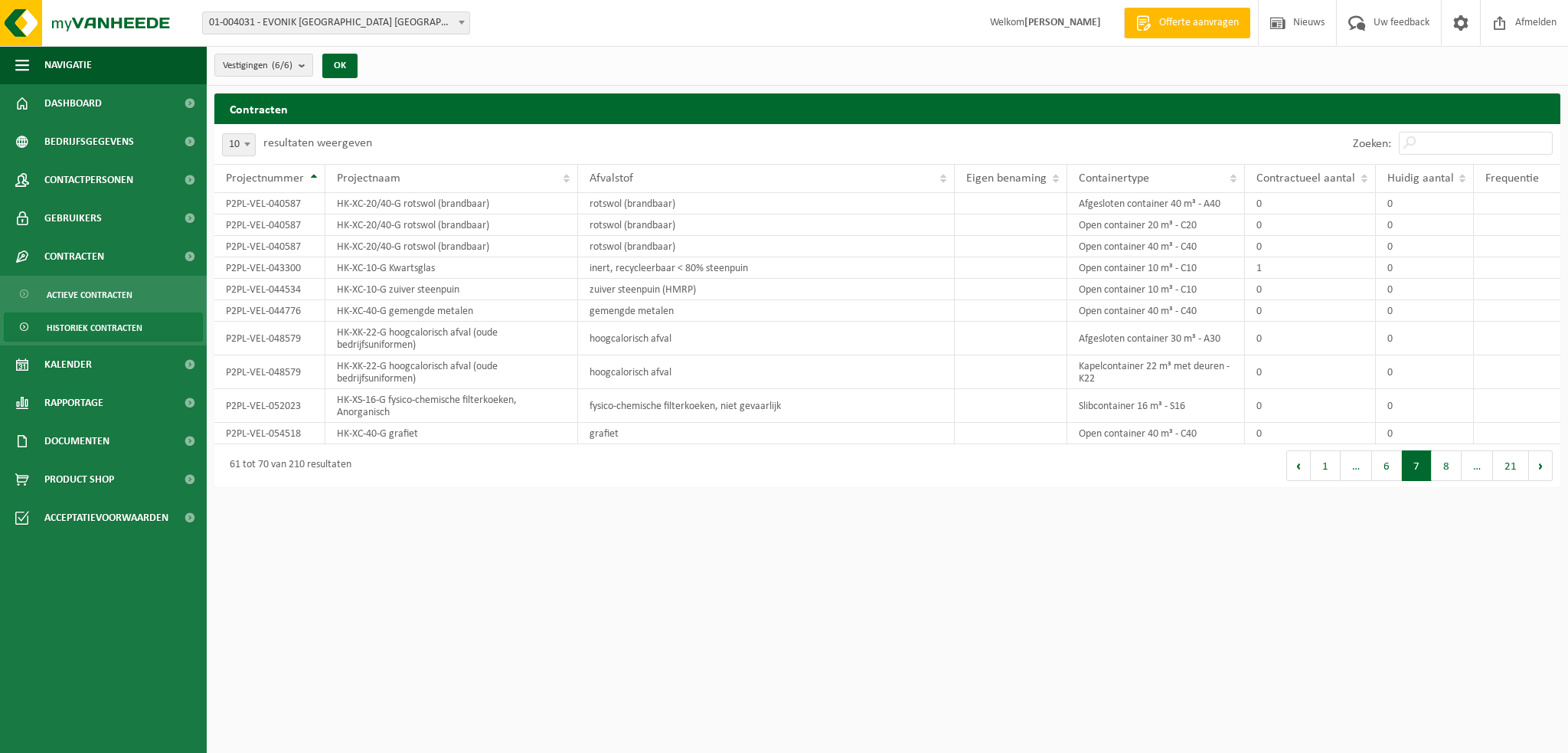
click at [1450, 466] on button "8" at bounding box center [1447, 465] width 30 height 31
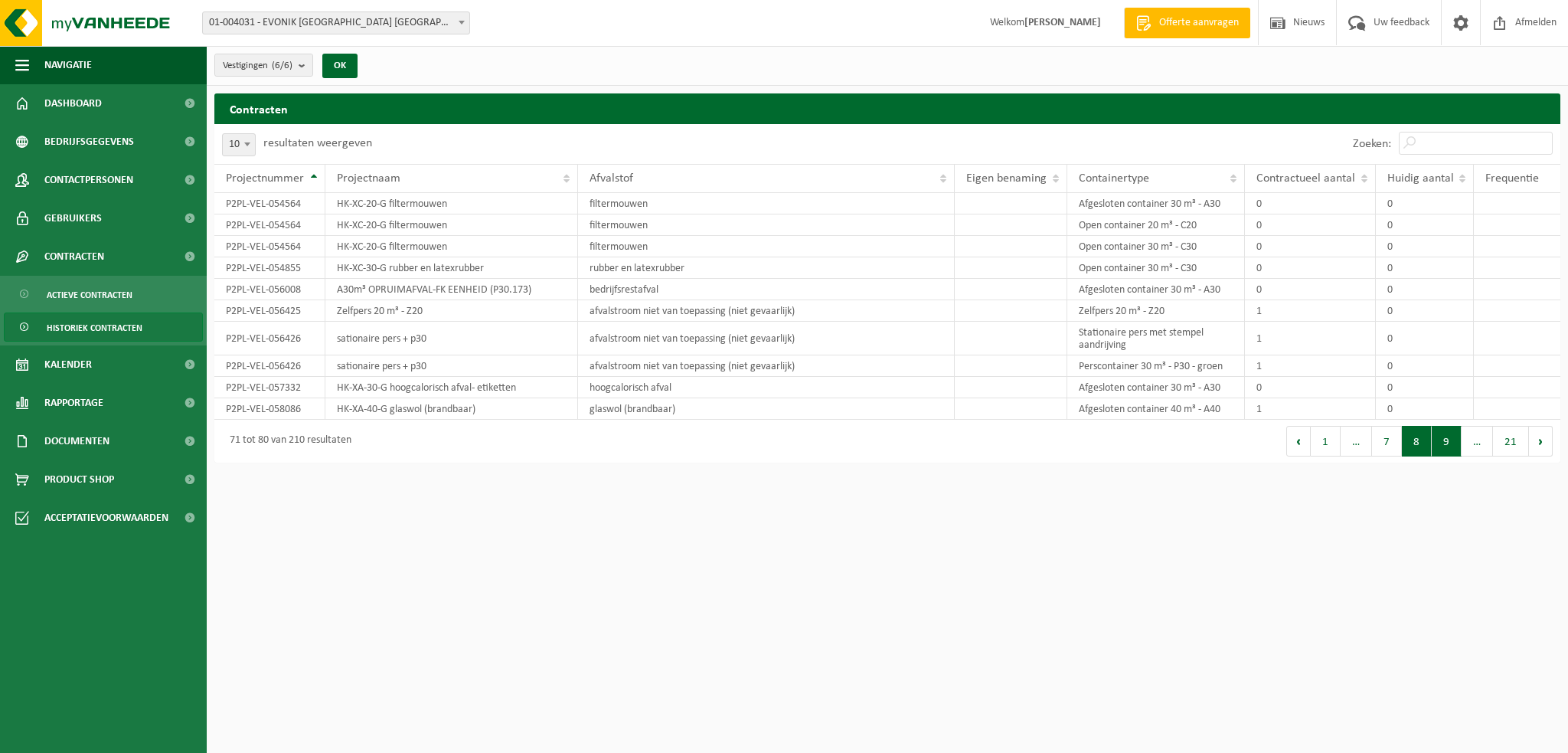
click at [1452, 443] on button "9" at bounding box center [1447, 441] width 30 height 31
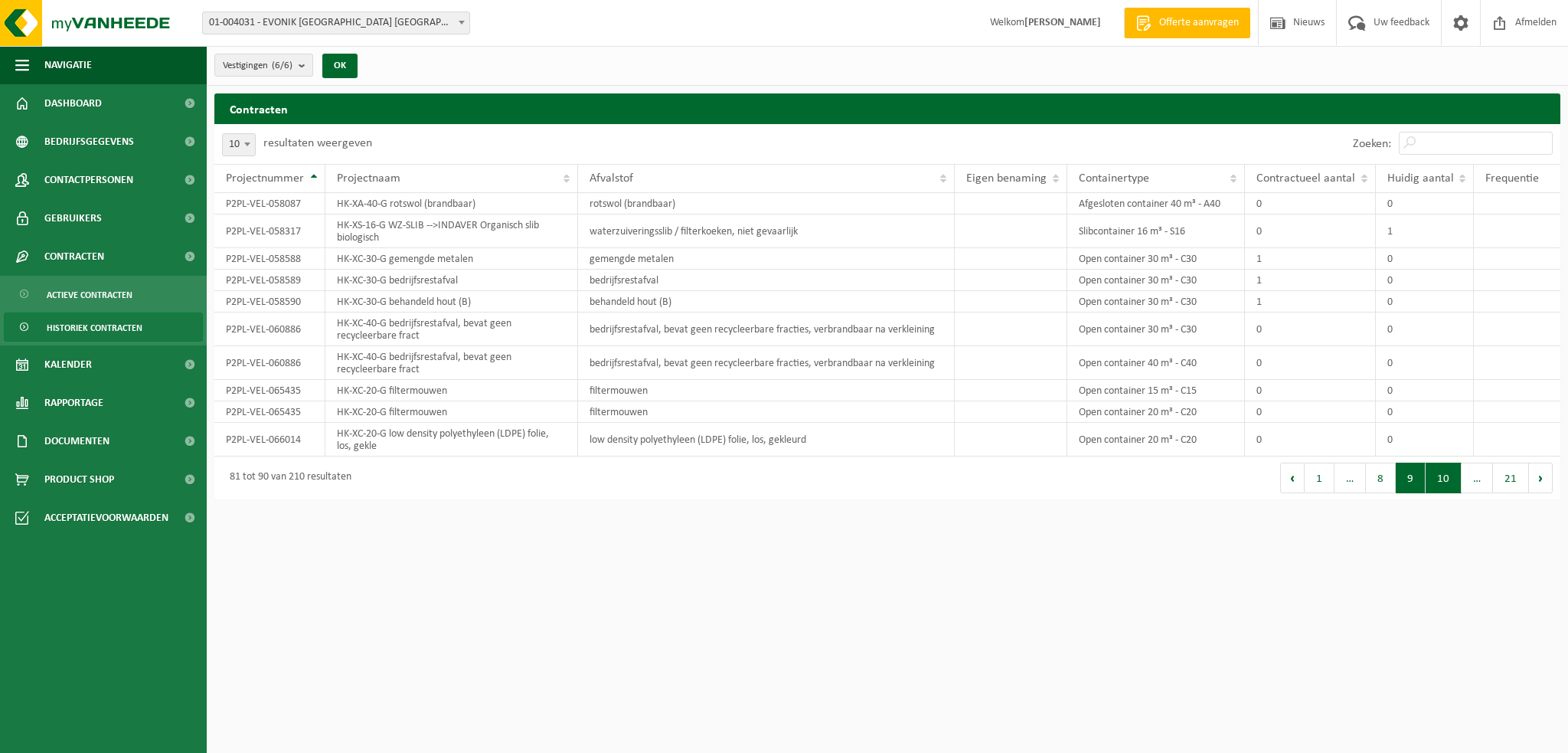
click at [1449, 472] on button "10" at bounding box center [1443, 478] width 36 height 31
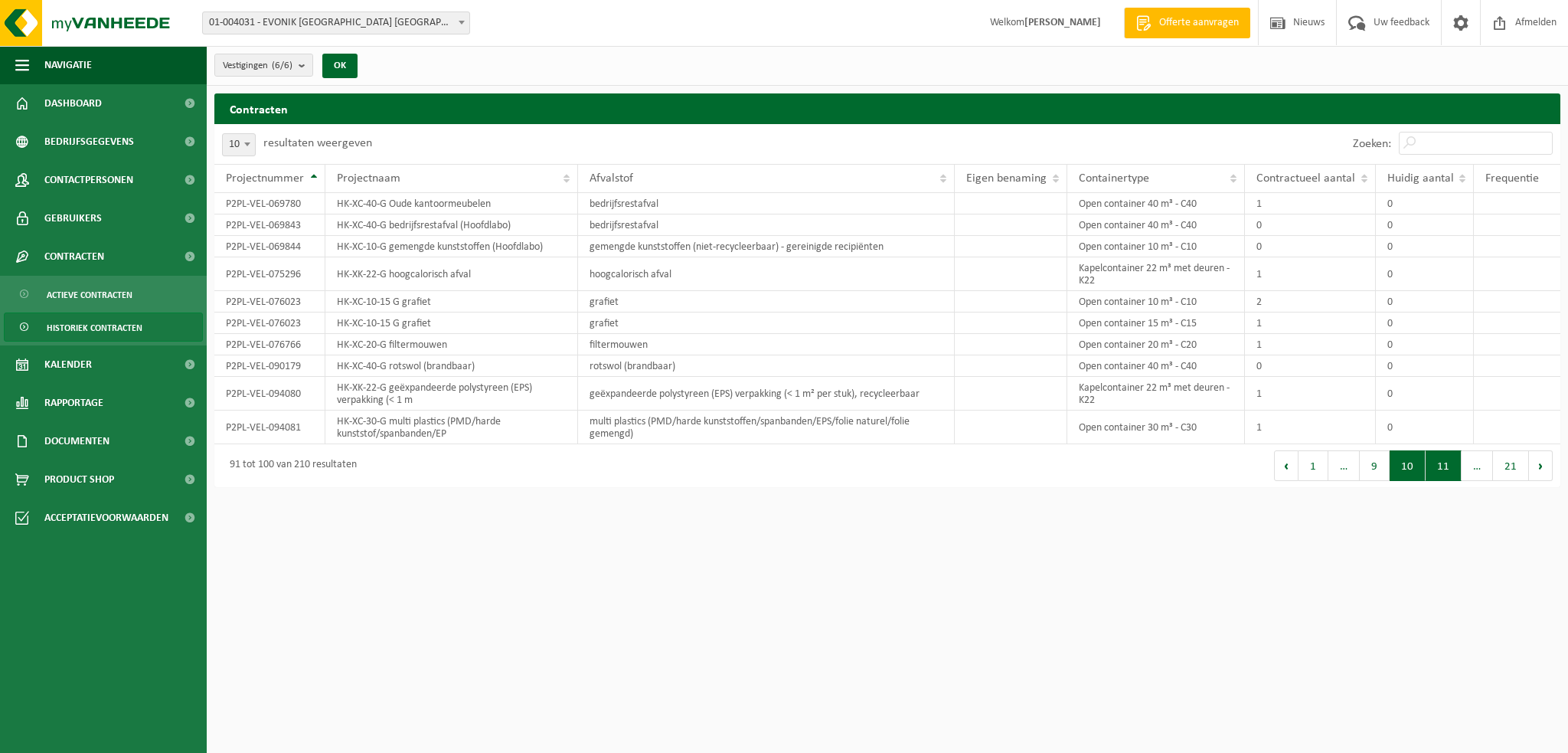
click at [1449, 473] on button "11" at bounding box center [1443, 465] width 36 height 31
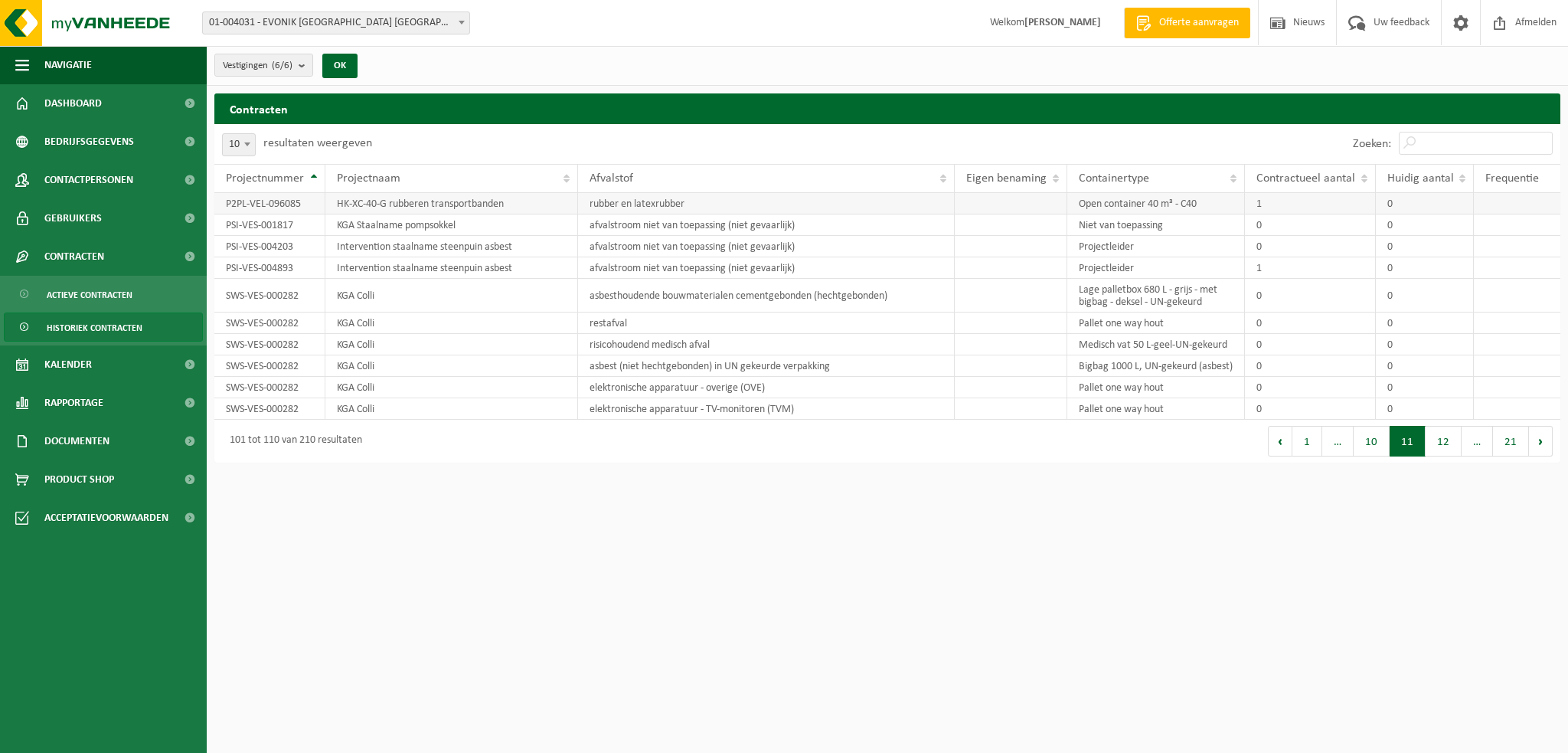
click at [511, 200] on td "HK-XC-40-G rubberen transportbanden" at bounding box center [452, 204] width 253 height 21
click at [510, 200] on td "HK-XC-40-G rubberen transportbanden" at bounding box center [452, 204] width 253 height 21
drag, startPoint x: 306, startPoint y: 202, endPoint x: 221, endPoint y: 199, distance: 85.1
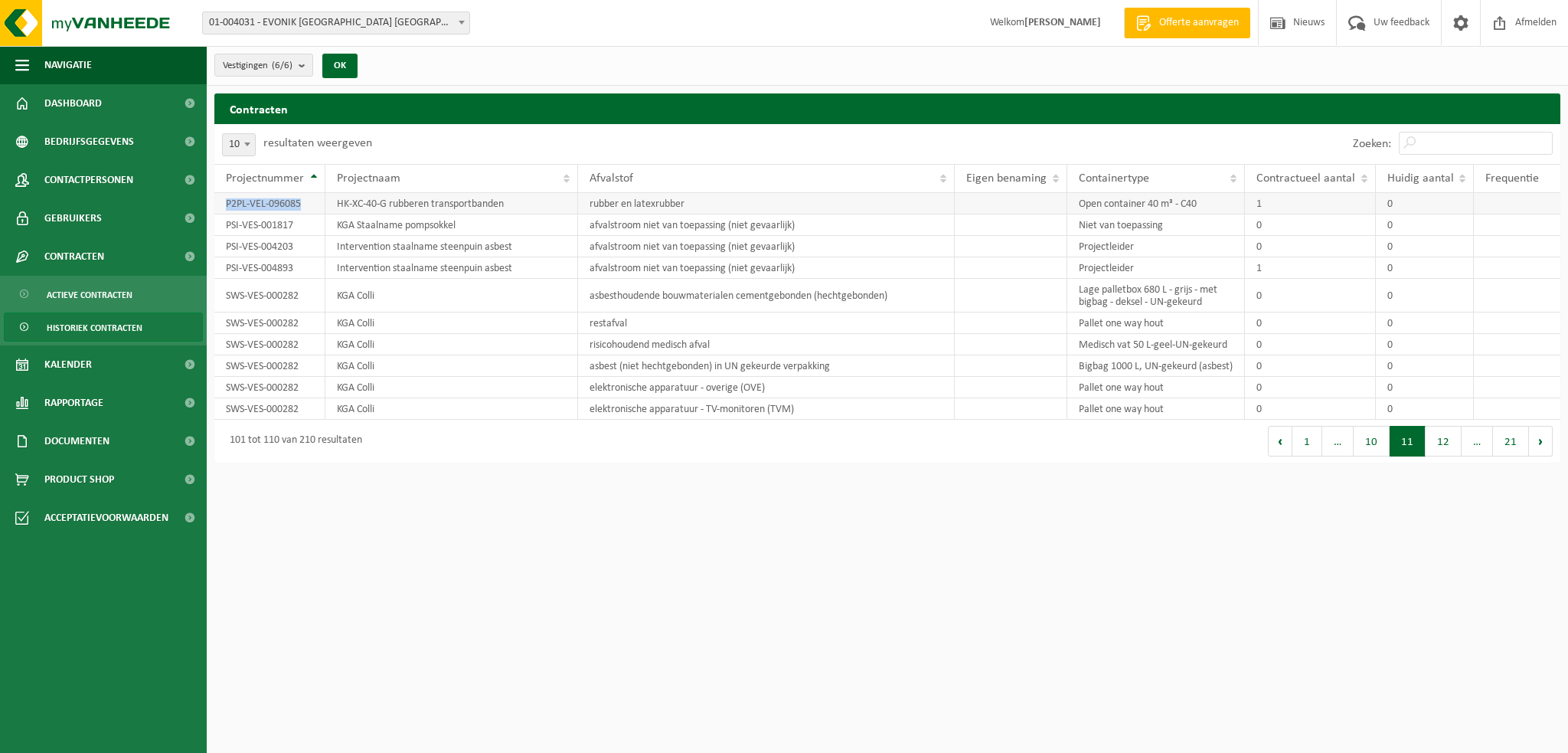
click at [221, 199] on td "P2PL-VEL-096085" at bounding box center [270, 204] width 111 height 21
copy td "P2PL-VEL-096085"
drag, startPoint x: 523, startPoint y: 209, endPoint x: 955, endPoint y: 242, distance: 433.3
click at [337, 209] on td "HK-XC-40-G rubberen transportbanden" at bounding box center [452, 204] width 253 height 21
copy td "HK-XC-40-G rubberen transportbanden"
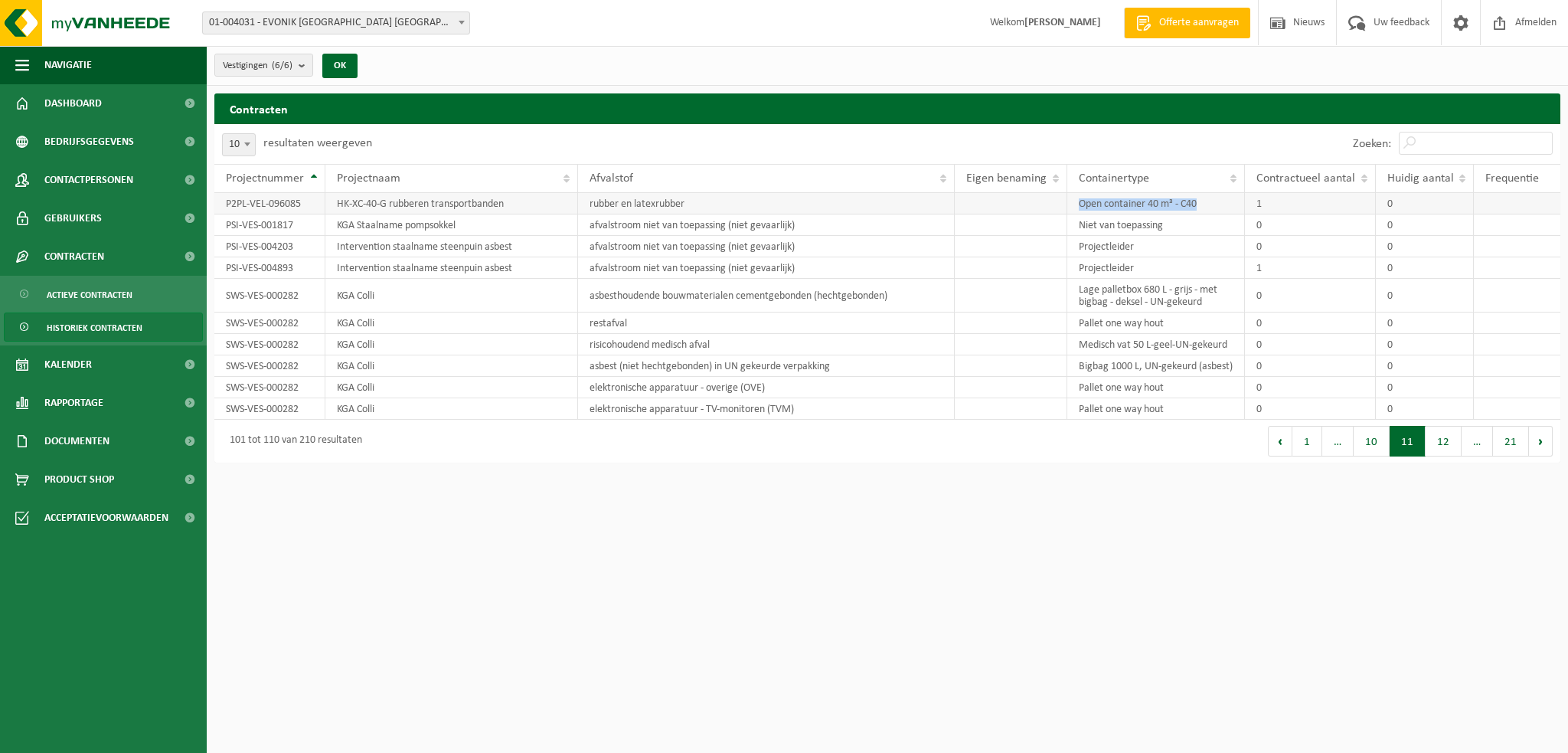
drag, startPoint x: 1204, startPoint y: 203, endPoint x: 1072, endPoint y: 203, distance: 132.0
click at [1072, 203] on td "Open container 40 m³ - C40" at bounding box center [1156, 204] width 178 height 21
copy td "Open container 40 m³ - C40"
drag, startPoint x: 109, startPoint y: 300, endPoint x: 123, endPoint y: 294, distance: 15.2
click at [109, 300] on span "Actieve contracten" at bounding box center [89, 295] width 86 height 29
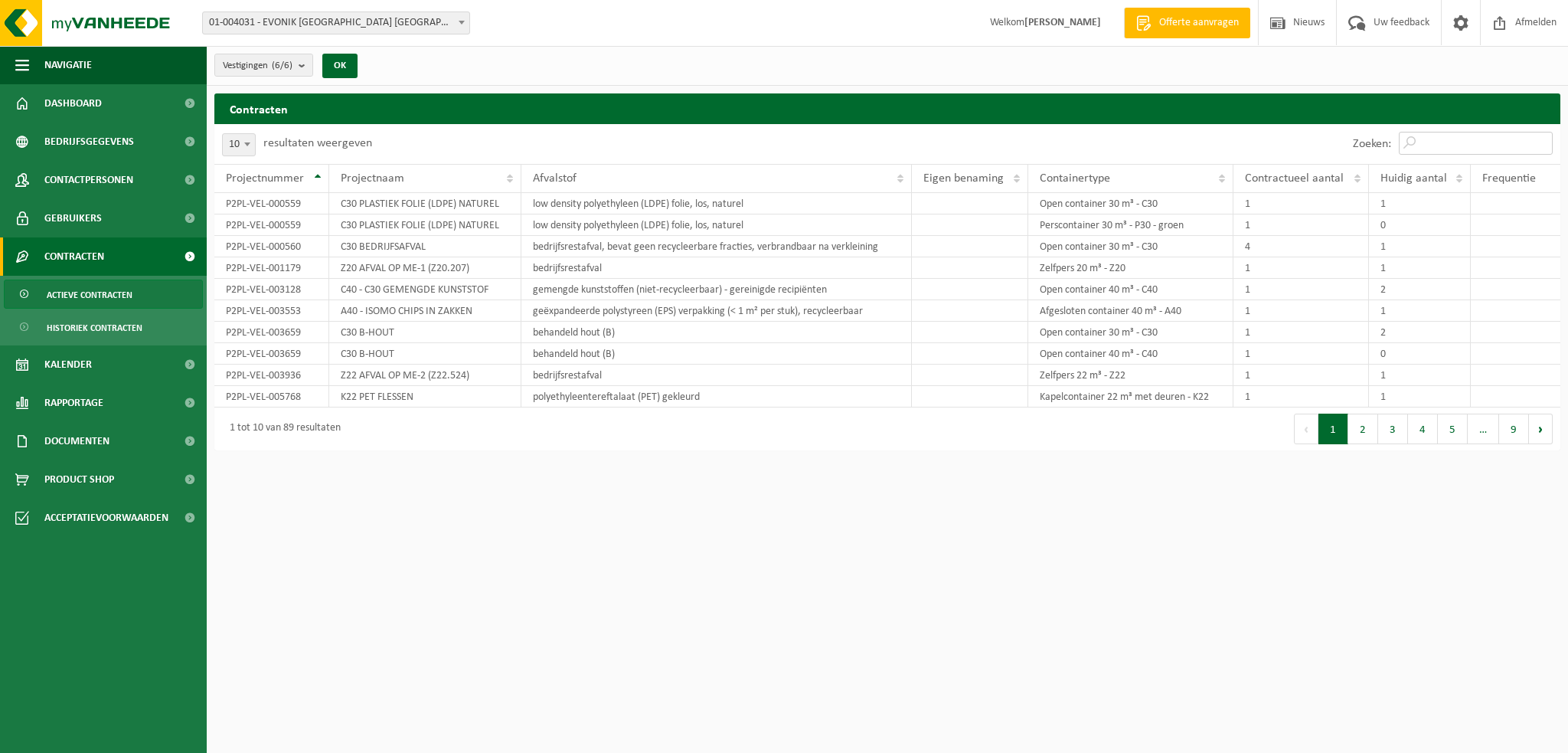
click at [1459, 142] on input "Zoeken:" at bounding box center [1476, 143] width 154 height 23
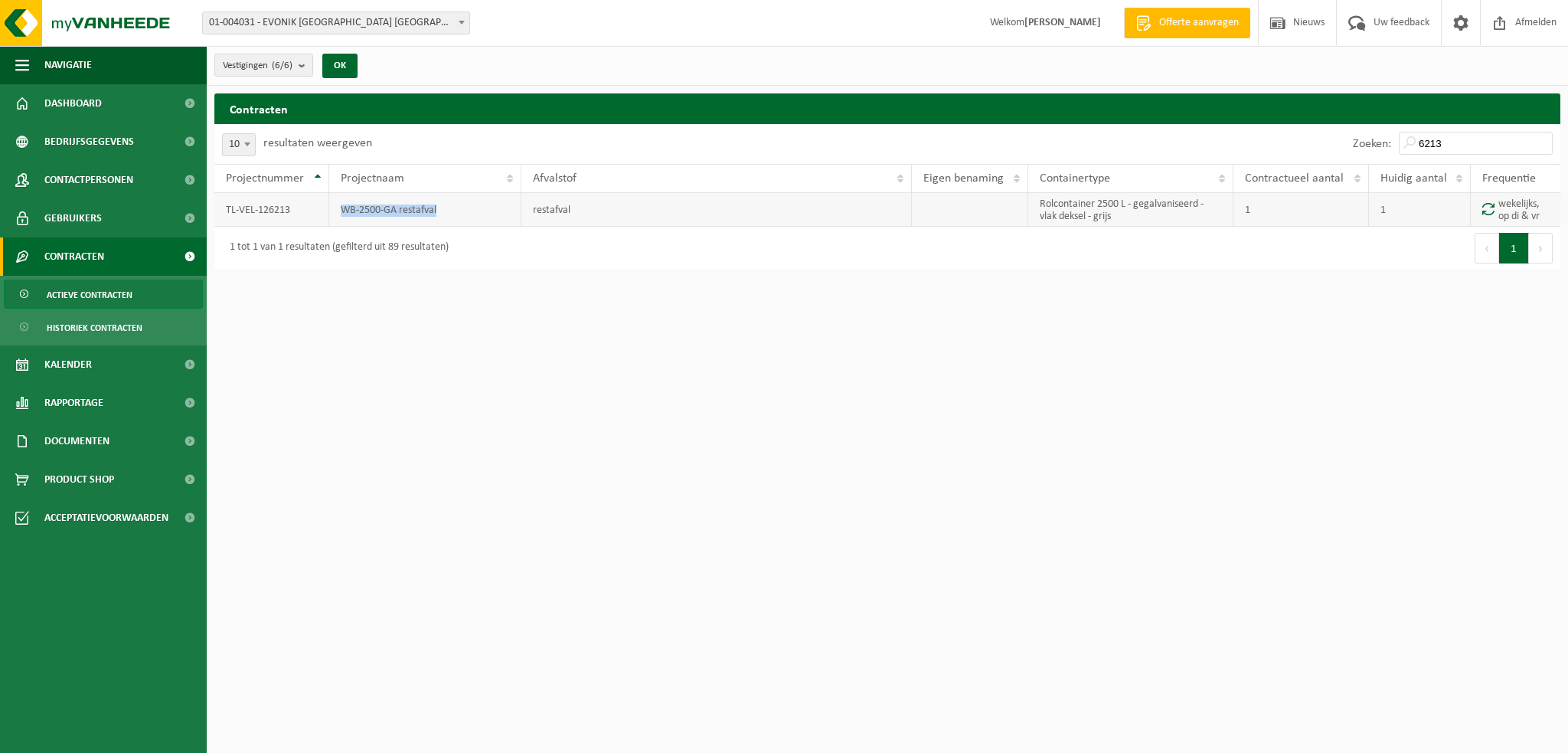
drag, startPoint x: 451, startPoint y: 211, endPoint x: 337, endPoint y: 213, distance: 114.0
click at [337, 213] on td "WB-2500-GA restafval" at bounding box center [425, 210] width 192 height 34
copy td "WB-2500-GA restafval"
click at [1464, 142] on input "6213" at bounding box center [1476, 143] width 154 height 23
drag, startPoint x: 294, startPoint y: 214, endPoint x: 402, endPoint y: 247, distance: 112.9
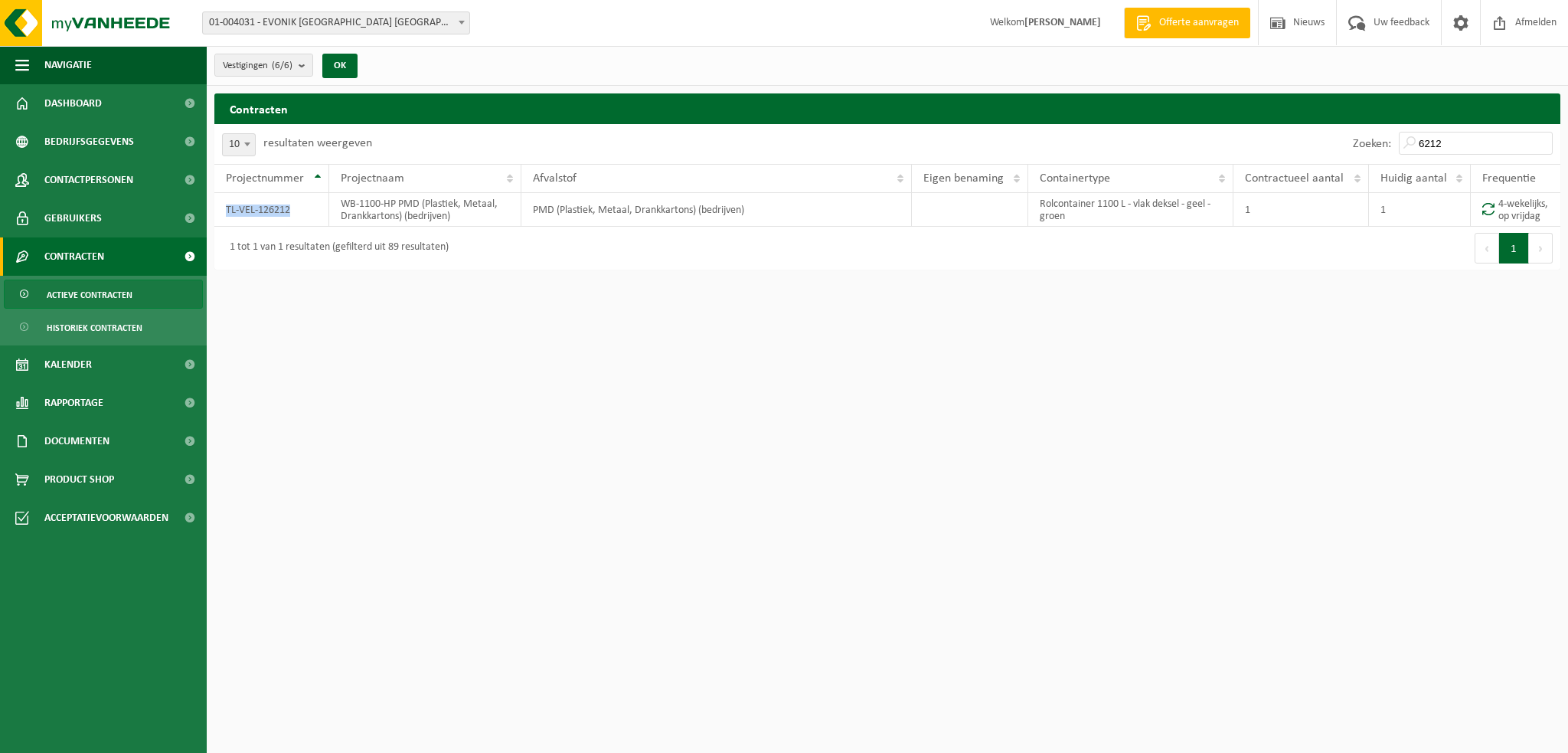
click at [215, 212] on td "TL-VEL-126212" at bounding box center [272, 210] width 115 height 34
copy td "TL-VEL-126212"
click at [260, 219] on td "TL-VEL-126212" at bounding box center [272, 210] width 115 height 34
drag, startPoint x: 447, startPoint y: 220, endPoint x: 341, endPoint y: 208, distance: 106.7
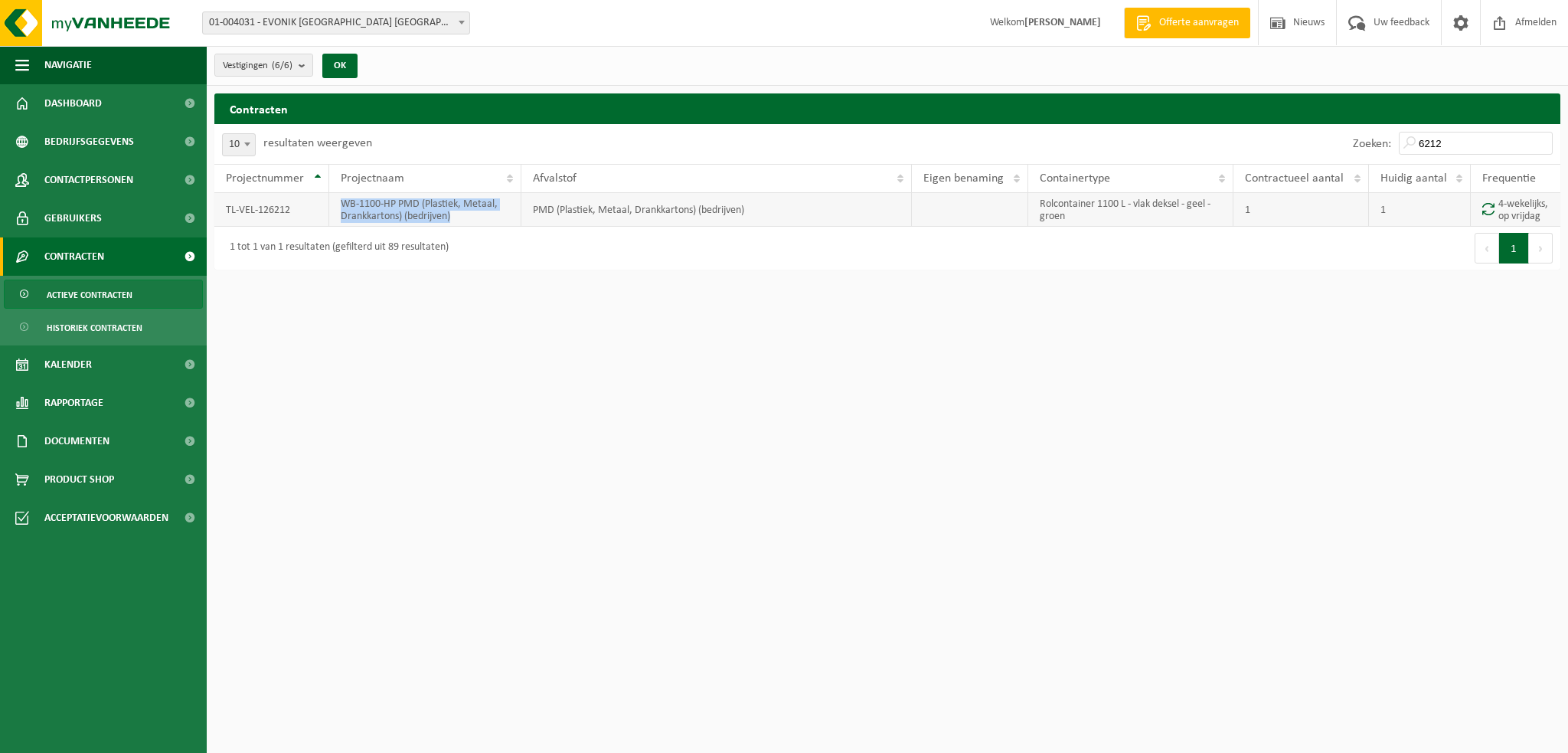
click at [341, 208] on td "WB-1100-HP PMD (Plastiek, Metaal, Drankkartons) (bedrijven)" at bounding box center [425, 210] width 192 height 34
copy td "WB-1100-HP PMD (Plastiek, Metaal, Drankkartons) (bedrijven)"
drag, startPoint x: 741, startPoint y: 214, endPoint x: 502, endPoint y: 212, distance: 239.0
click at [502, 212] on tr "TL-VEL-126212 WB-1100-HP PMD (Plastiek, Metaal, Drankkartons) (bedrijven) PMD (…" at bounding box center [887, 210] width 1346 height 34
click at [662, 227] on td "PMD (Plastiek, Metaal, Drankkartons) (bedrijven)" at bounding box center [716, 210] width 390 height 34
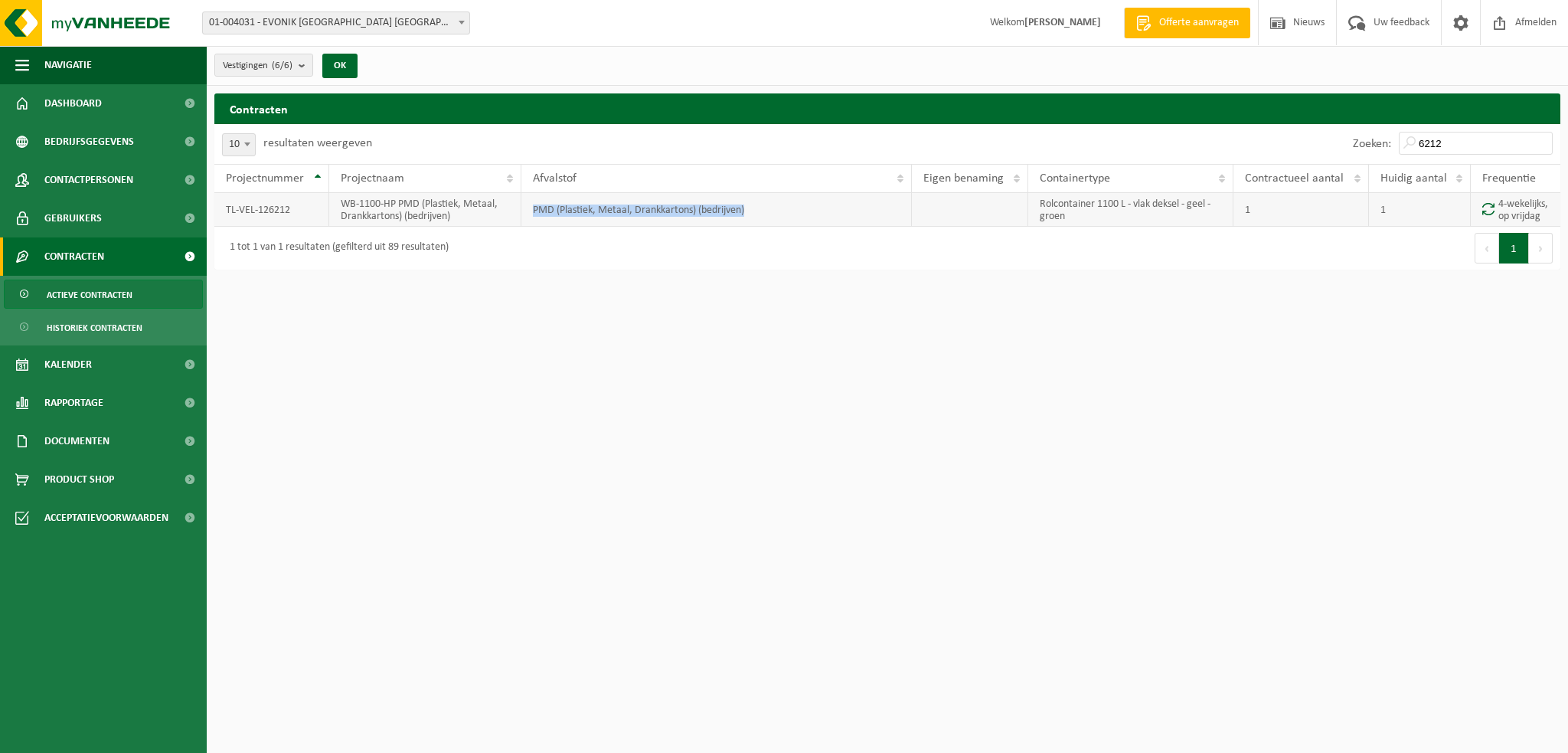
drag, startPoint x: 757, startPoint y: 218, endPoint x: 529, endPoint y: 220, distance: 228.0
click at [529, 220] on td "PMD (Plastiek, Metaal, Drankkartons) (bedrijven)" at bounding box center [716, 210] width 390 height 34
copy td "PMD (Plastiek, Metaal, Drankkartons) (bedrijven)"
drag, startPoint x: 1073, startPoint y: 222, endPoint x: 1041, endPoint y: 212, distance: 33.5
click at [1041, 212] on td "Rolcontainer 1100 L - vlak deksel - geel - groen" at bounding box center [1131, 210] width 205 height 34
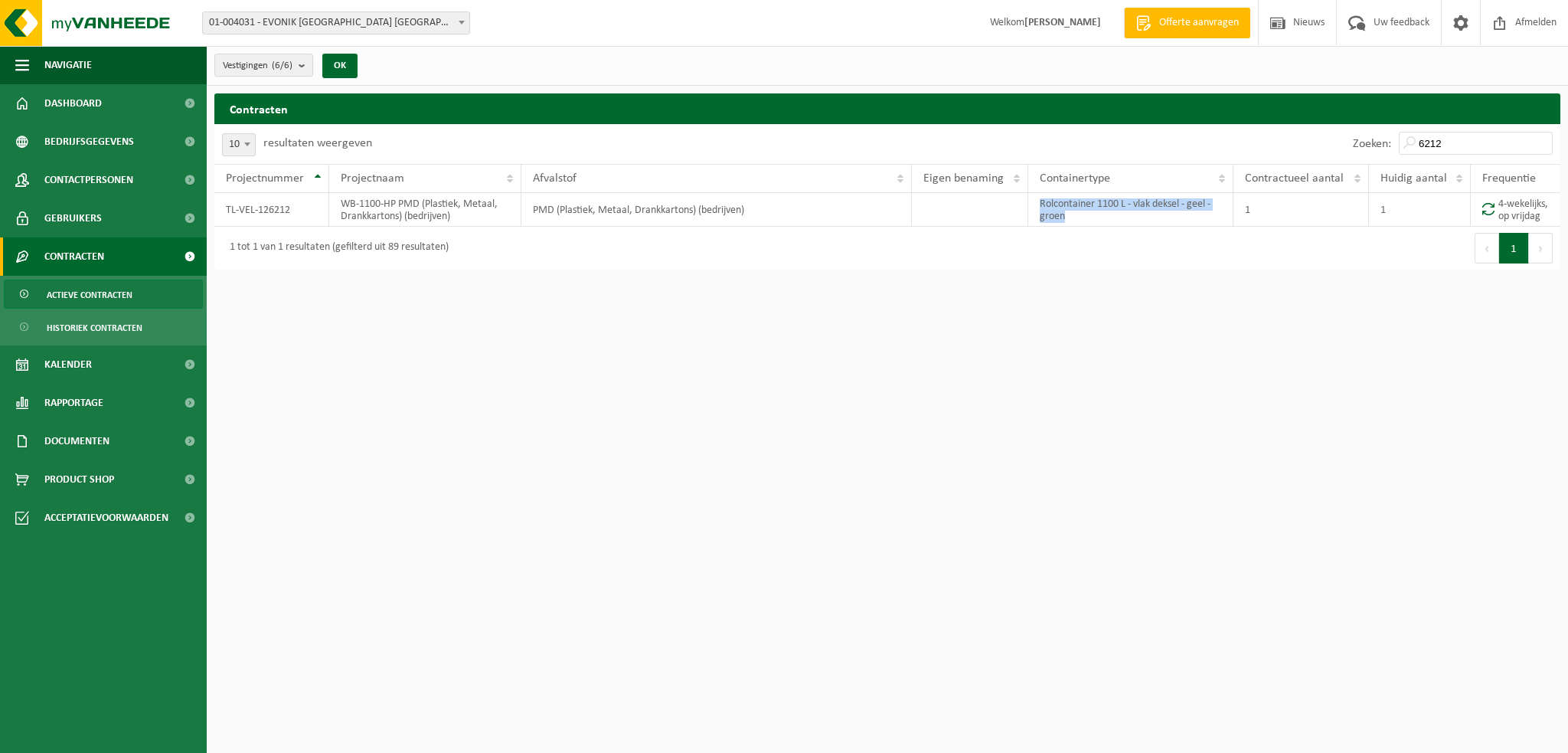
copy td "Rolcontainer 1100 L - vlak deksel - geel - groen"
click at [1465, 146] on input "6212" at bounding box center [1476, 143] width 154 height 23
type input "6211"
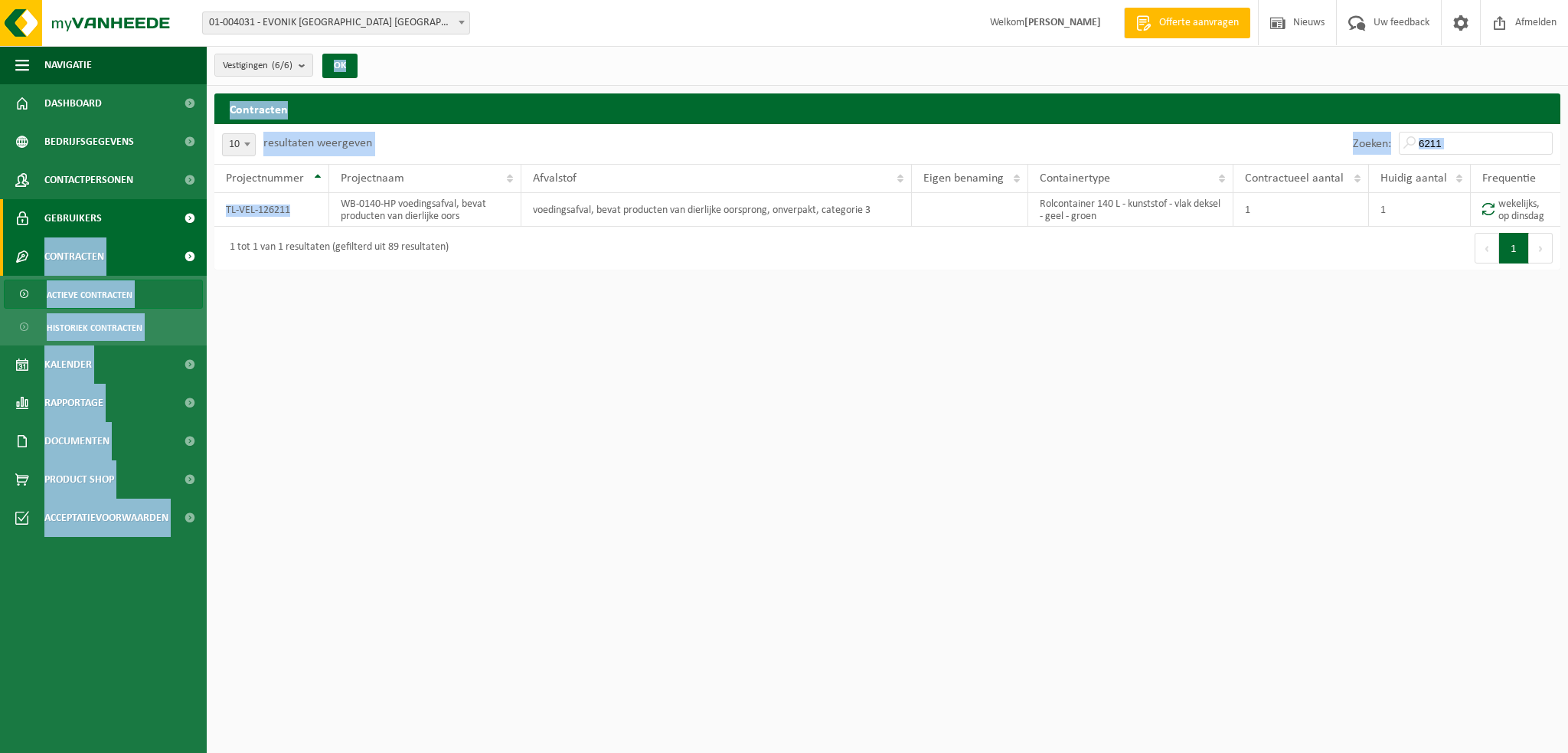
drag, startPoint x: 279, startPoint y: 212, endPoint x: 204, endPoint y: 208, distance: 75.1
click at [202, 209] on div "Navigatie Offerte aanvragen Nieuws Uw feedback Afmelden Dashboard Bedrijfsgegev…" at bounding box center [784, 138] width 1568 height 277
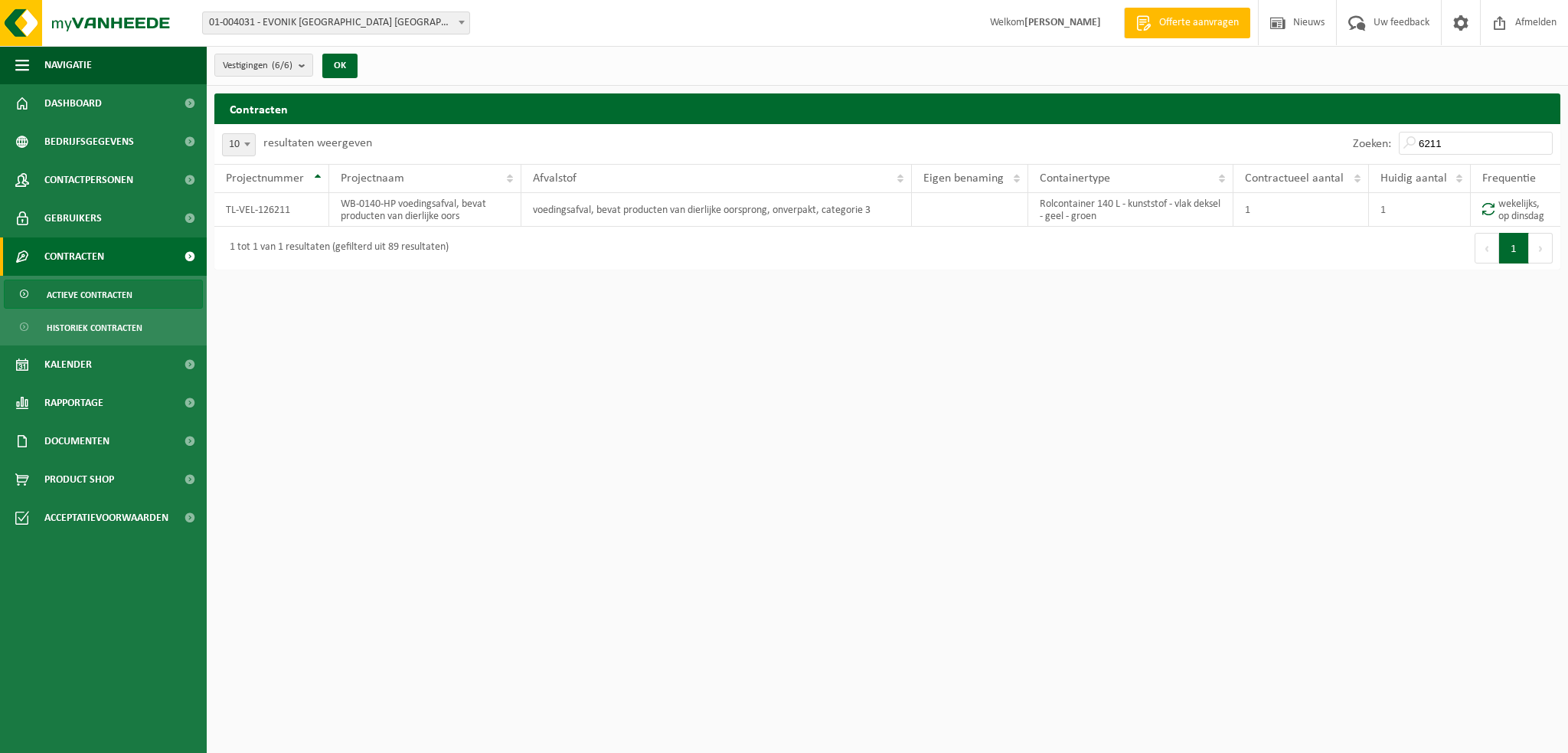
click at [381, 336] on html "Vestiging: 01-004031 - EVONIK [GEOGRAPHIC_DATA] [GEOGRAPHIC_DATA] - [GEOGRAPHIC…" at bounding box center [784, 376] width 1568 height 753
drag, startPoint x: 302, startPoint y: 211, endPoint x: 226, endPoint y: 212, distance: 76.0
click at [226, 212] on td "TL-VEL-126211" at bounding box center [272, 210] width 115 height 34
copy td "TL-VEL-126211"
drag, startPoint x: 484, startPoint y: 215, endPoint x: 339, endPoint y: 199, distance: 145.9
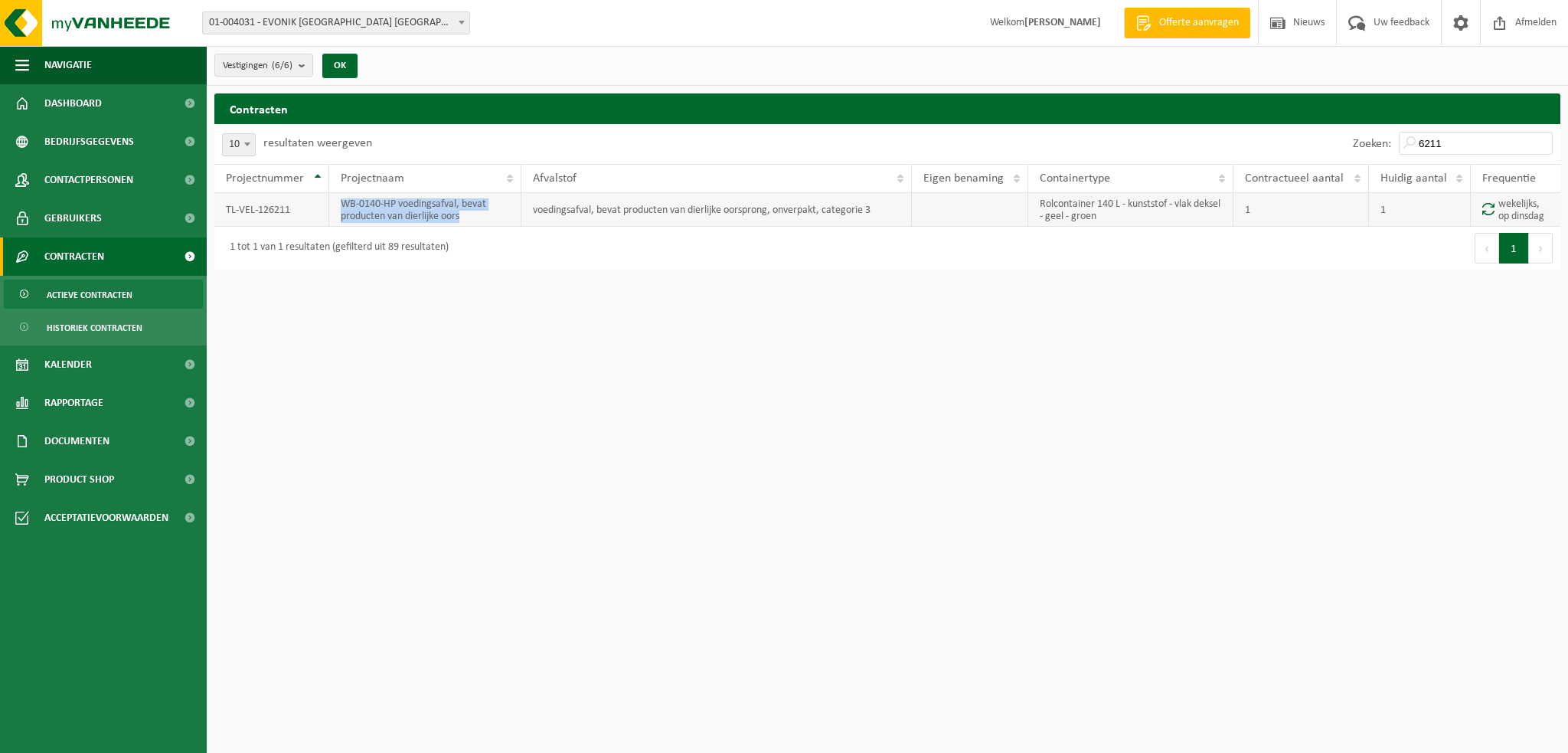
click at [339, 199] on td "WB-0140-HP voedingsafval, bevat producten van dierlijke oors" at bounding box center [425, 210] width 192 height 34
copy td "WB-0140-HP voedingsafval, bevat producten van dierlijke oors"
drag, startPoint x: 1101, startPoint y: 217, endPoint x: 1308, endPoint y: 227, distance: 207.2
click at [1042, 199] on td "Rolcontainer 140 L - kunststof - vlak deksel - geel - groen" at bounding box center [1131, 210] width 205 height 34
copy td "Rolcontainer 140 L - kunststof - vlak deksel - geel - groen"
